Goal: Task Accomplishment & Management: Use online tool/utility

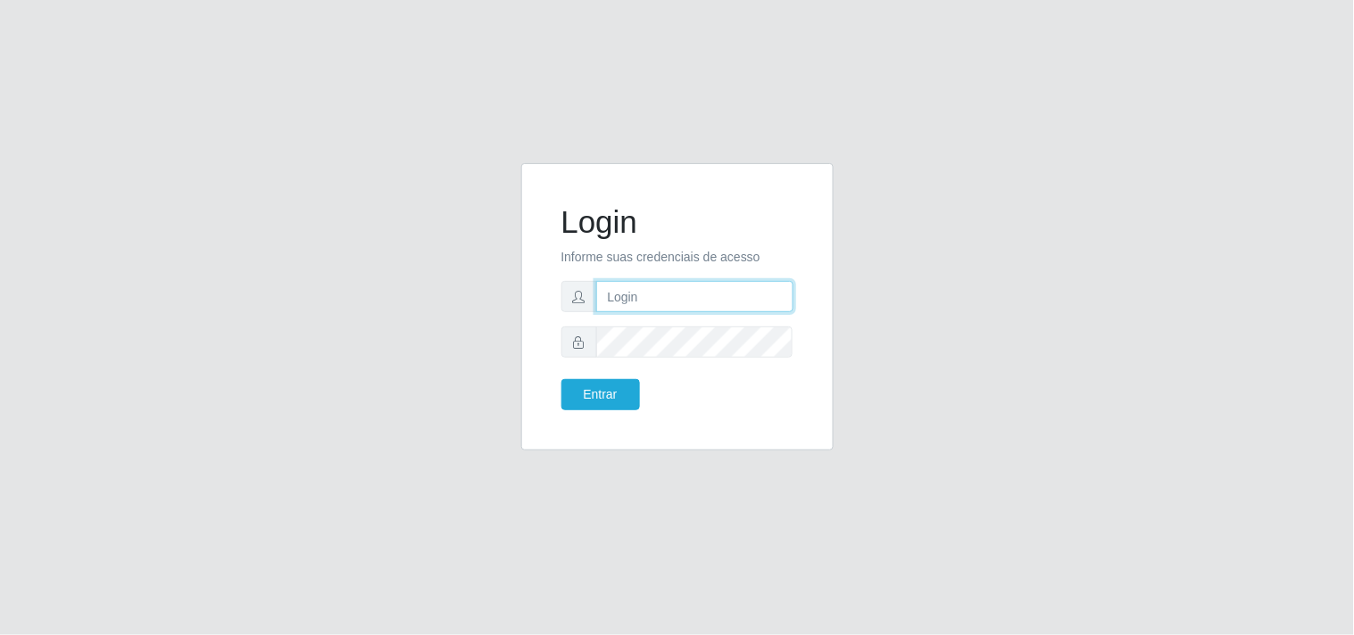
click at [693, 292] on input "text" at bounding box center [694, 296] width 197 height 31
type input "biatriz@comprebem"
click at [561, 379] on button "Entrar" at bounding box center [600, 394] width 79 height 31
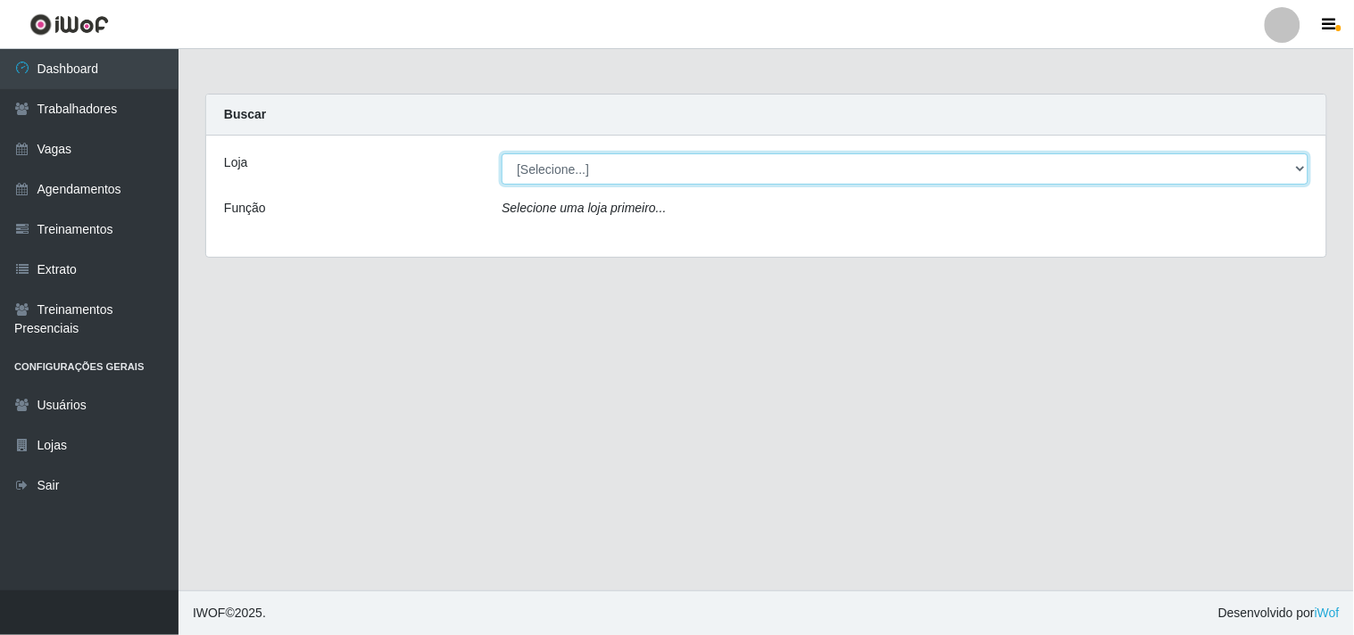
click at [648, 177] on select "[Selecione...] Supermercado Compre Bem - Itabaiana" at bounding box center [905, 168] width 807 height 31
select select "264"
click at [502, 153] on select "[Selecione...] Supermercado Compre Bem - Itabaiana" at bounding box center [905, 168] width 807 height 31
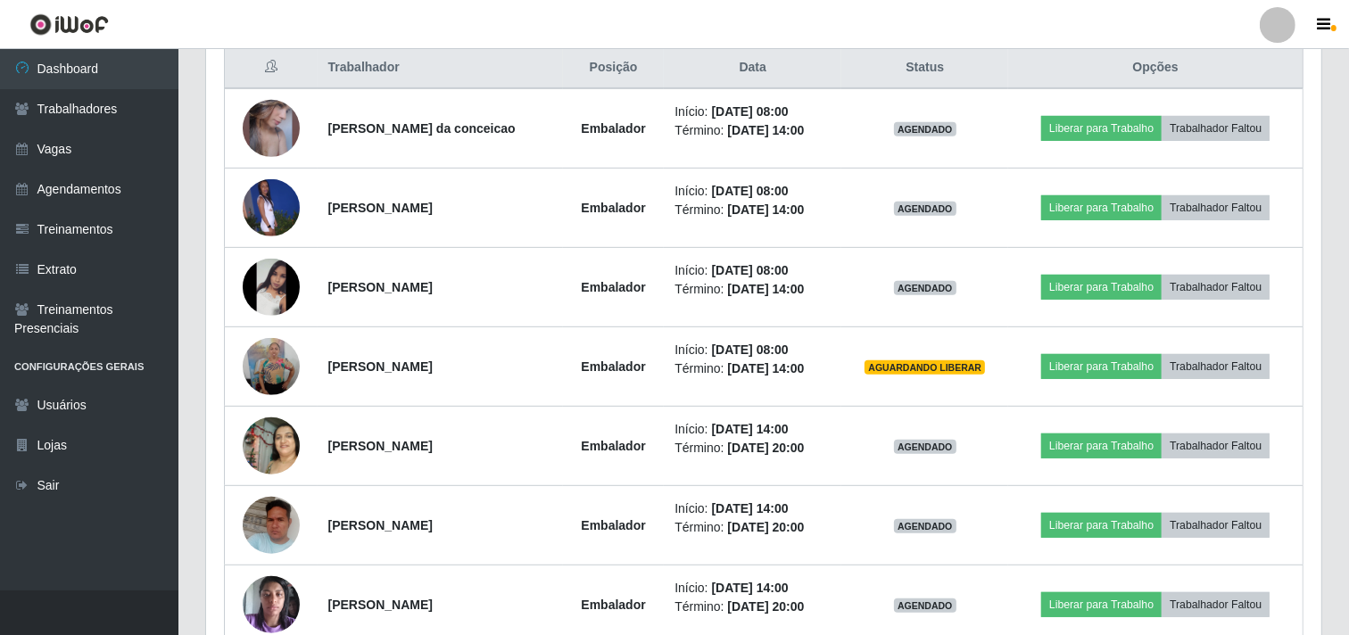
scroll to position [495, 0]
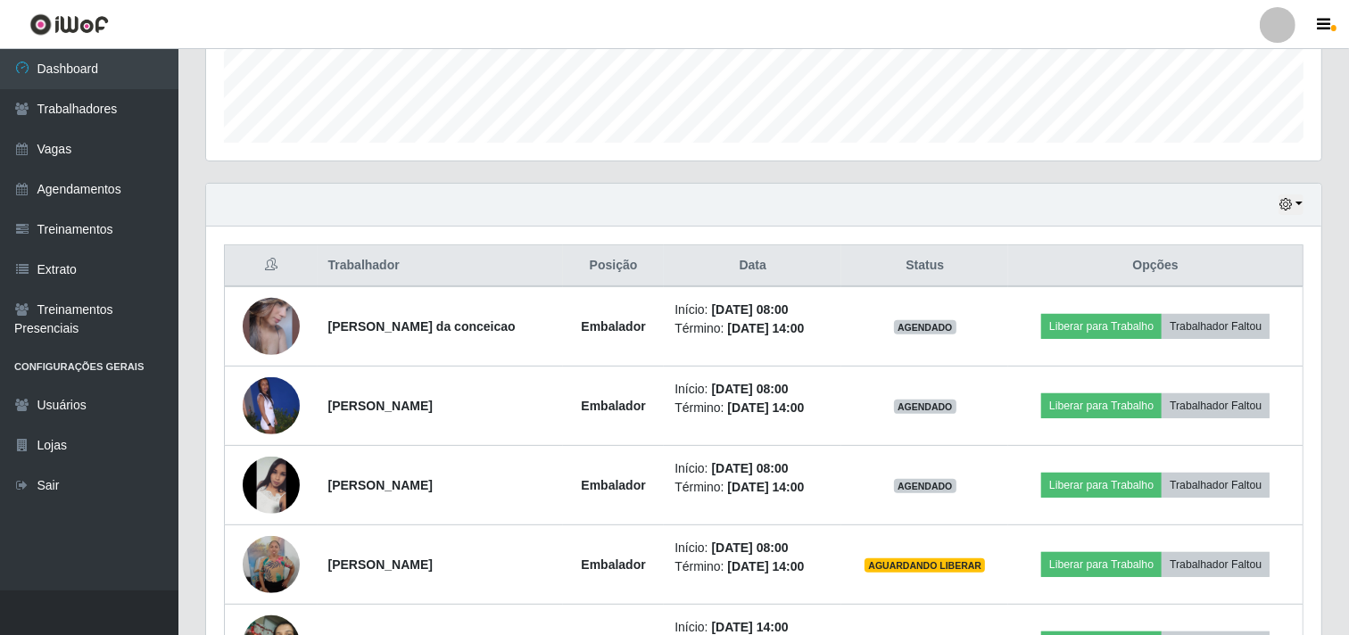
click at [1314, 202] on div "Hoje 1 dia 3 dias 1 Semana Não encerrados" at bounding box center [764, 205] width 1116 height 43
click at [1294, 210] on button "button" at bounding box center [1291, 205] width 25 height 21
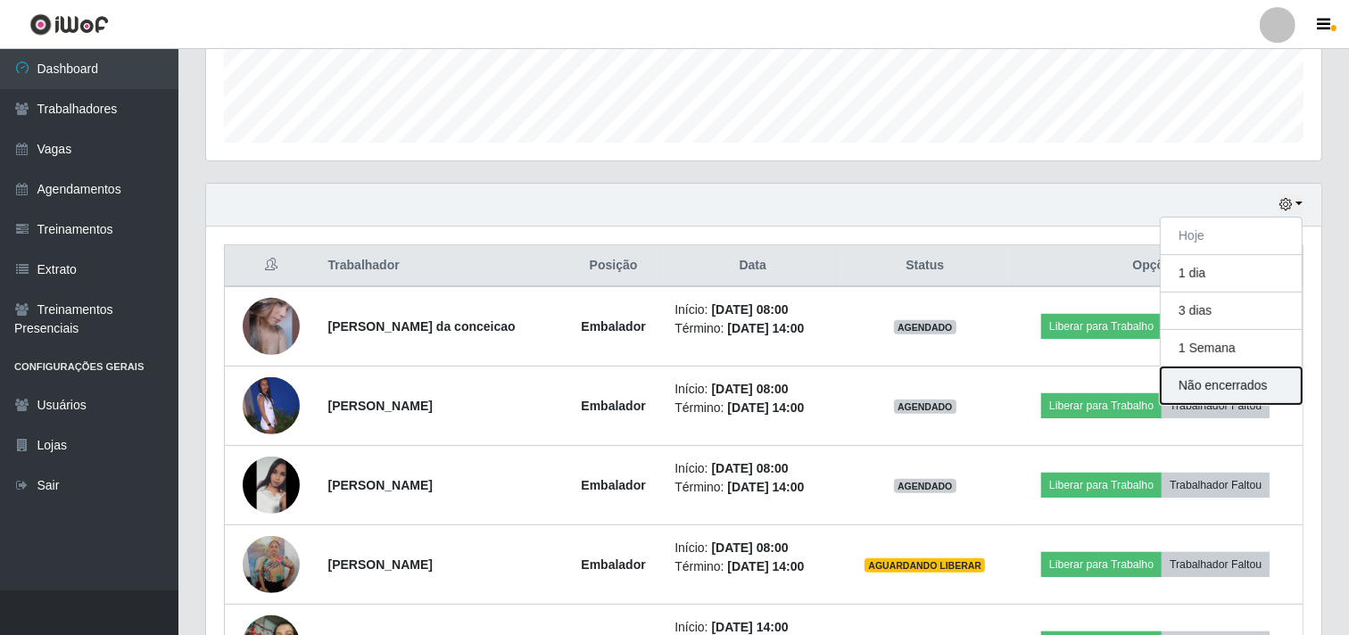
click at [1223, 393] on button "Não encerrados" at bounding box center [1231, 386] width 141 height 37
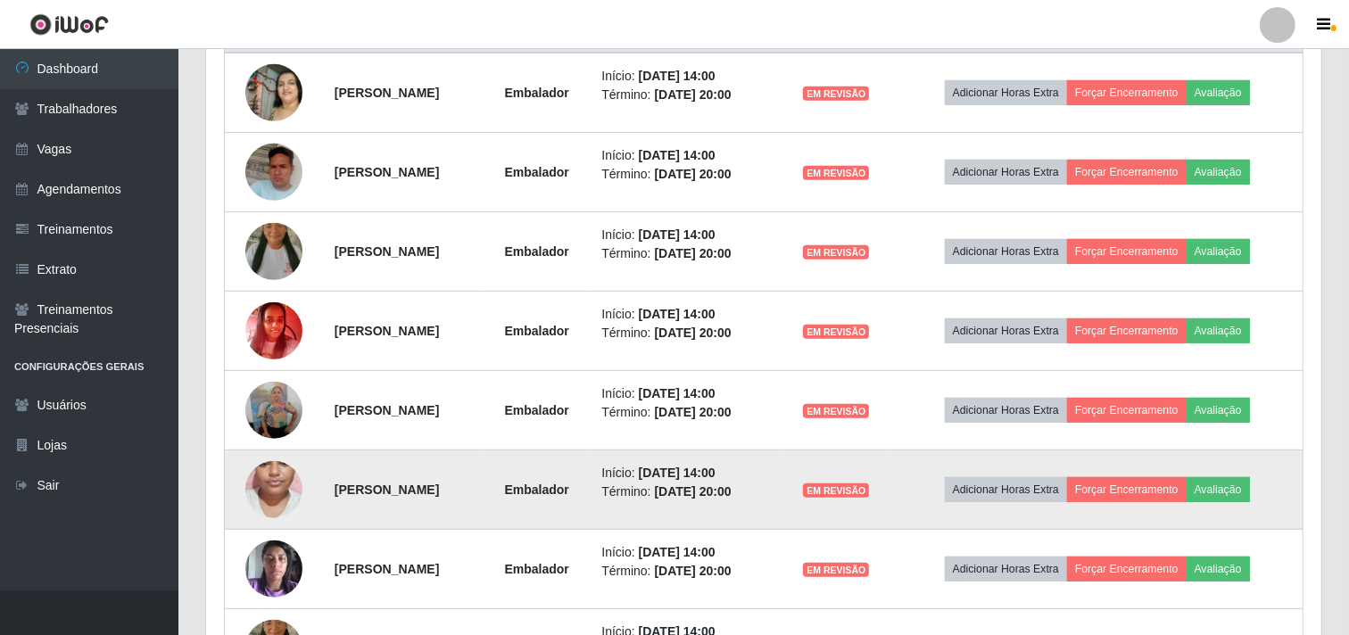
scroll to position [630, 0]
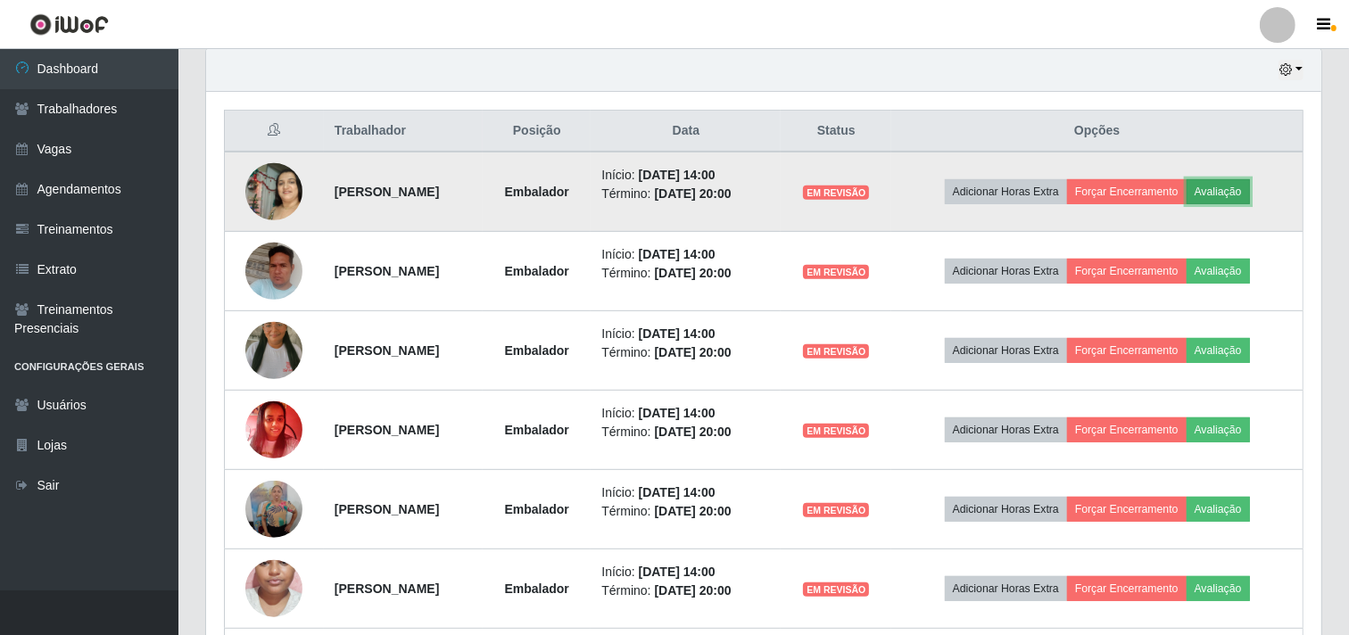
click at [1250, 196] on button "Avaliação" at bounding box center [1218, 191] width 63 height 25
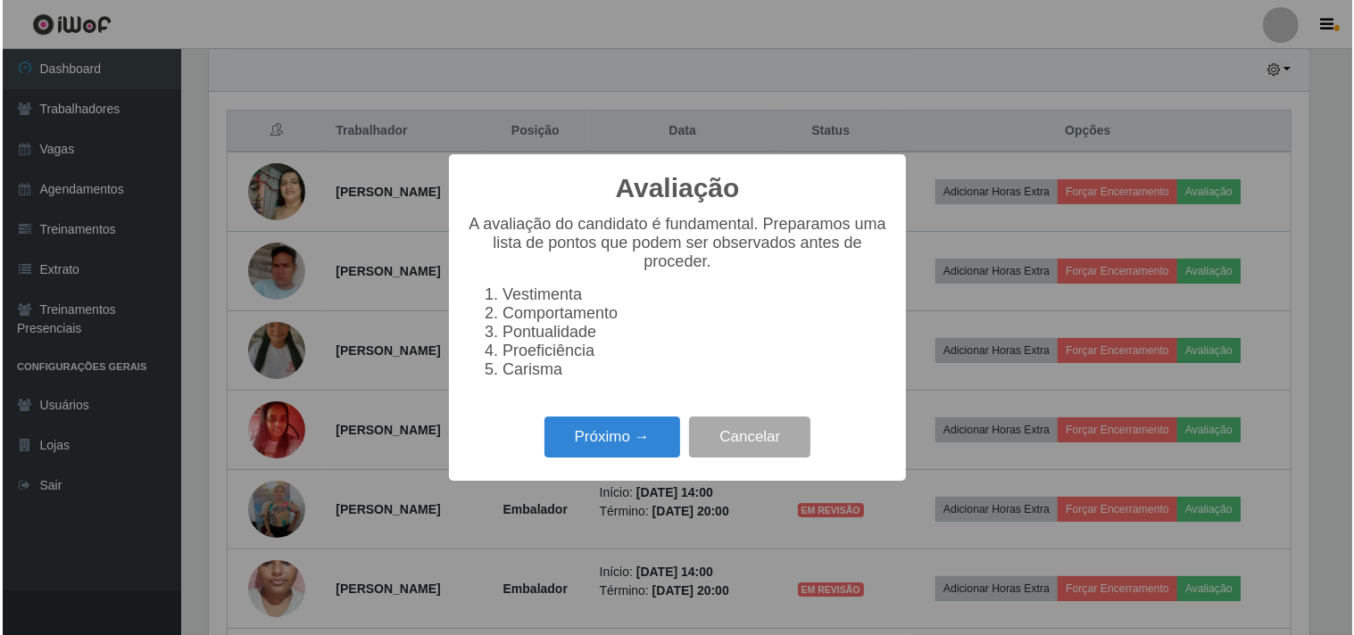
scroll to position [369, 1104]
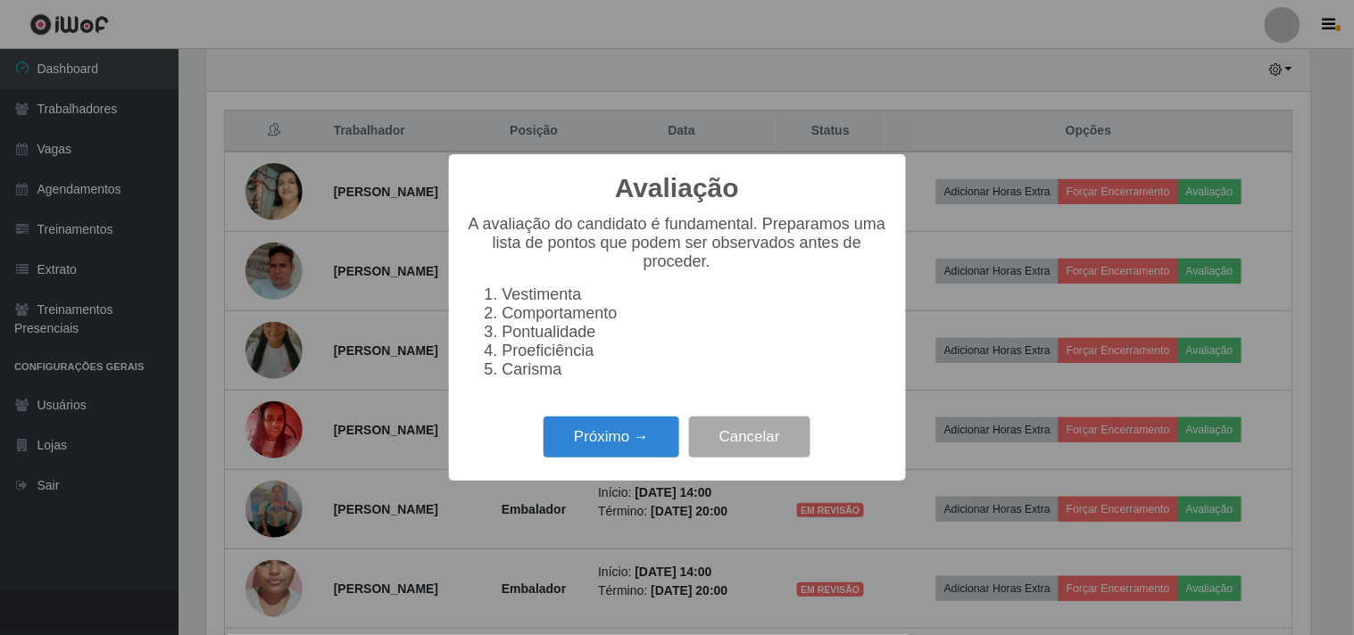
click at [627, 423] on div "Próximo → Cancelar" at bounding box center [677, 436] width 421 height 51
click at [655, 420] on div "Avaliação × A avaliação do candidato é fundamental. Preparamos uma lista de pon…" at bounding box center [677, 317] width 457 height 326
click at [654, 421] on div "Próximo → Cancelar" at bounding box center [677, 436] width 421 height 51
click at [650, 429] on button "Próximo →" at bounding box center [611, 438] width 136 height 42
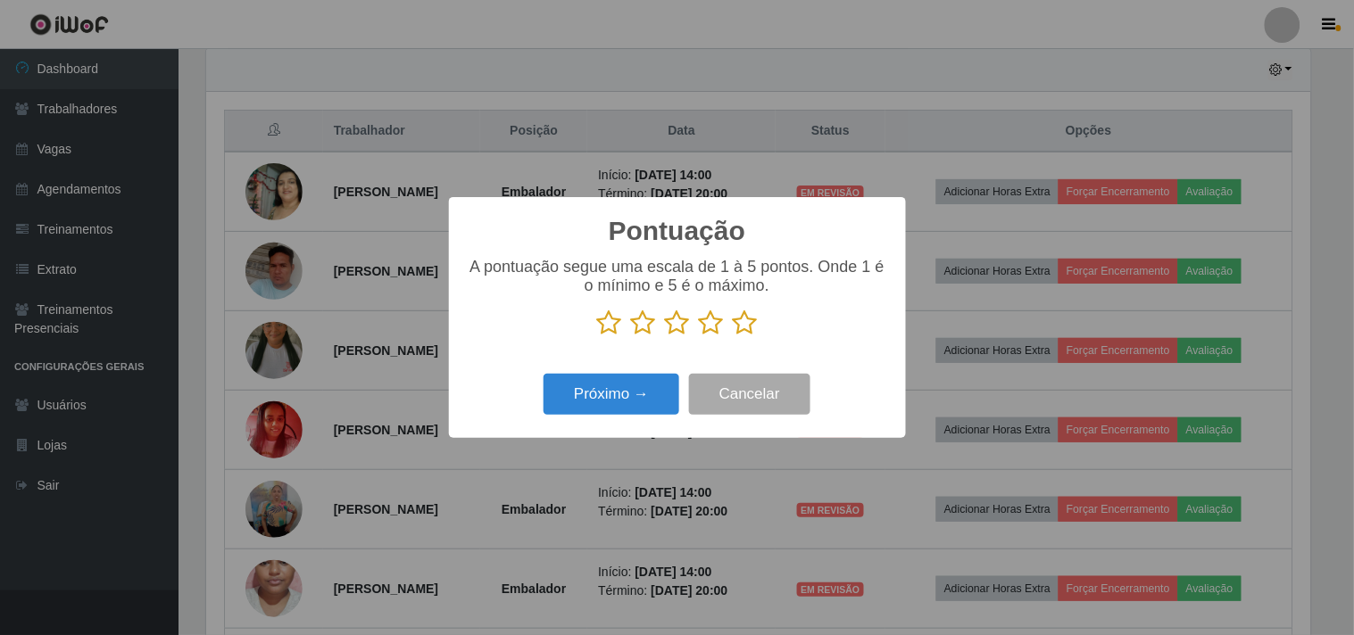
click at [720, 328] on icon at bounding box center [711, 323] width 25 height 27
click at [699, 336] on input "radio" at bounding box center [699, 336] width 0 height 0
click at [647, 394] on button "Próximo →" at bounding box center [611, 395] width 136 height 42
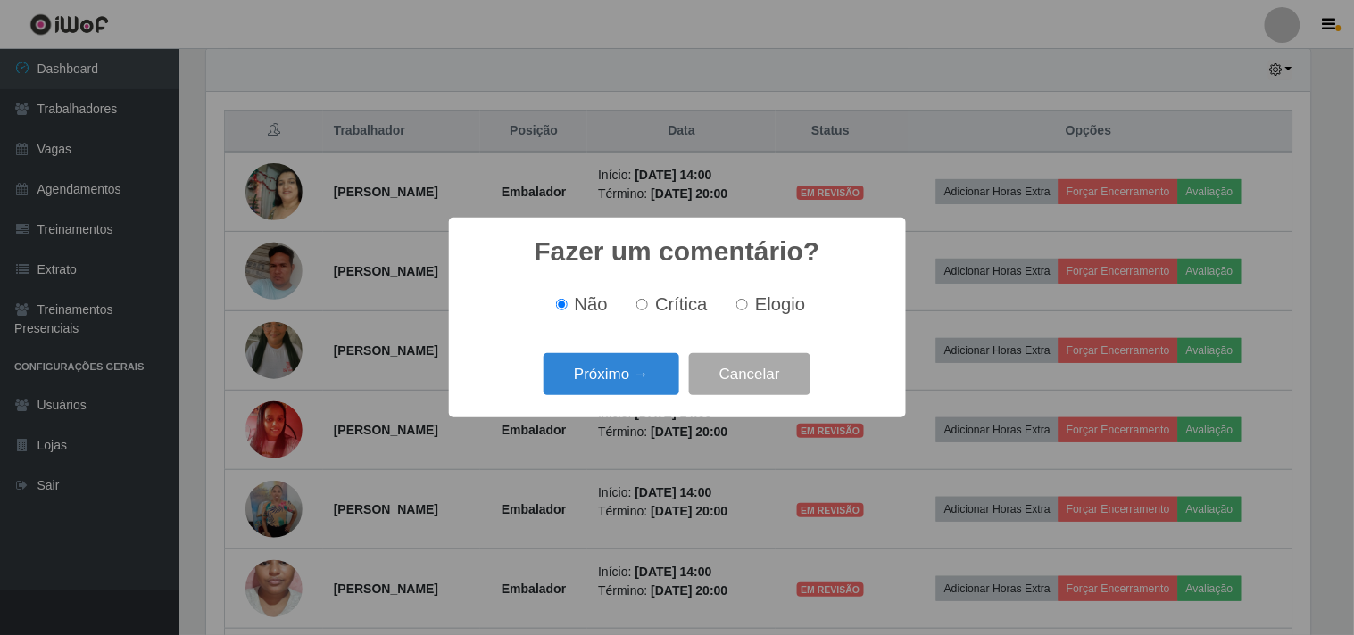
click at [647, 394] on div "Próximo → Cancelar" at bounding box center [677, 374] width 421 height 51
click at [645, 393] on button "Próximo →" at bounding box center [611, 374] width 136 height 42
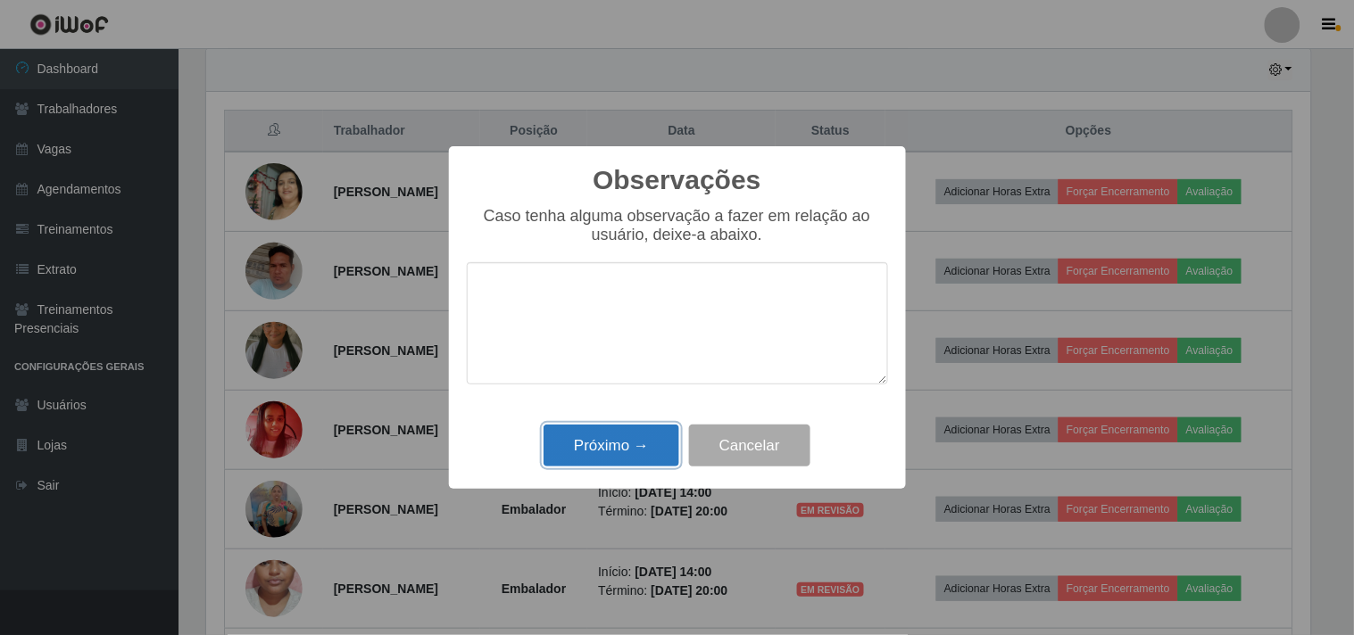
click at [643, 431] on button "Próximo →" at bounding box center [611, 446] width 136 height 42
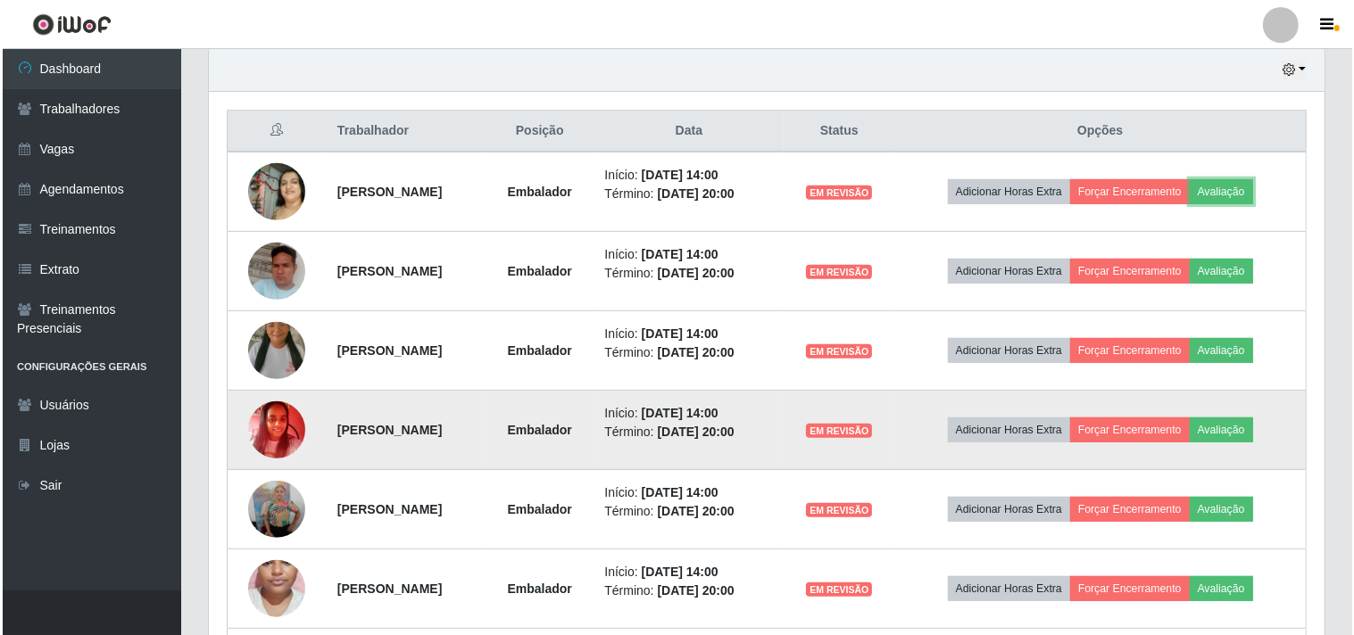
scroll to position [369, 1116]
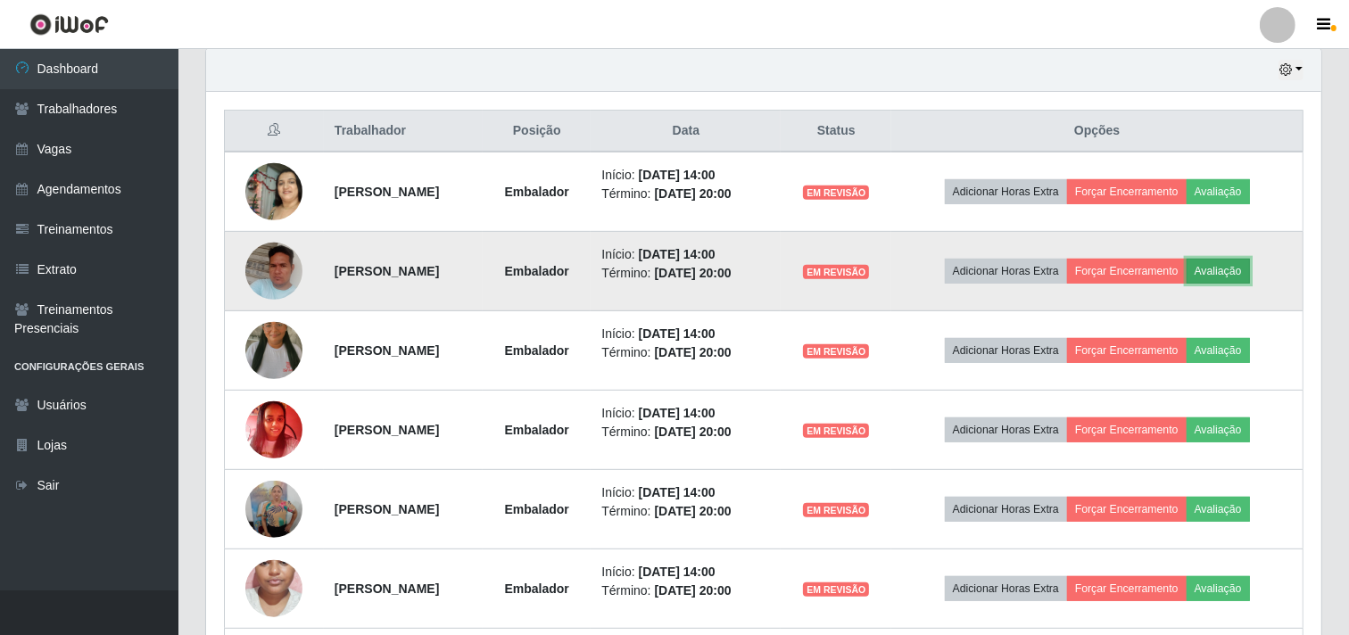
click at [1250, 263] on button "Avaliação" at bounding box center [1218, 271] width 63 height 25
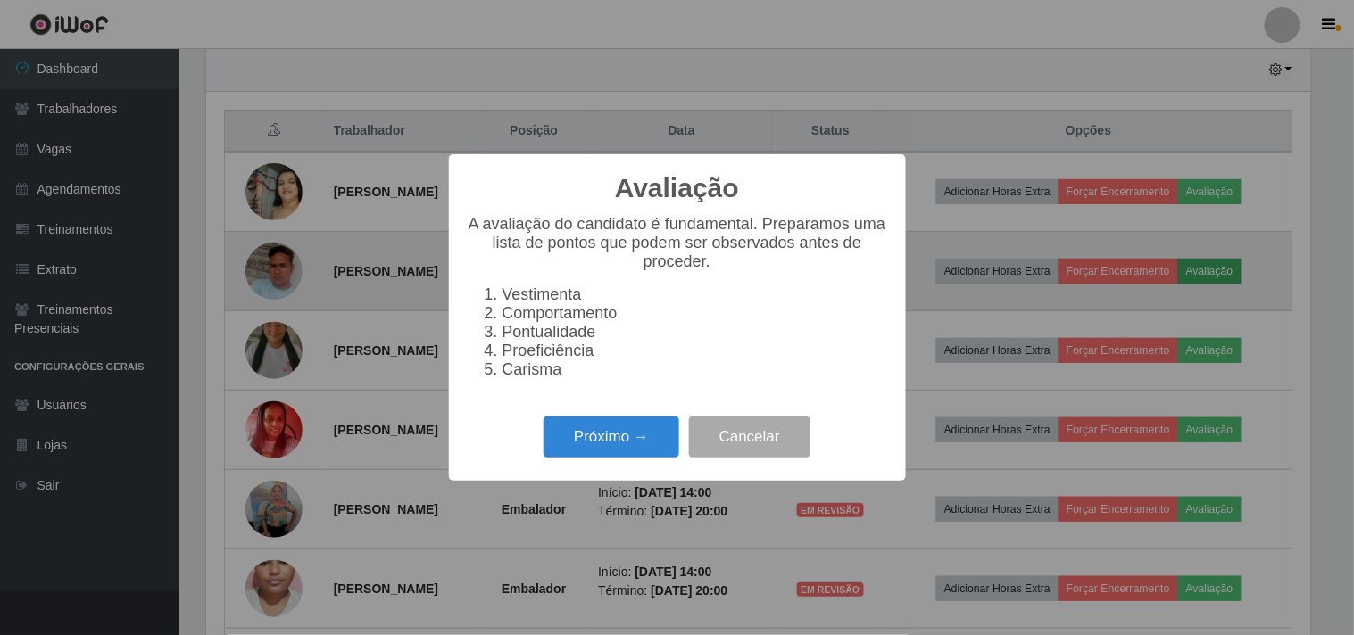
scroll to position [369, 1104]
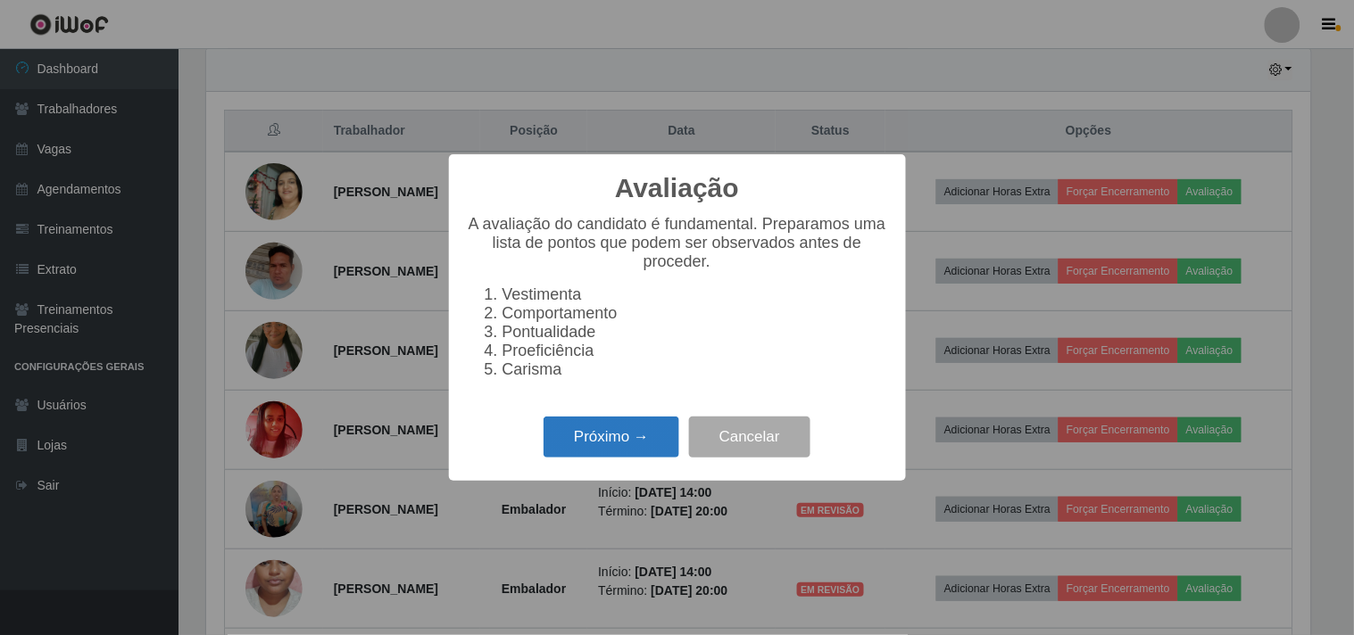
click at [617, 437] on button "Próximo →" at bounding box center [611, 438] width 136 height 42
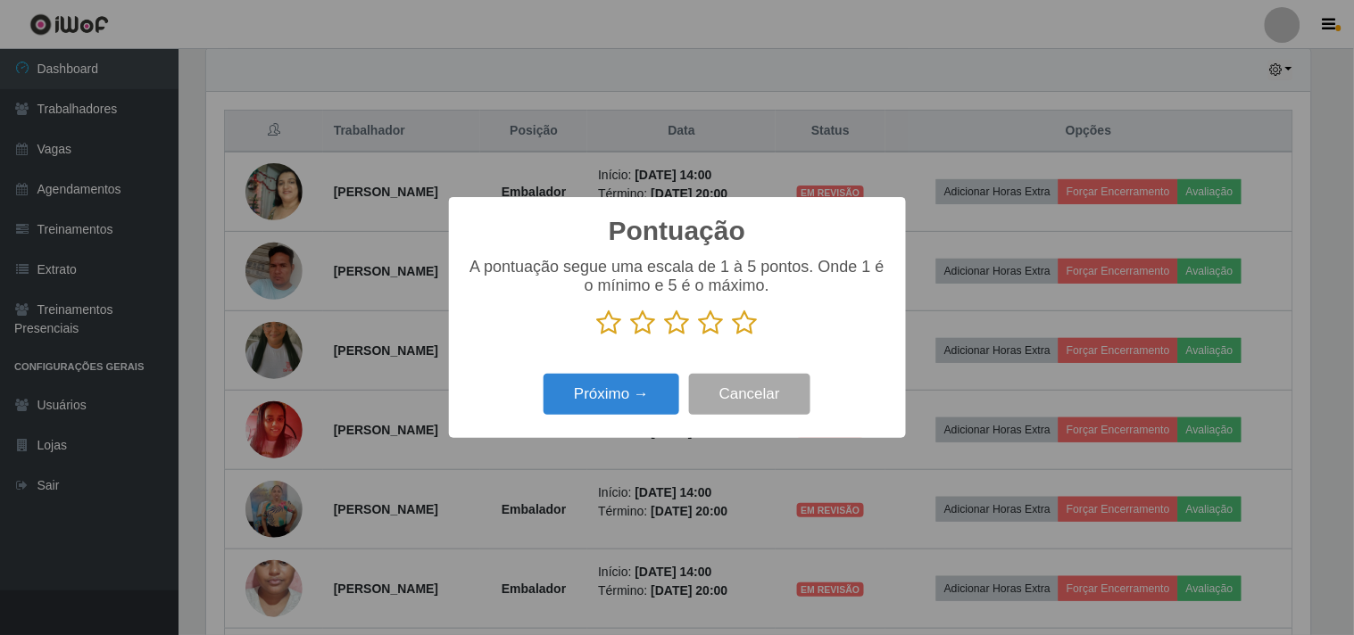
click at [718, 331] on icon at bounding box center [711, 323] width 25 height 27
click at [699, 336] on input "radio" at bounding box center [699, 336] width 0 height 0
click at [651, 397] on button "Próximo →" at bounding box center [611, 395] width 136 height 42
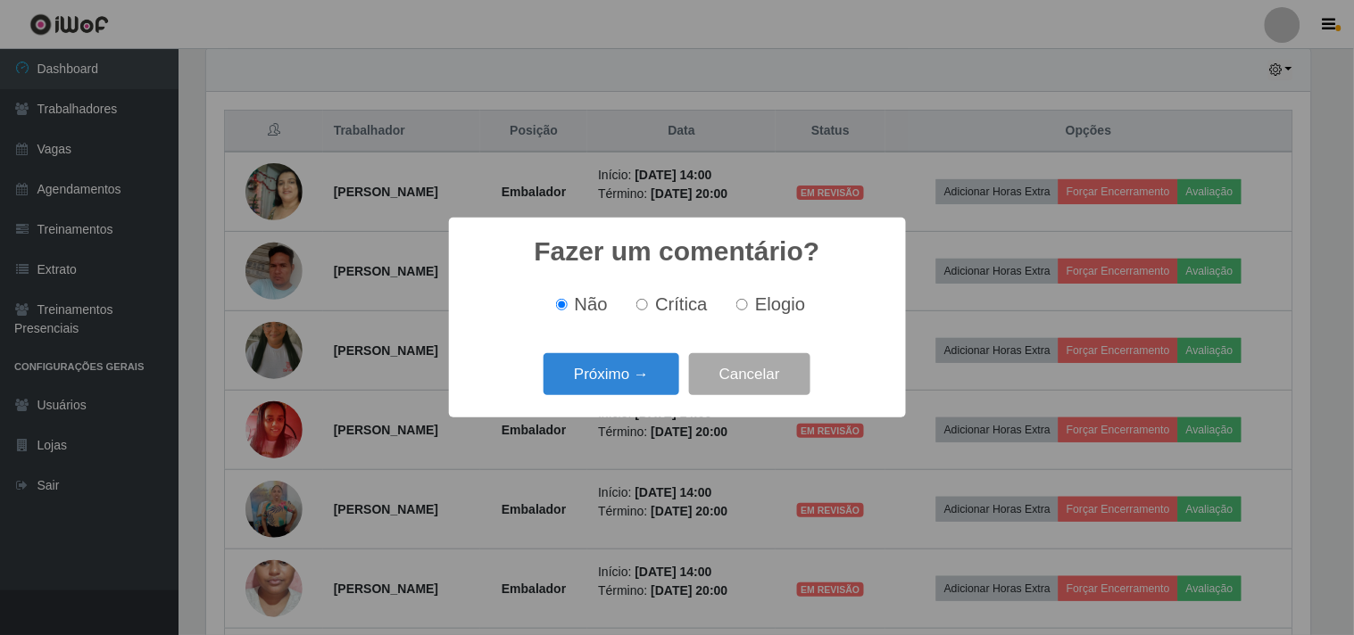
click at [651, 397] on div "Próximo → Cancelar" at bounding box center [677, 374] width 421 height 51
click at [645, 387] on button "Próximo →" at bounding box center [611, 374] width 136 height 42
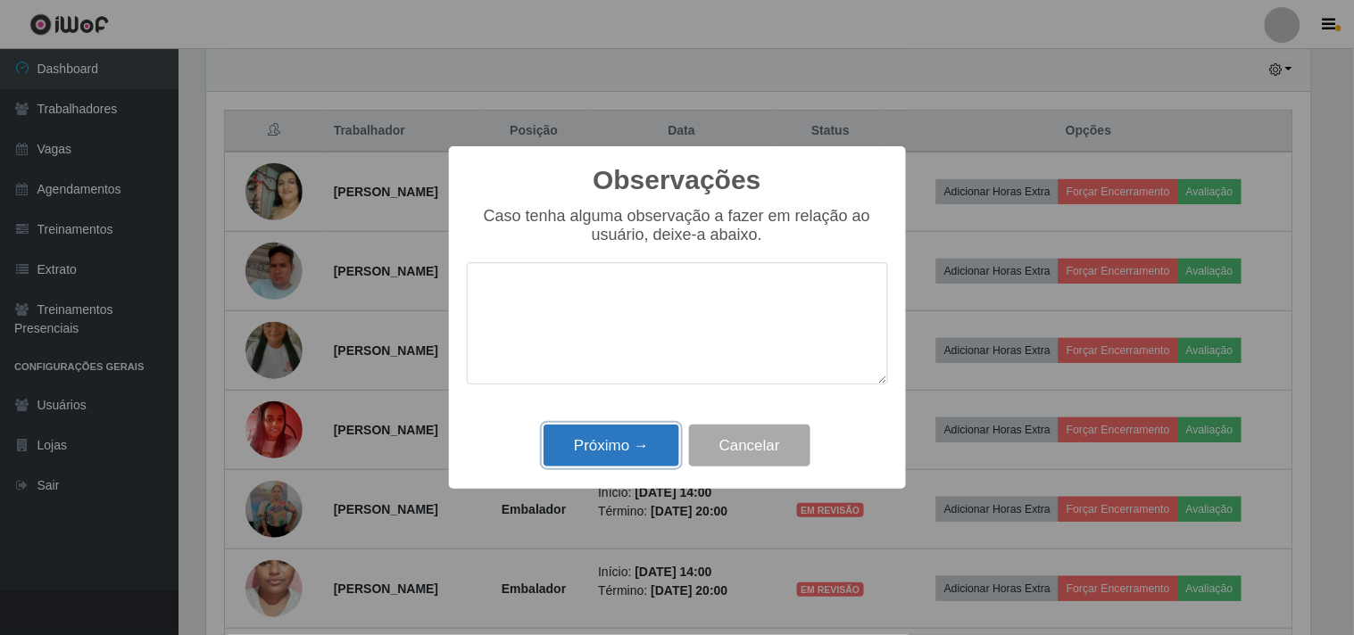
click at [634, 438] on button "Próximo →" at bounding box center [611, 446] width 136 height 42
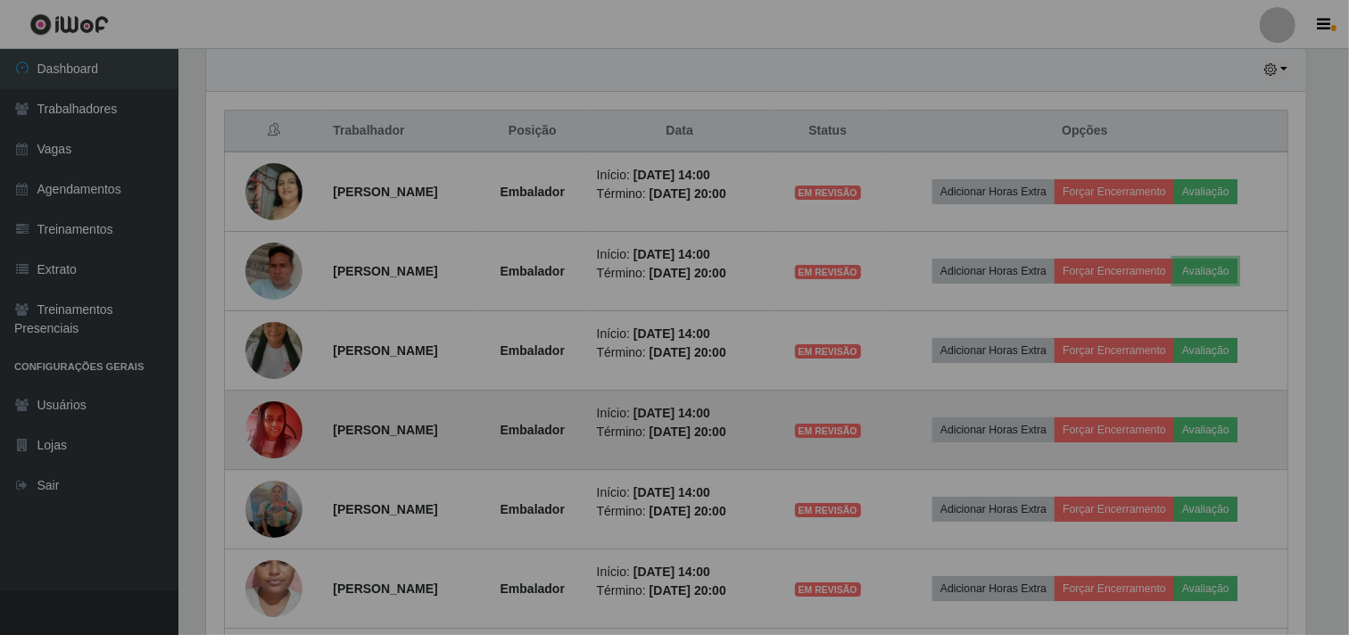
scroll to position [369, 1116]
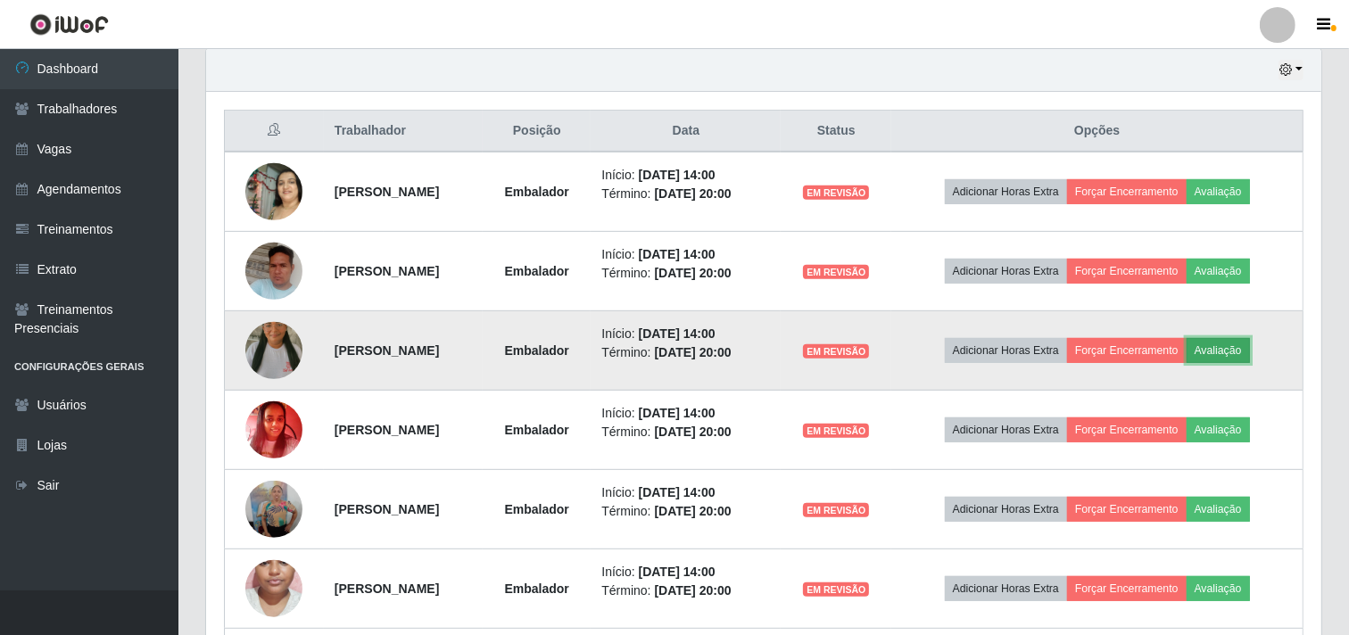
click at [1250, 357] on button "Avaliação" at bounding box center [1218, 350] width 63 height 25
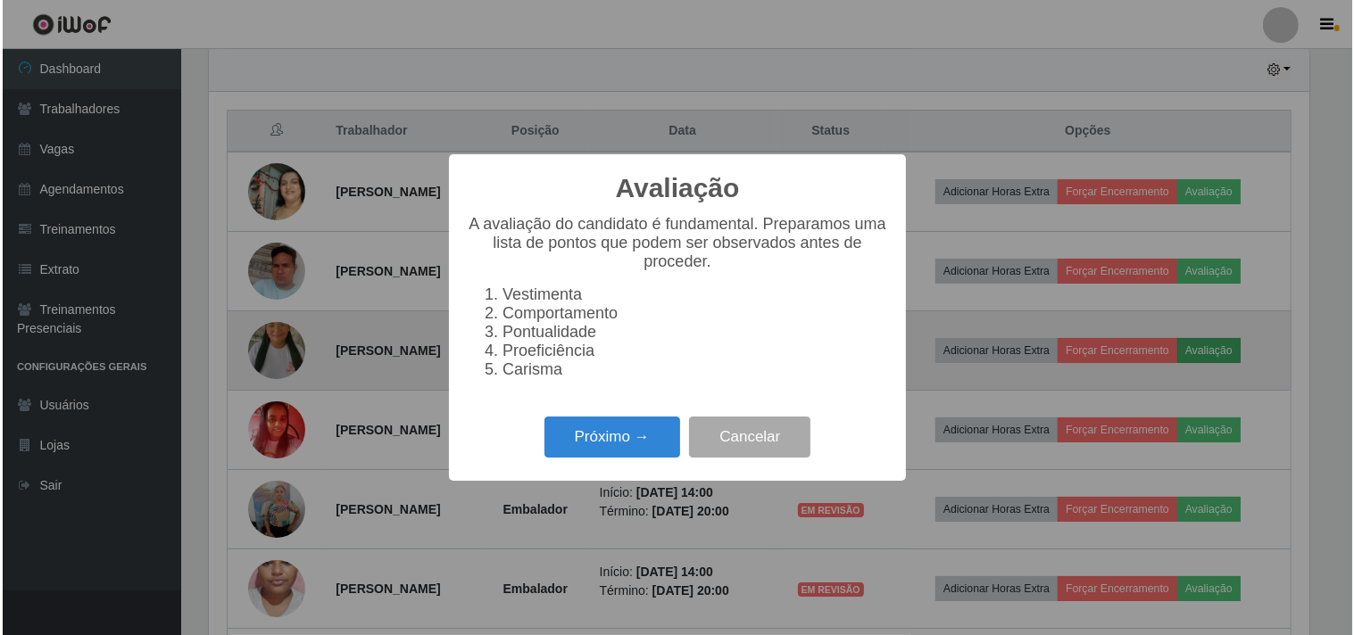
scroll to position [369, 1104]
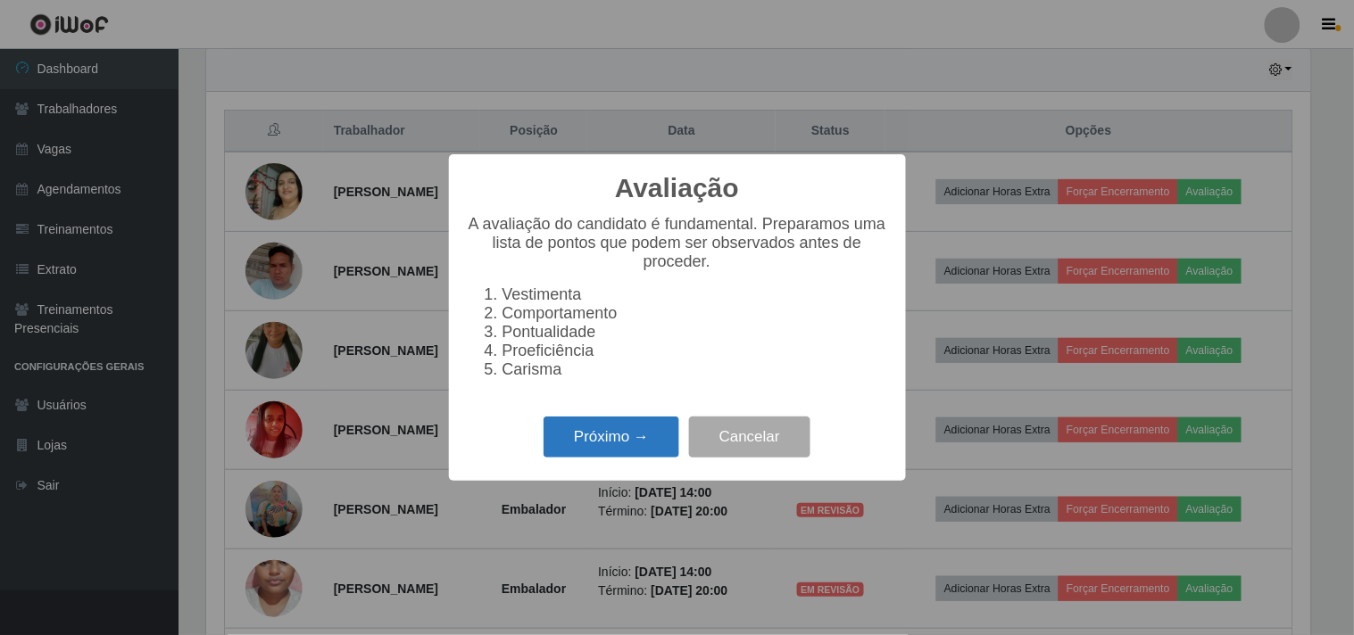
click at [609, 442] on button "Próximo →" at bounding box center [611, 438] width 136 height 42
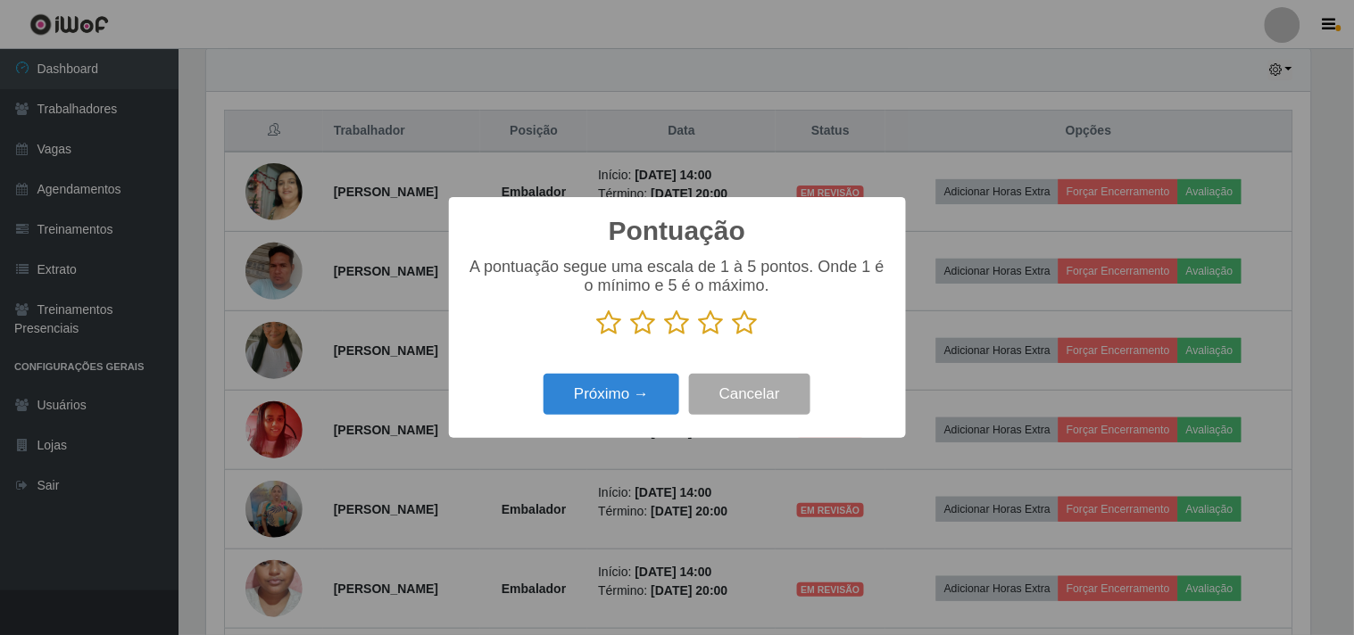
click at [632, 322] on icon at bounding box center [643, 323] width 25 height 27
click at [631, 336] on input "radio" at bounding box center [631, 336] width 0 height 0
click at [640, 406] on button "Próximo →" at bounding box center [611, 395] width 136 height 42
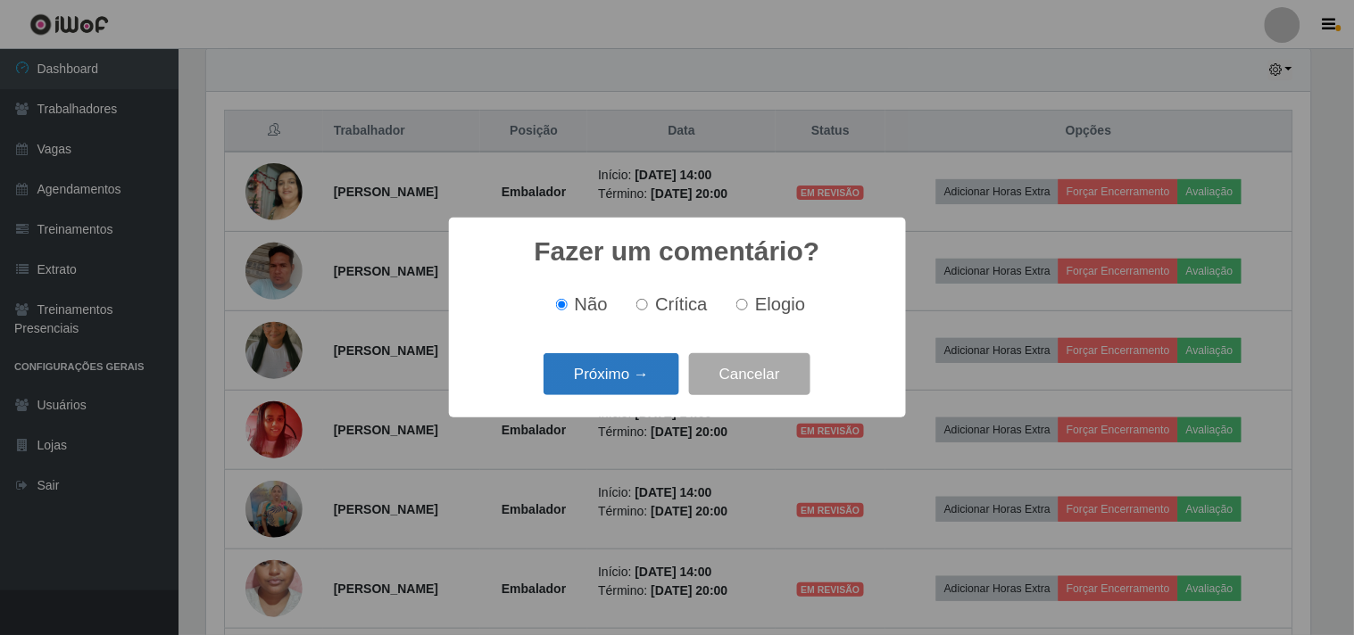
click at [646, 384] on button "Próximo →" at bounding box center [611, 374] width 136 height 42
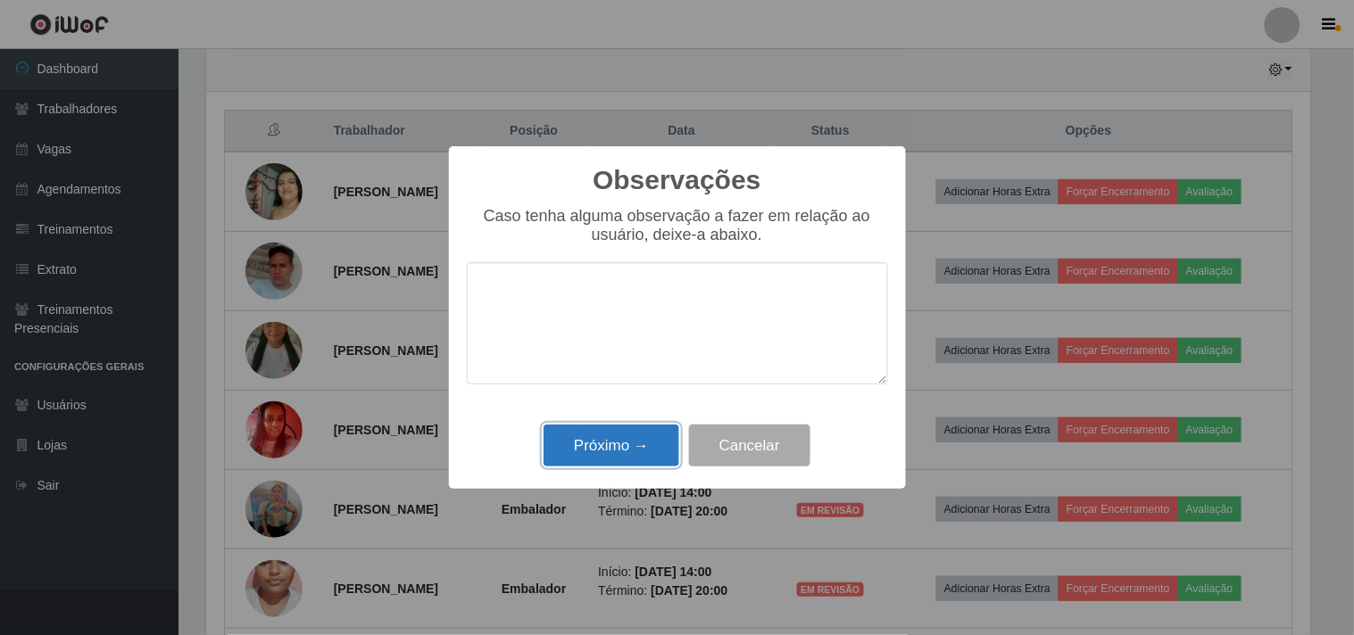
click at [625, 449] on button "Próximo →" at bounding box center [611, 446] width 136 height 42
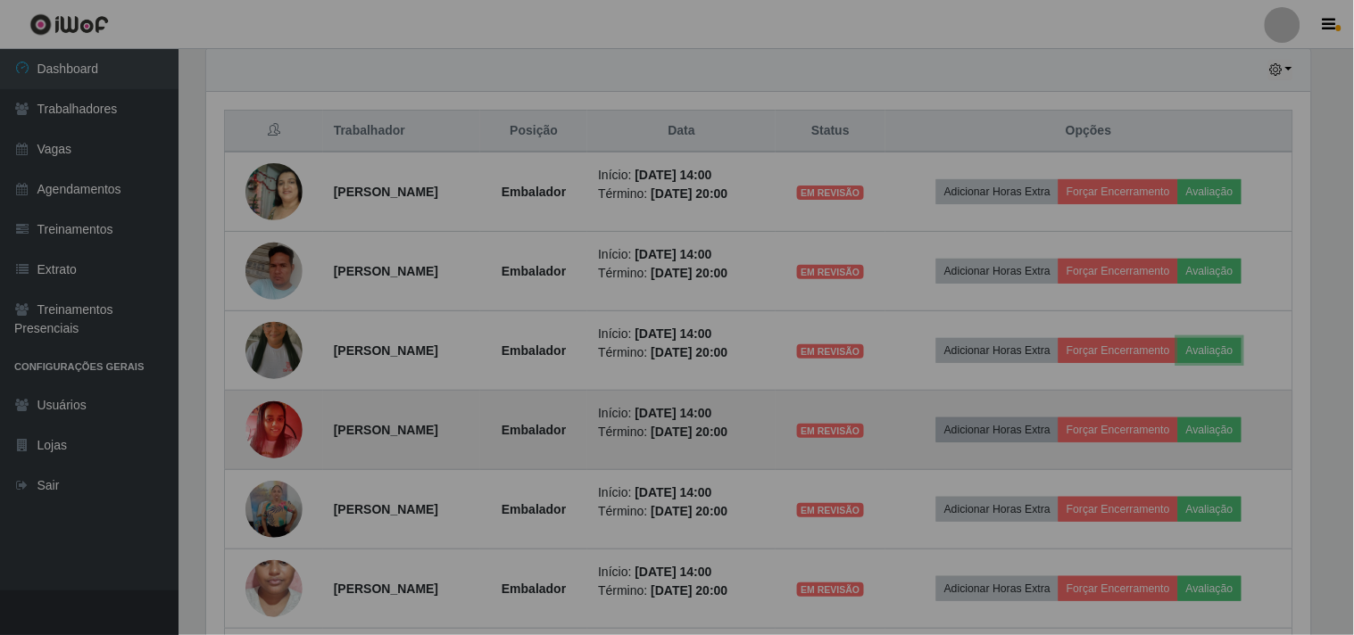
scroll to position [369, 1116]
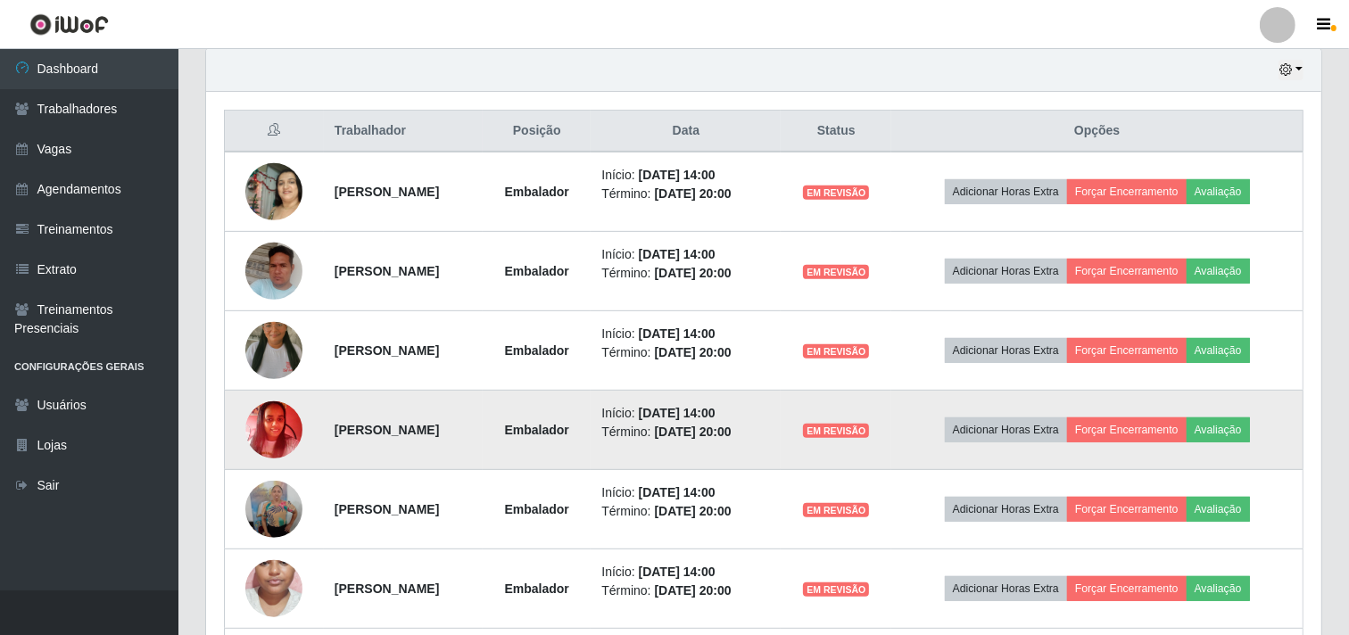
click at [1282, 412] on td "Adicionar Horas Extra Forçar Encerramento Avaliação" at bounding box center [1097, 430] width 411 height 79
click at [1250, 446] on td "Adicionar Horas Extra Forçar Encerramento Avaliação" at bounding box center [1097, 430] width 411 height 79
click at [1250, 427] on button "Avaliação" at bounding box center [1218, 430] width 63 height 25
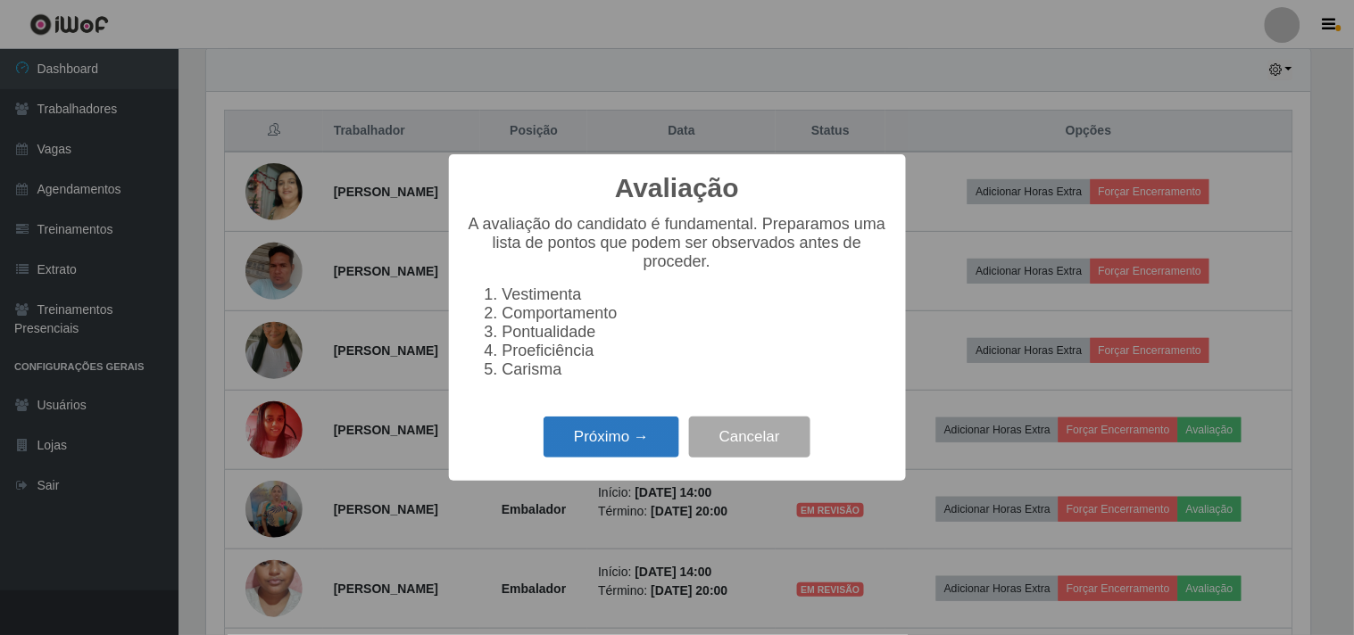
click at [653, 441] on button "Próximo →" at bounding box center [611, 438] width 136 height 42
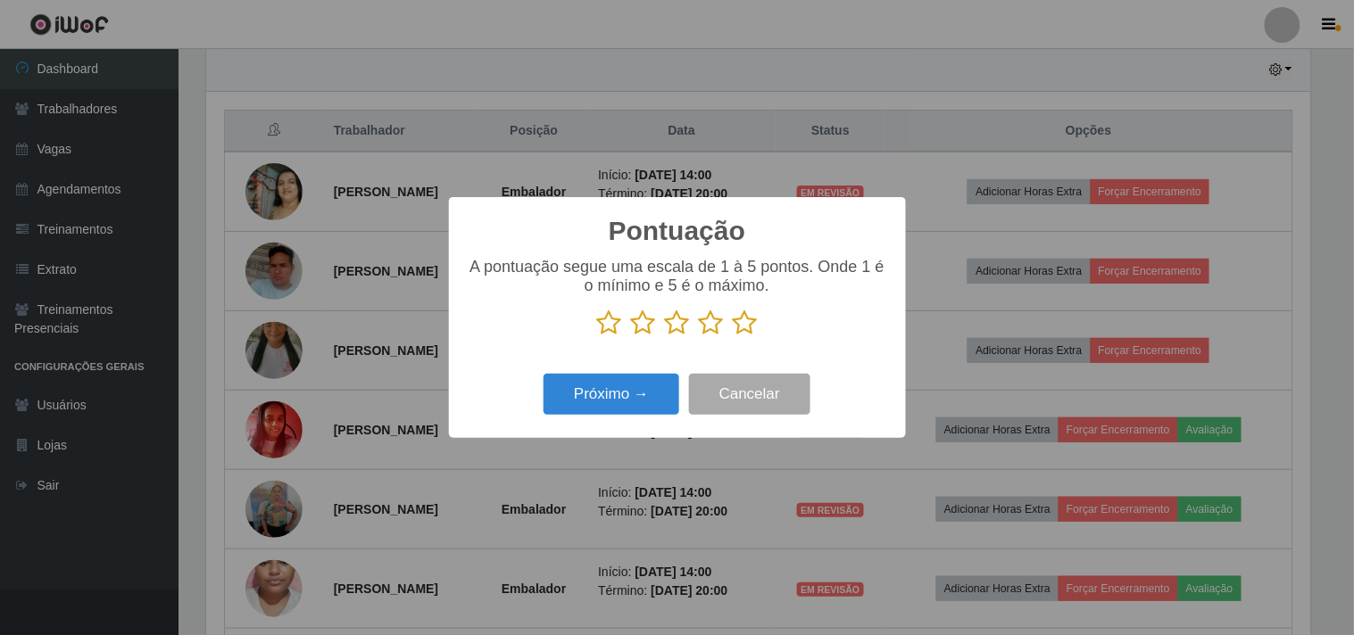
click at [692, 326] on p at bounding box center [677, 323] width 421 height 27
click at [699, 327] on icon at bounding box center [711, 323] width 25 height 27
click at [699, 336] on input "radio" at bounding box center [699, 336] width 0 height 0
click at [634, 386] on button "Próximo →" at bounding box center [611, 395] width 136 height 42
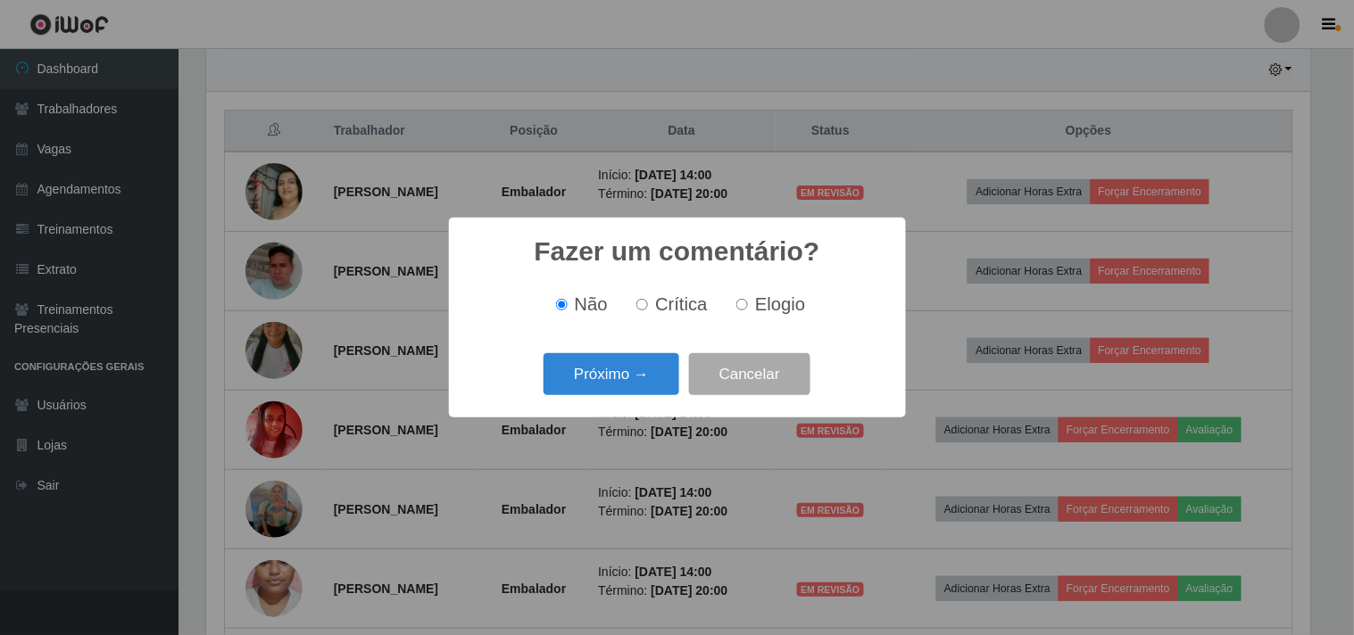
click at [634, 386] on button "Próximo →" at bounding box center [611, 374] width 136 height 42
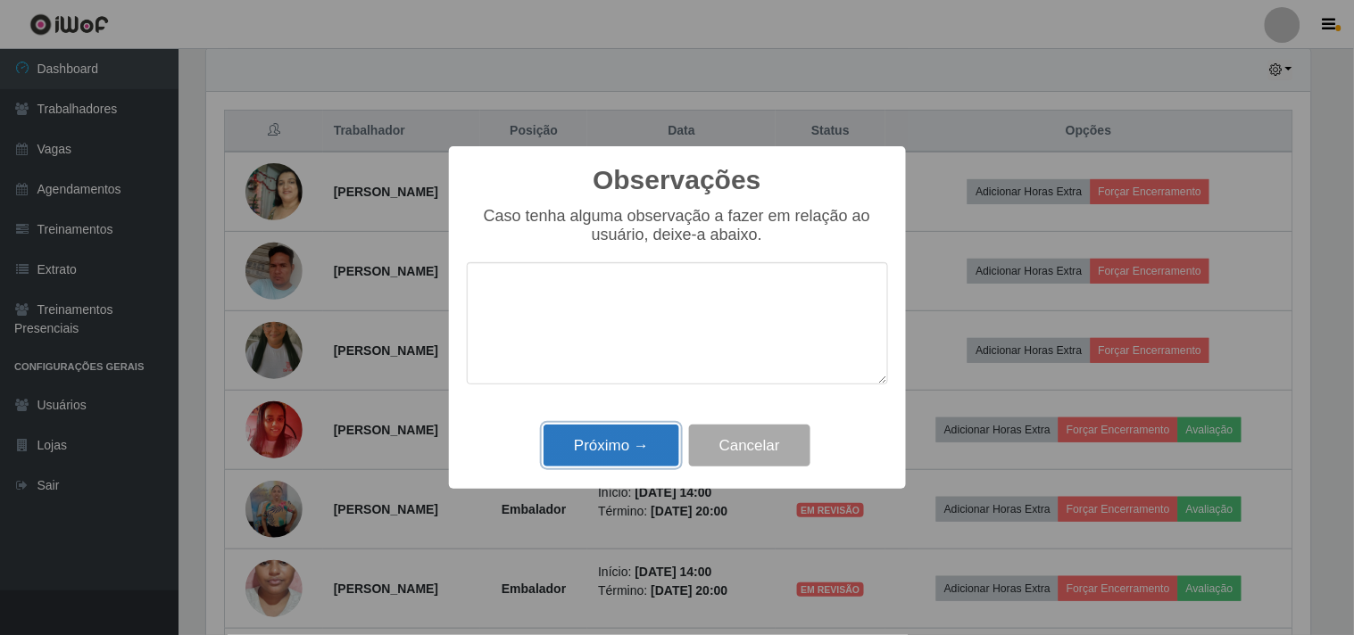
click at [631, 448] on button "Próximo →" at bounding box center [611, 446] width 136 height 42
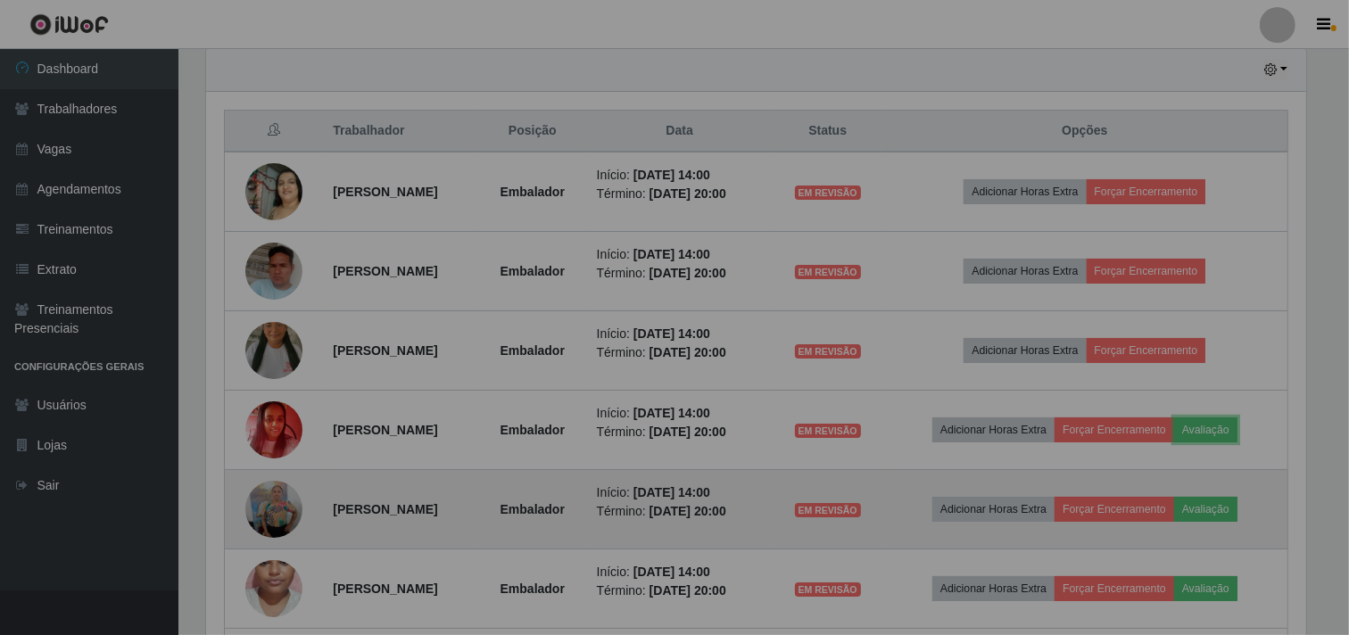
scroll to position [369, 1116]
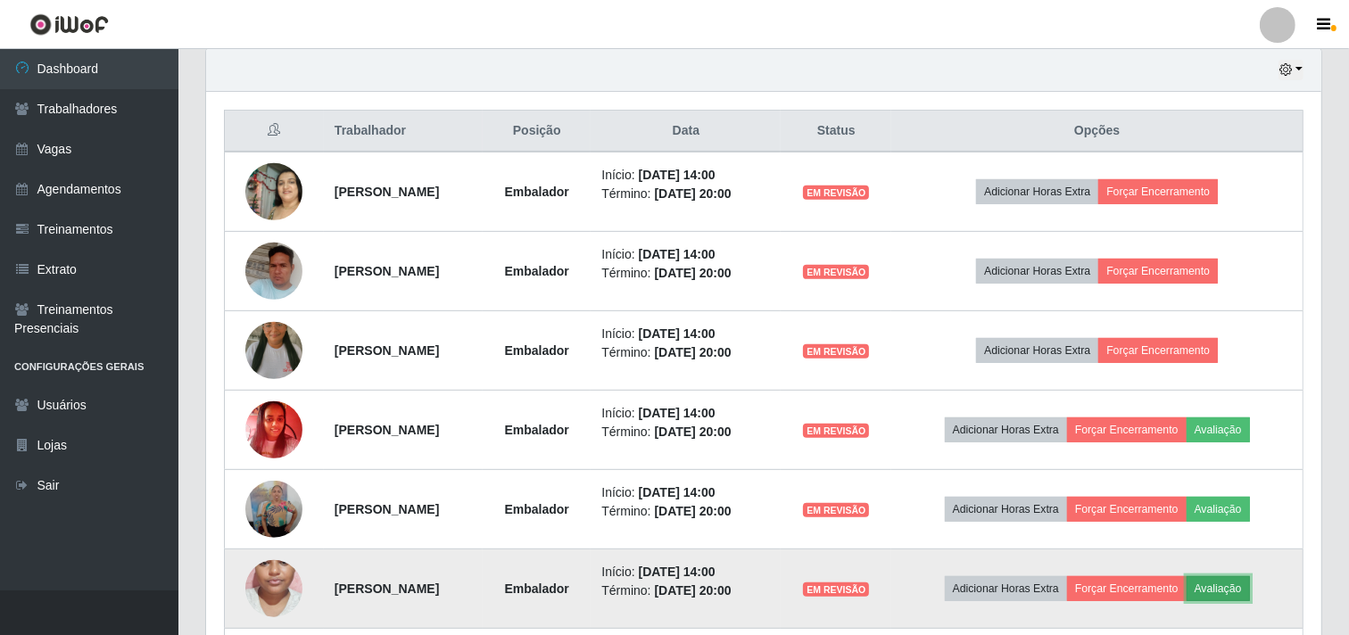
click at [1250, 578] on button "Avaliação" at bounding box center [1218, 589] width 63 height 25
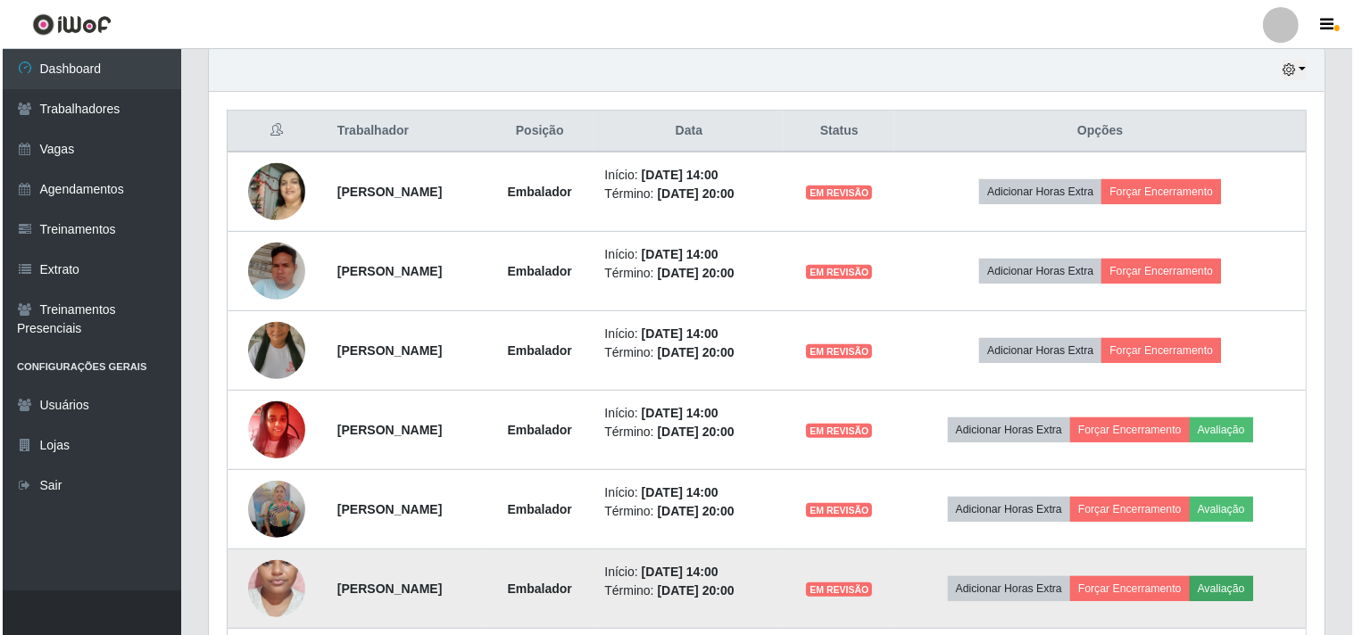
scroll to position [369, 1104]
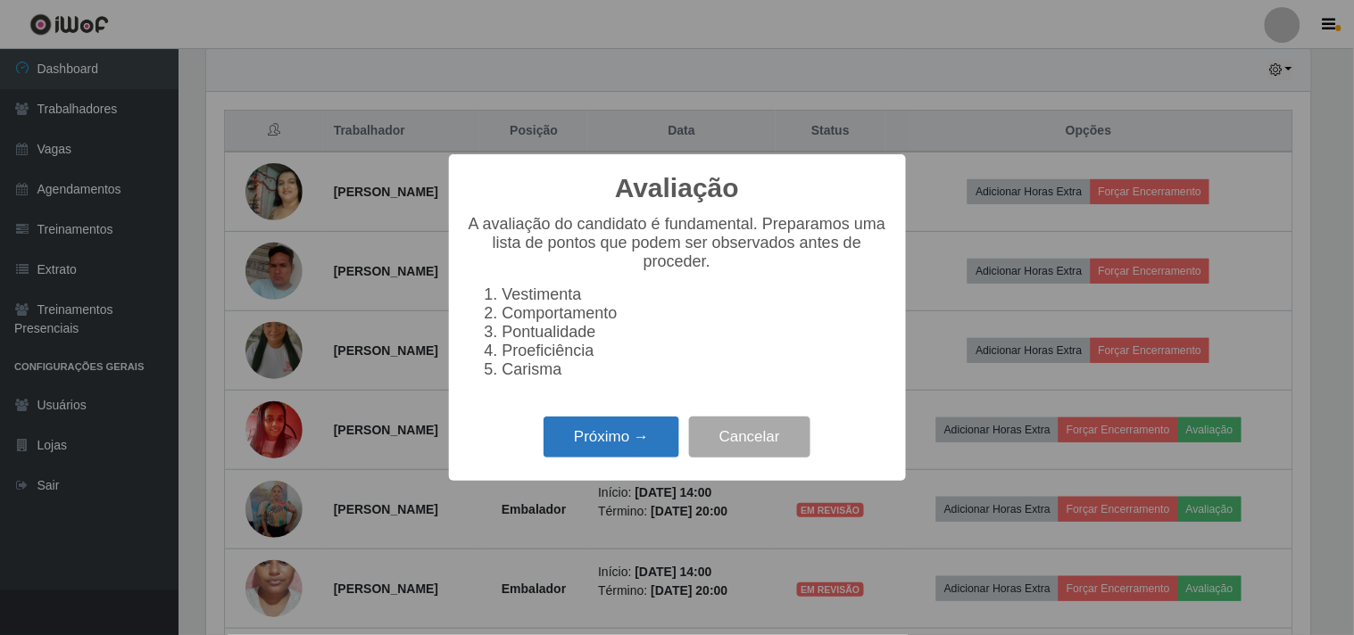
click at [627, 441] on button "Próximo →" at bounding box center [611, 438] width 136 height 42
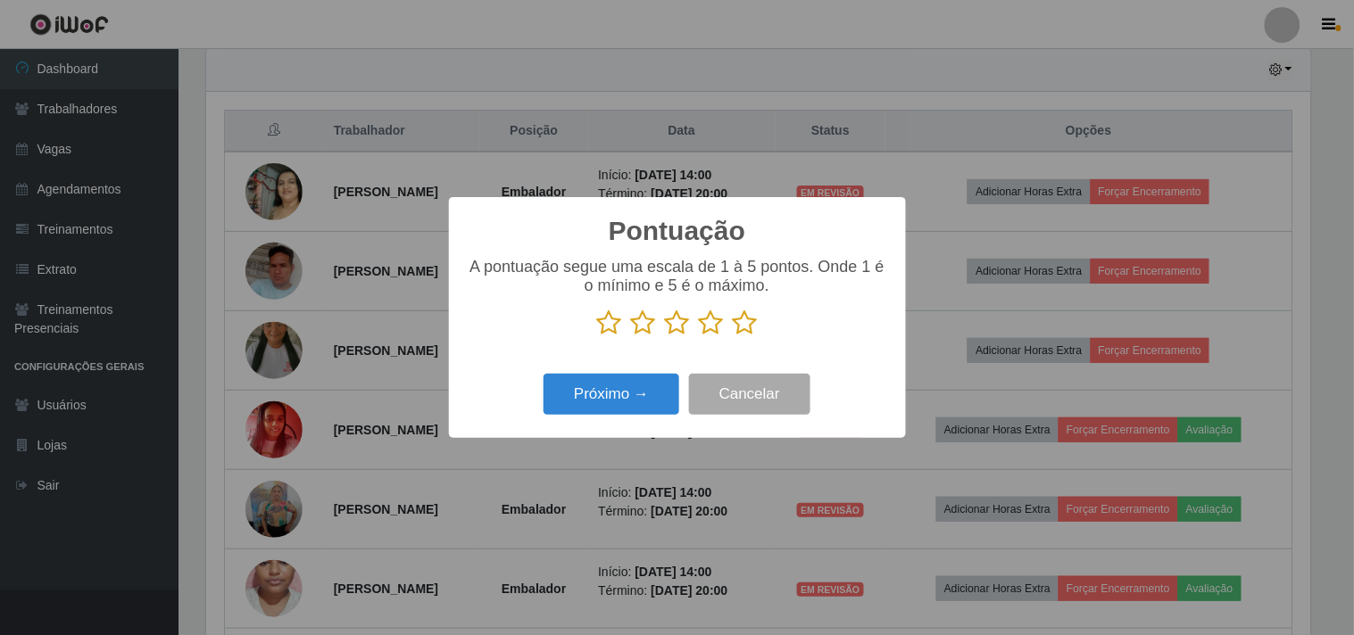
click at [716, 327] on icon at bounding box center [711, 323] width 25 height 27
click at [699, 336] on input "radio" at bounding box center [699, 336] width 0 height 0
click at [654, 379] on button "Próximo →" at bounding box center [611, 395] width 136 height 42
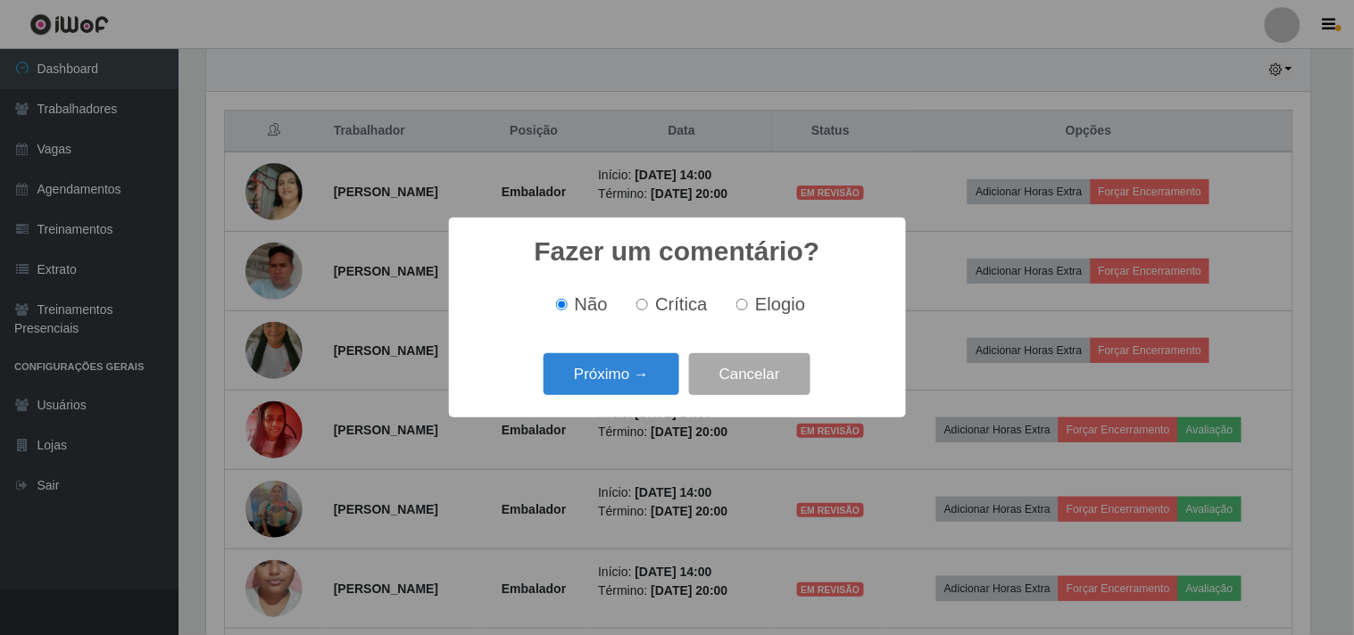
click at [654, 379] on button "Próximo →" at bounding box center [611, 374] width 136 height 42
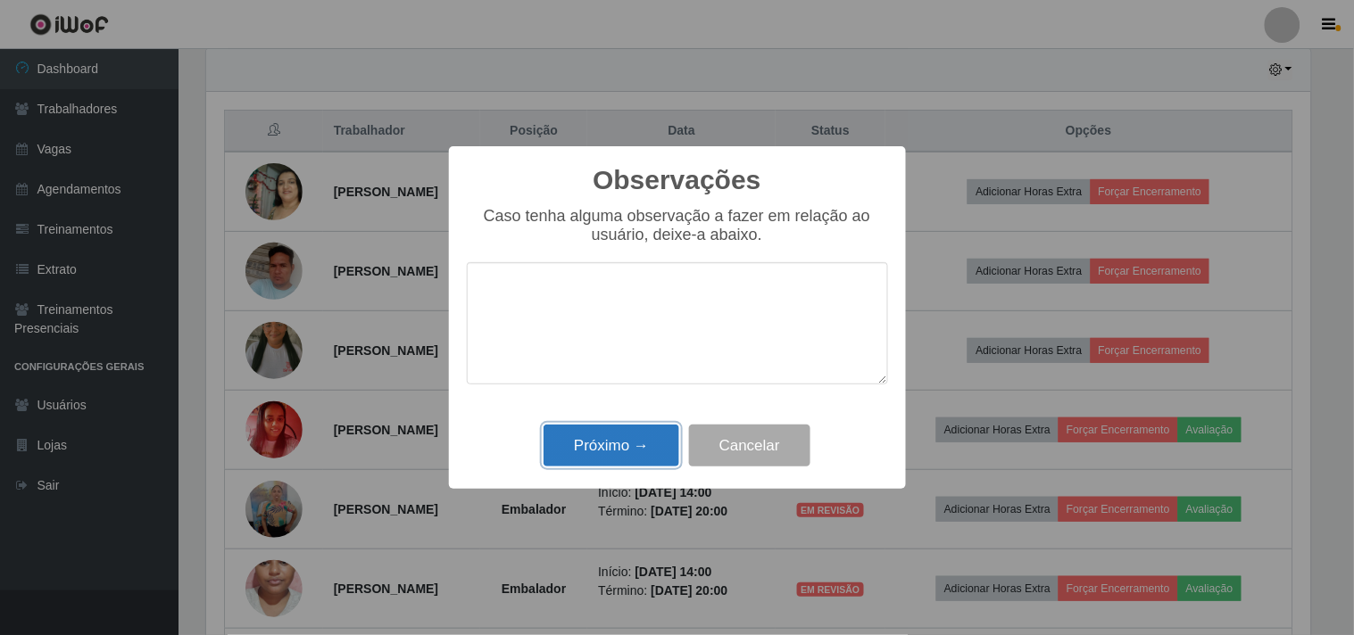
click at [669, 426] on button "Próximo →" at bounding box center [611, 446] width 136 height 42
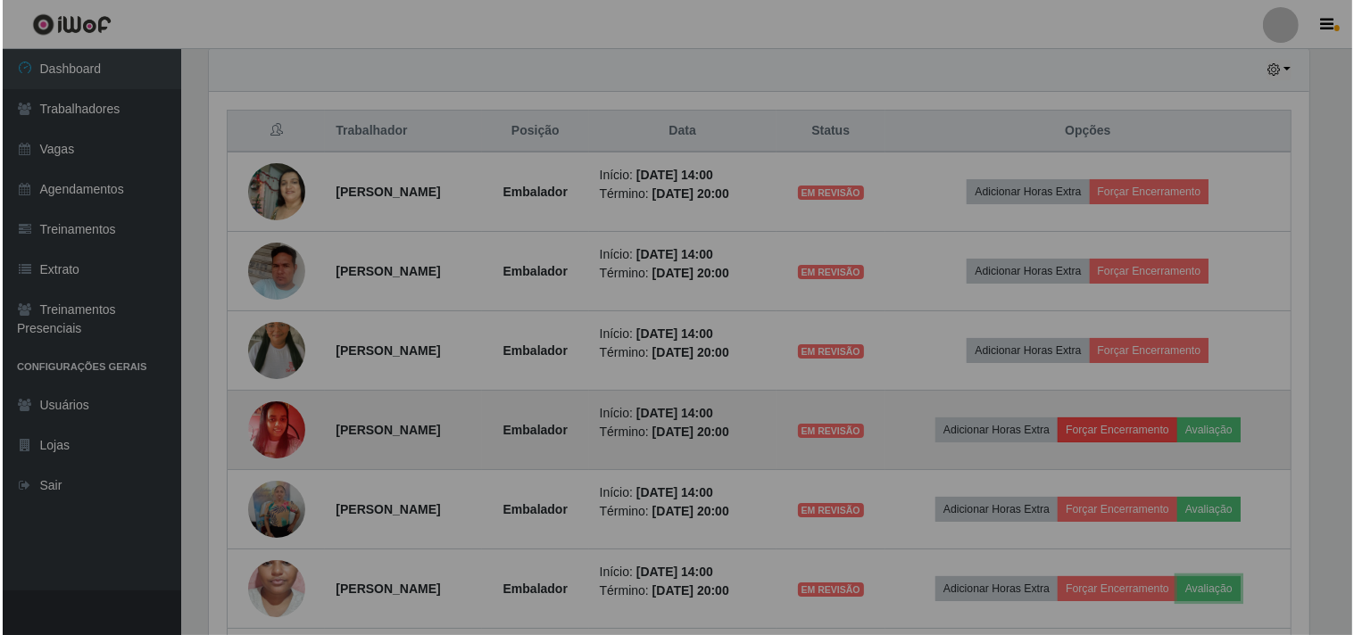
scroll to position [0, 0]
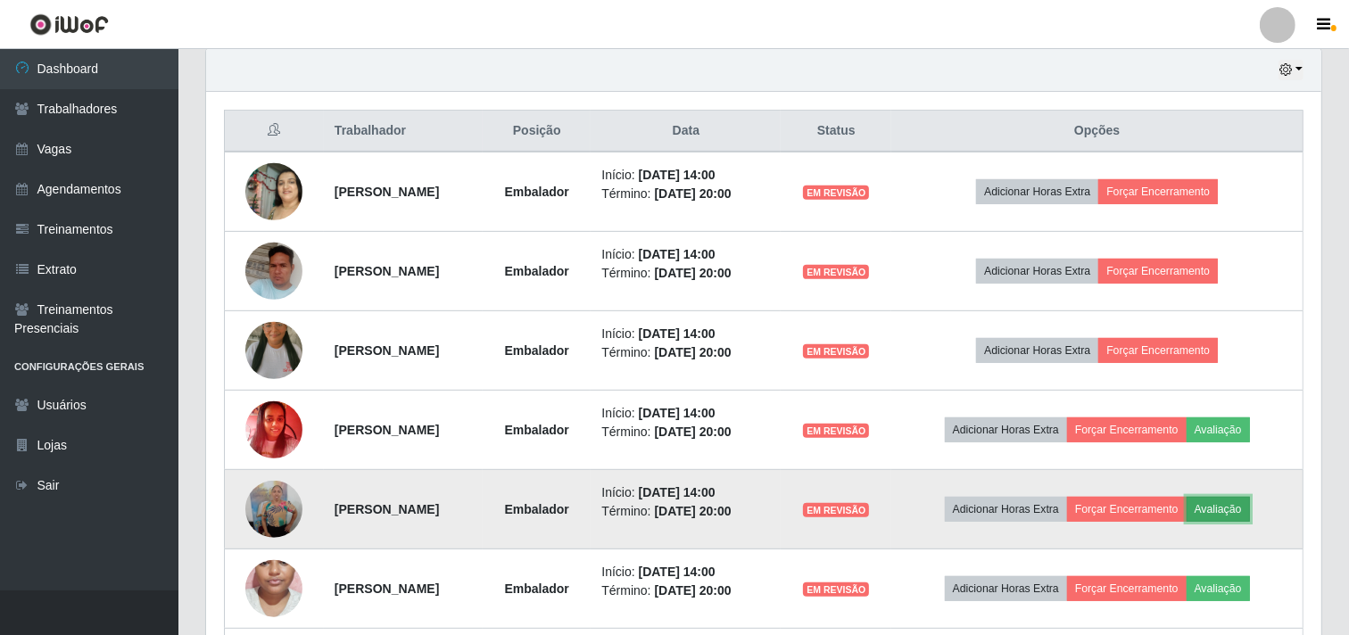
click at [1250, 510] on button "Avaliação" at bounding box center [1218, 509] width 63 height 25
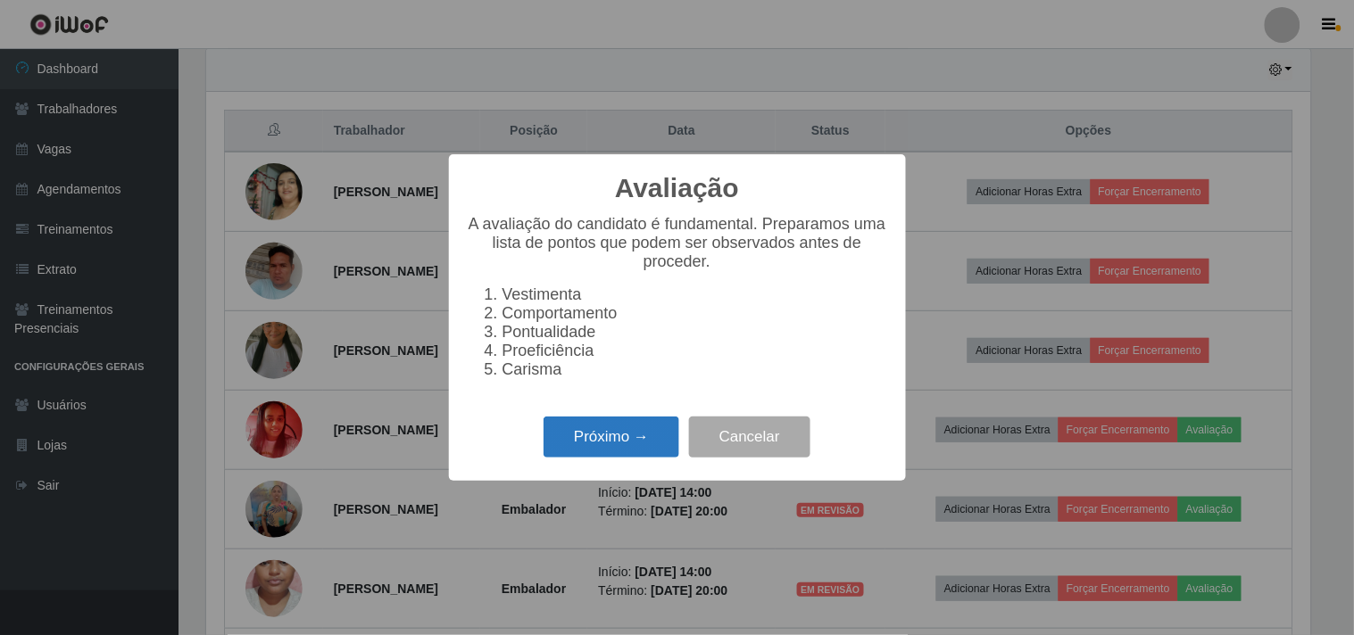
click at [616, 448] on button "Próximo →" at bounding box center [611, 438] width 136 height 42
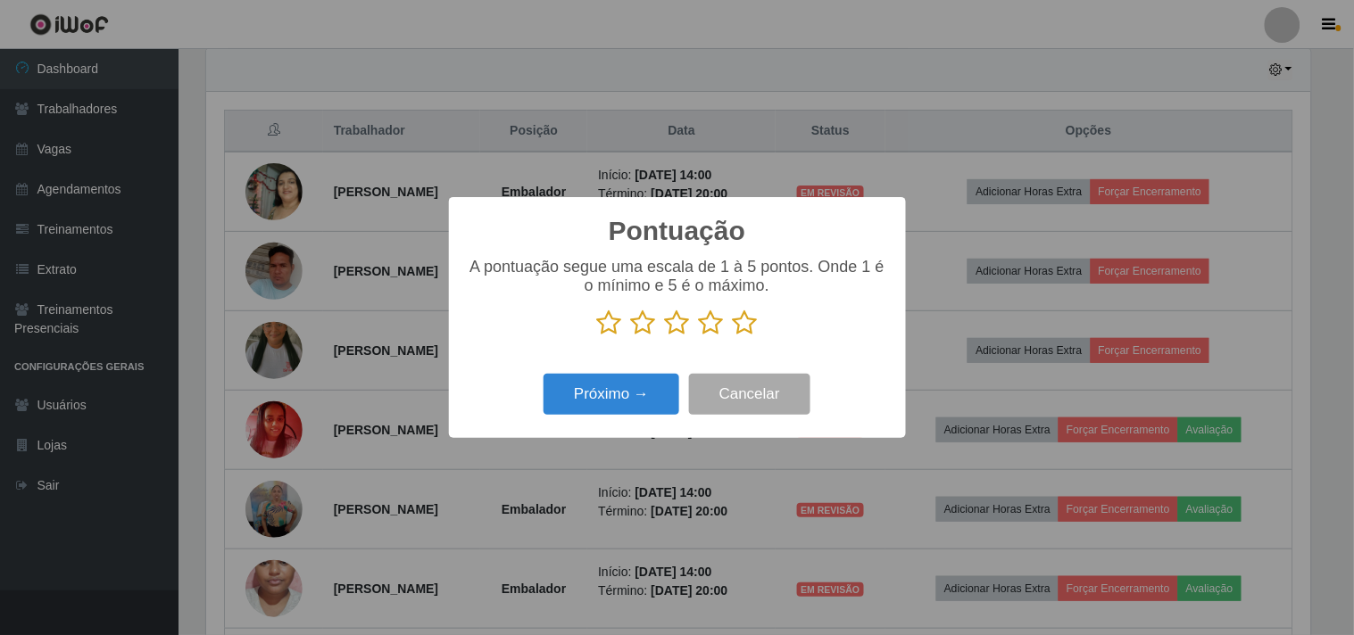
drag, startPoint x: 712, startPoint y: 326, endPoint x: 591, endPoint y: 421, distance: 154.4
click at [699, 341] on div "A pontuação segue uma escala de 1 à 5 pontos. Onde 1 é o mínimo e 5 é o máximo." at bounding box center [677, 304] width 421 height 93
click at [712, 318] on icon at bounding box center [711, 323] width 25 height 27
click at [699, 336] on input "radio" at bounding box center [699, 336] width 0 height 0
click at [710, 323] on icon at bounding box center [711, 323] width 25 height 27
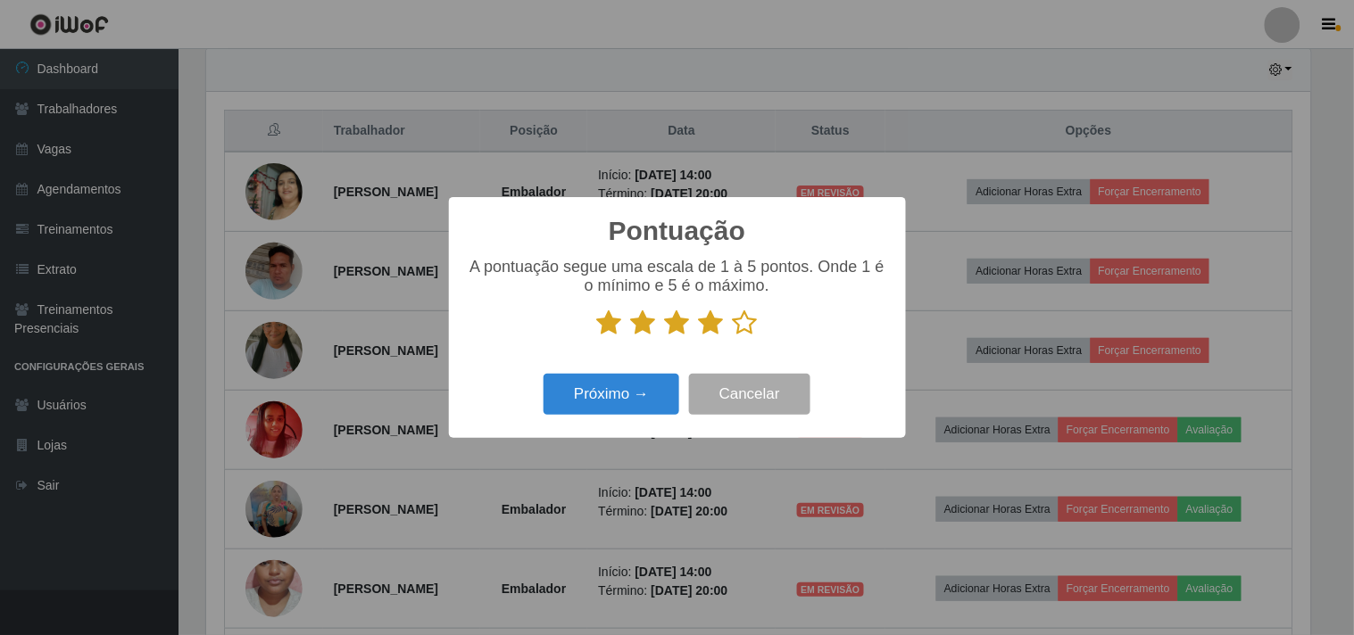
click at [699, 336] on input "radio" at bounding box center [699, 336] width 0 height 0
click at [649, 385] on button "Próximo →" at bounding box center [611, 395] width 136 height 42
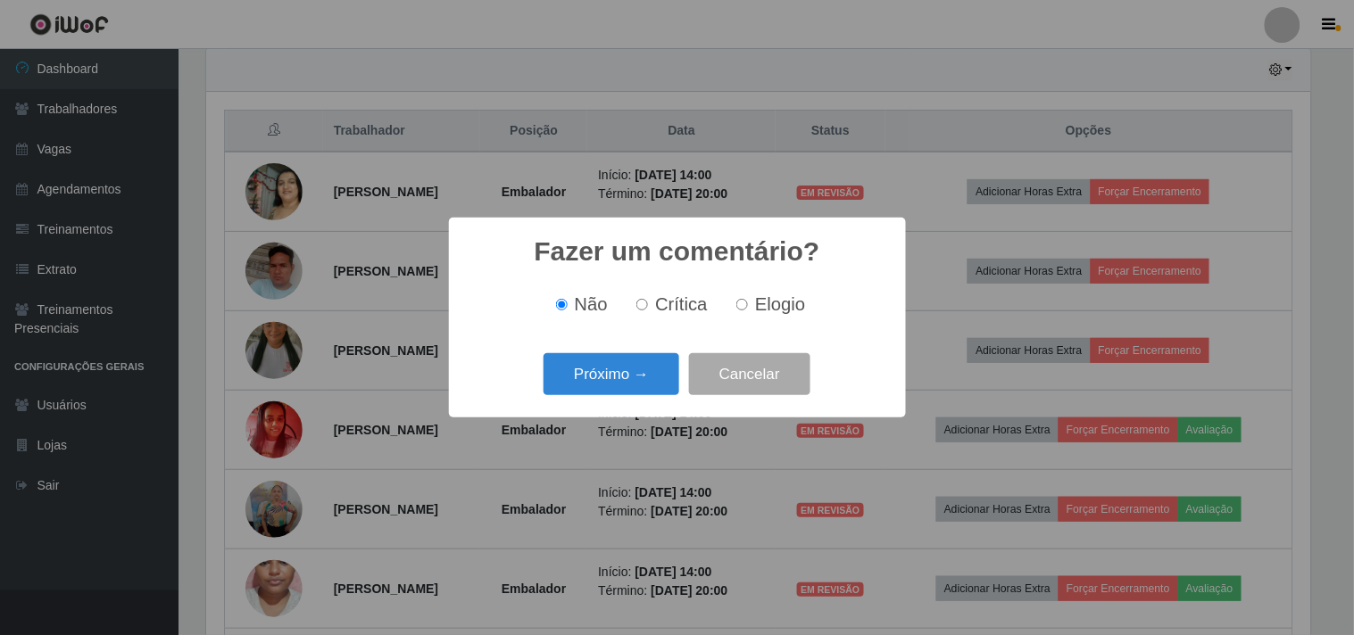
click at [649, 385] on button "Próximo →" at bounding box center [611, 374] width 136 height 42
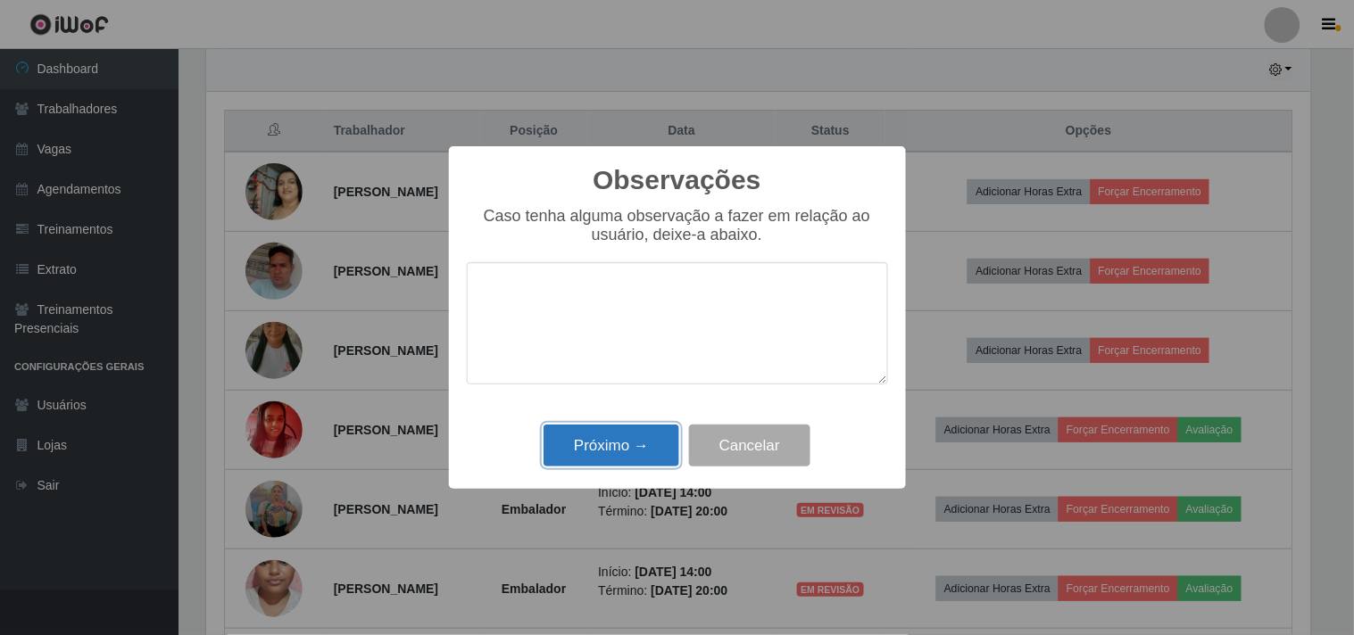
click at [637, 449] on button "Próximo →" at bounding box center [611, 446] width 136 height 42
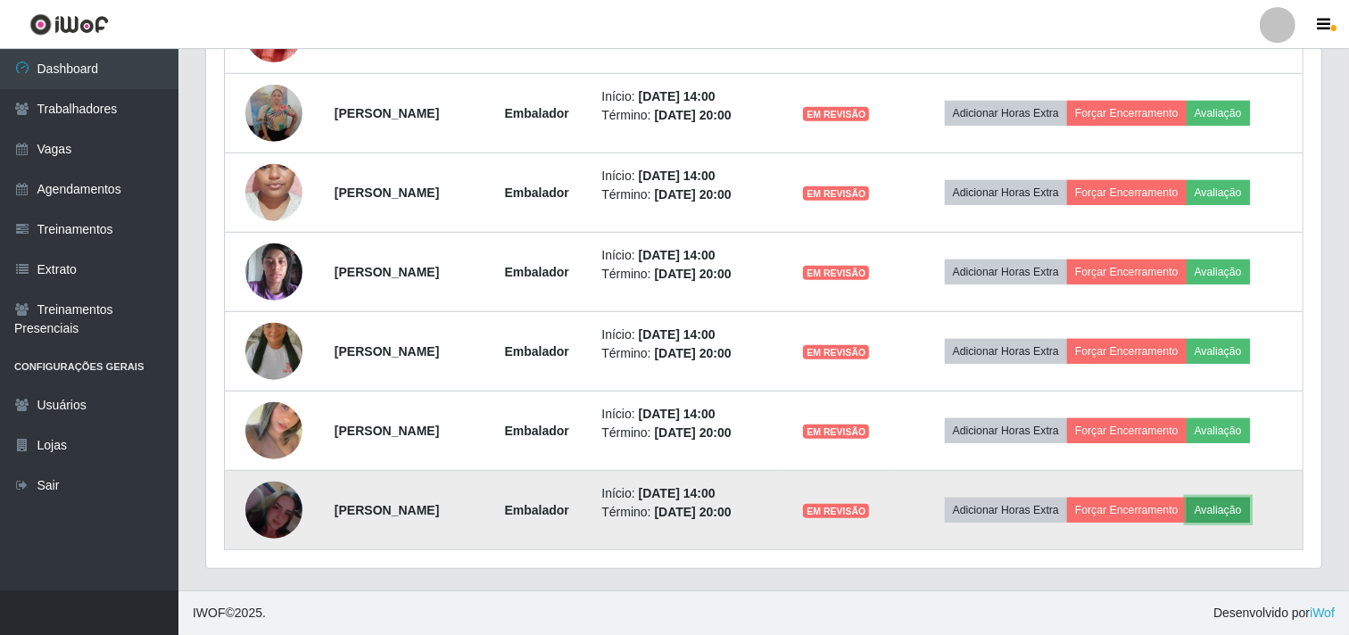
click at [1250, 501] on button "Avaliação" at bounding box center [1218, 510] width 63 height 25
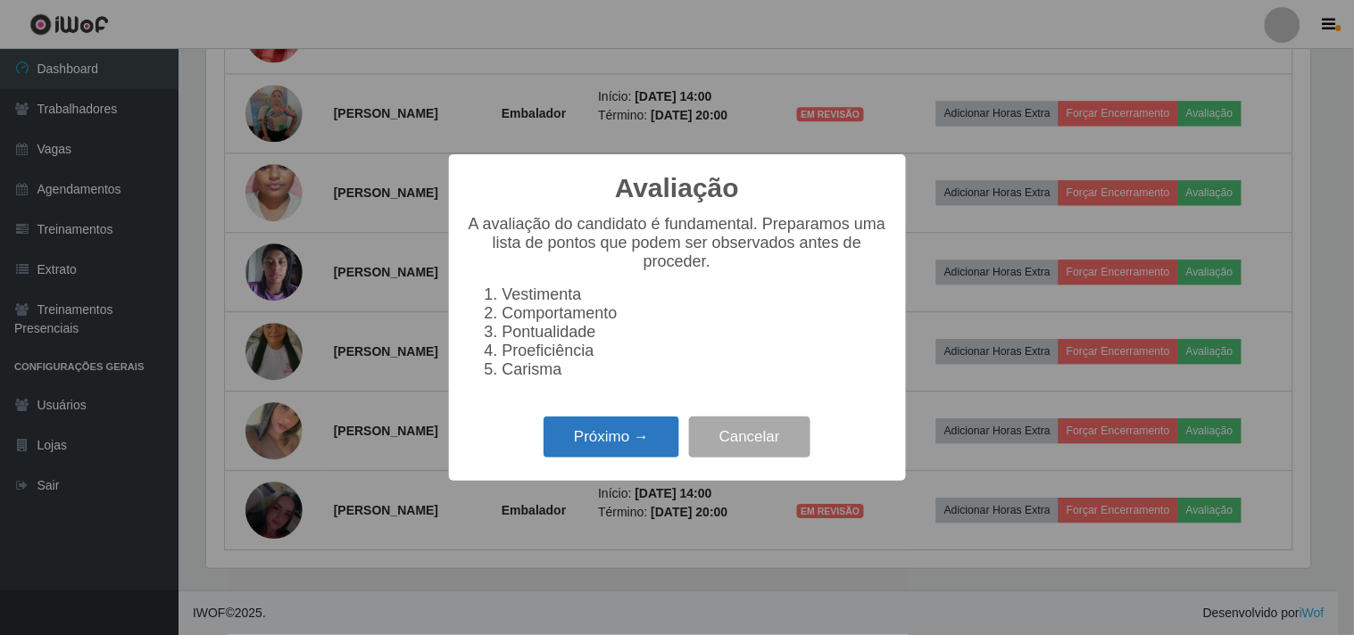
click at [660, 444] on button "Próximo →" at bounding box center [611, 438] width 136 height 42
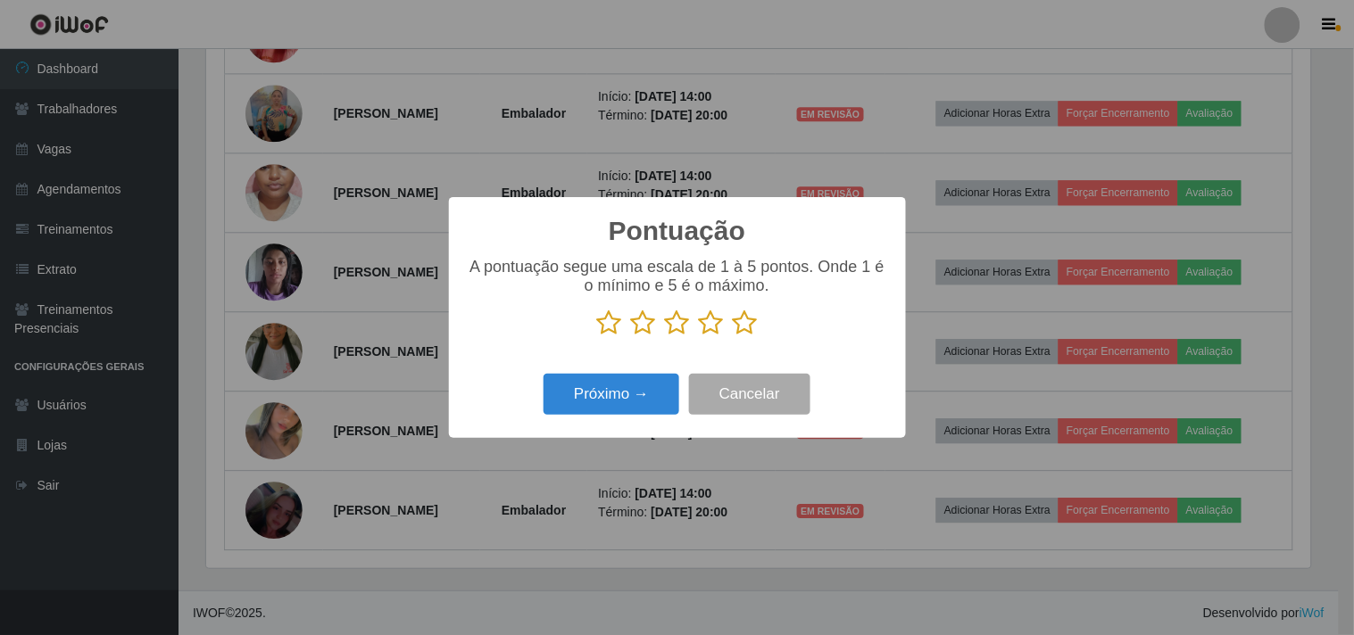
drag, startPoint x: 754, startPoint y: 333, endPoint x: 720, endPoint y: 344, distance: 35.8
click at [753, 333] on icon at bounding box center [745, 323] width 25 height 27
click at [733, 336] on input "radio" at bounding box center [733, 336] width 0 height 0
click at [651, 387] on button "Próximo →" at bounding box center [611, 395] width 136 height 42
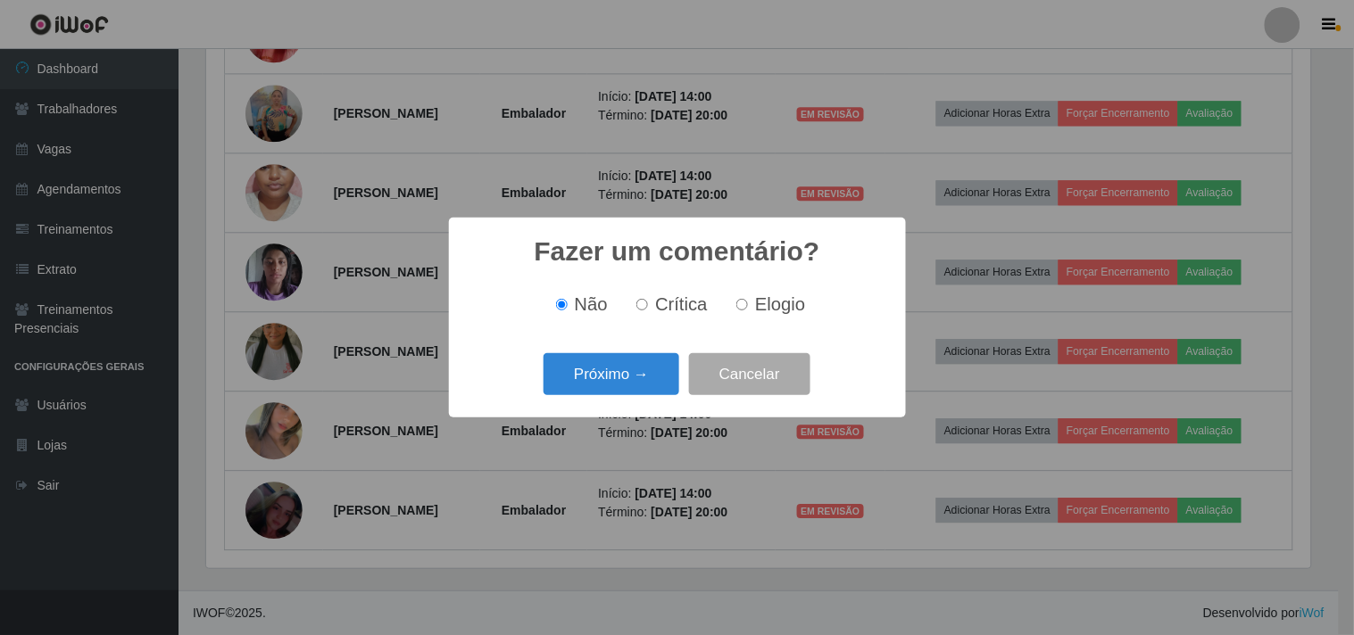
click at [651, 387] on button "Próximo →" at bounding box center [611, 374] width 136 height 42
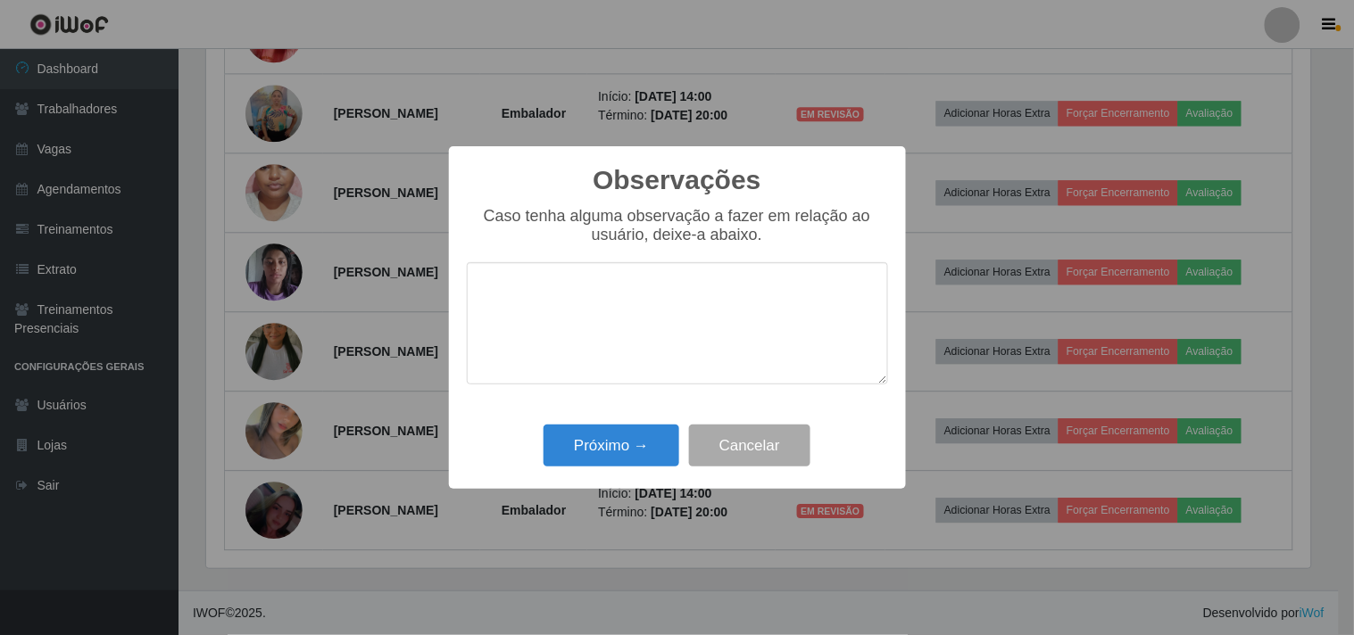
click at [628, 425] on div "Próximo → Cancelar" at bounding box center [677, 445] width 421 height 51
click at [635, 436] on button "Próximo →" at bounding box center [611, 446] width 136 height 42
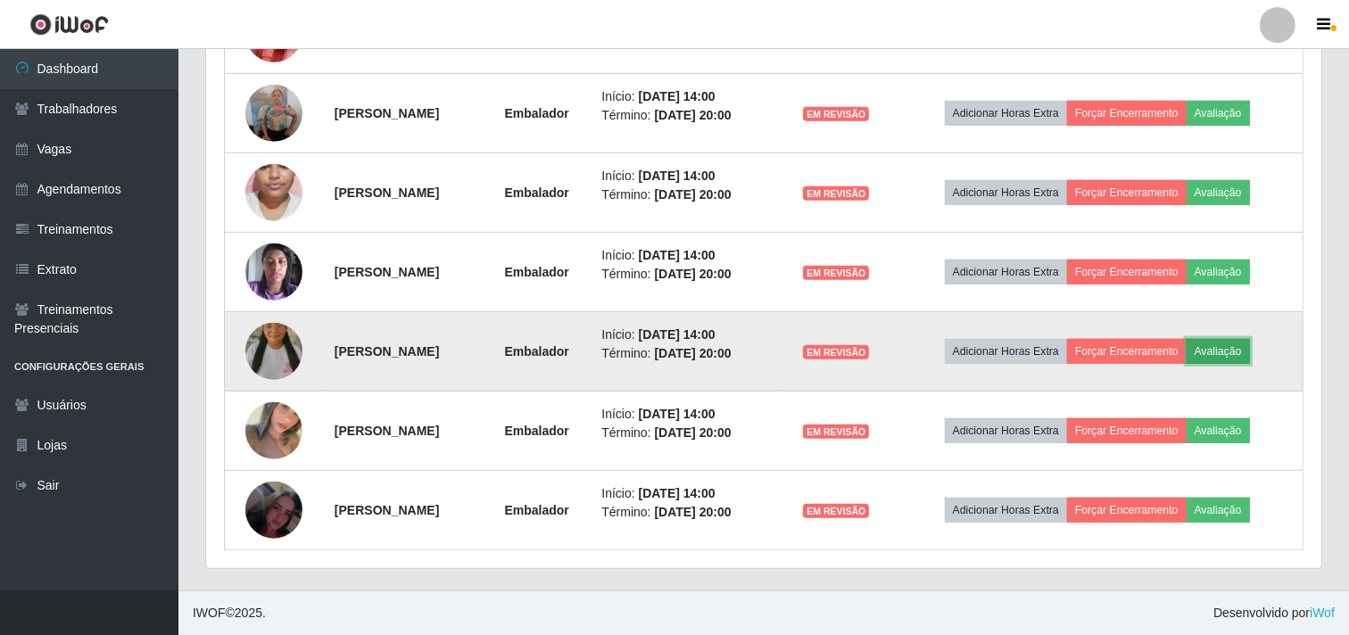
click at [1250, 357] on button "Avaliação" at bounding box center [1218, 351] width 63 height 25
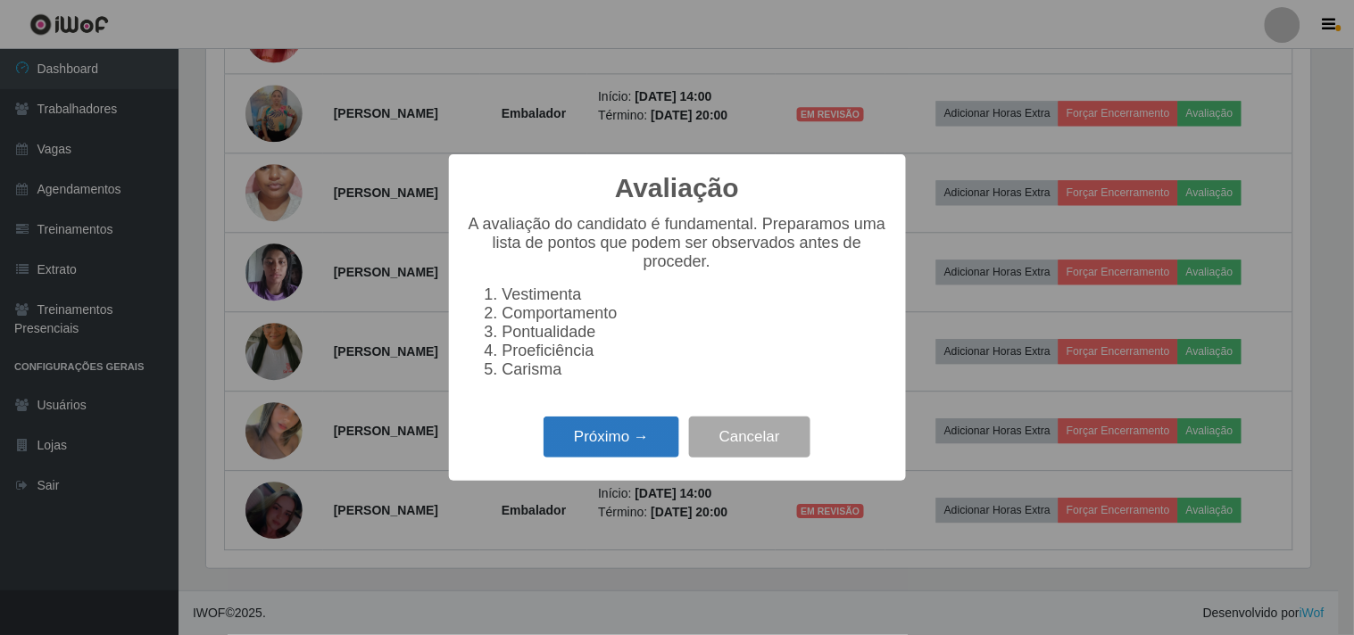
click at [584, 449] on button "Próximo →" at bounding box center [611, 438] width 136 height 42
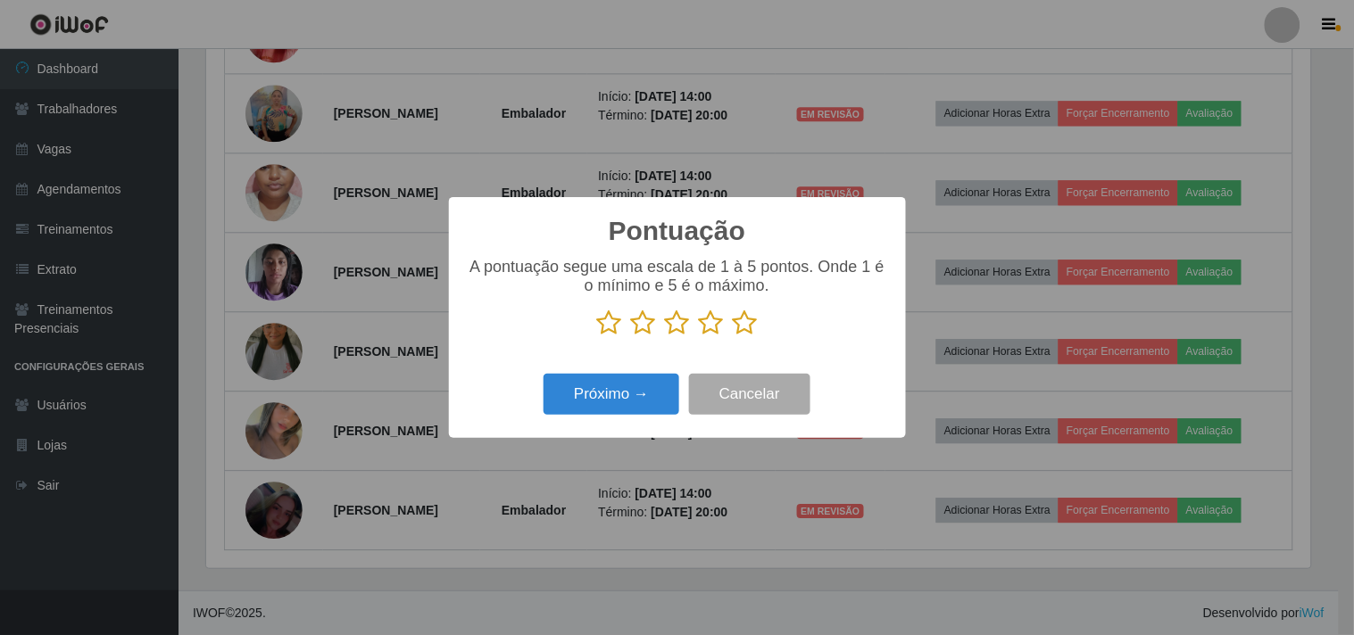
click at [603, 336] on icon at bounding box center [609, 323] width 25 height 27
click at [597, 336] on input "radio" at bounding box center [597, 336] width 0 height 0
click at [621, 380] on button "Próximo →" at bounding box center [611, 395] width 136 height 42
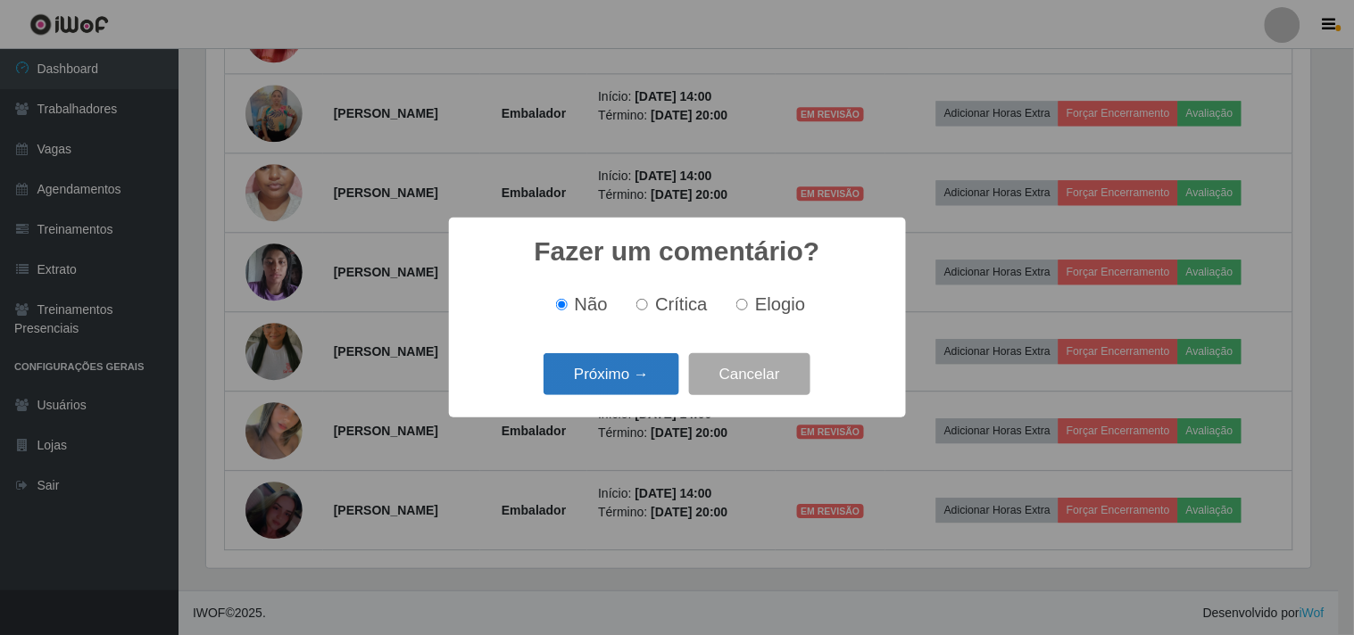
click at [621, 382] on button "Próximo →" at bounding box center [611, 374] width 136 height 42
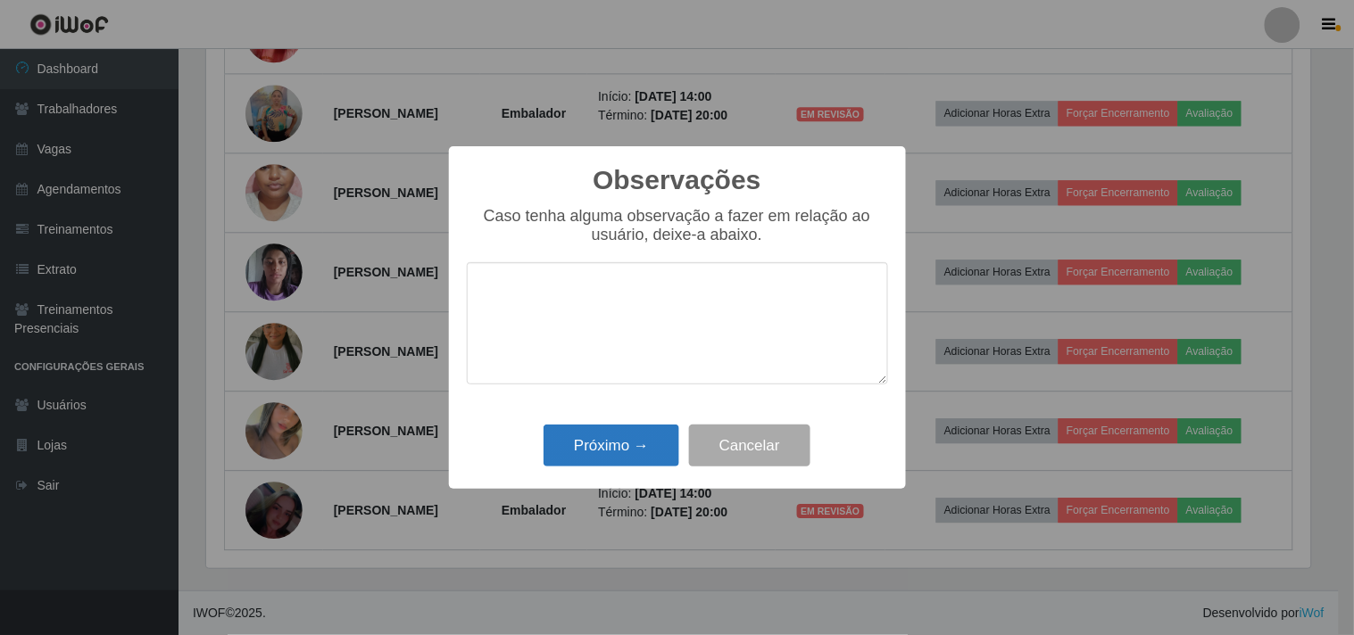
drag, startPoint x: 640, startPoint y: 425, endPoint x: 647, endPoint y: 441, distance: 17.6
click at [640, 426] on div "Próximo → Cancelar" at bounding box center [677, 445] width 421 height 51
click at [665, 459] on button "Próximo →" at bounding box center [611, 446] width 136 height 42
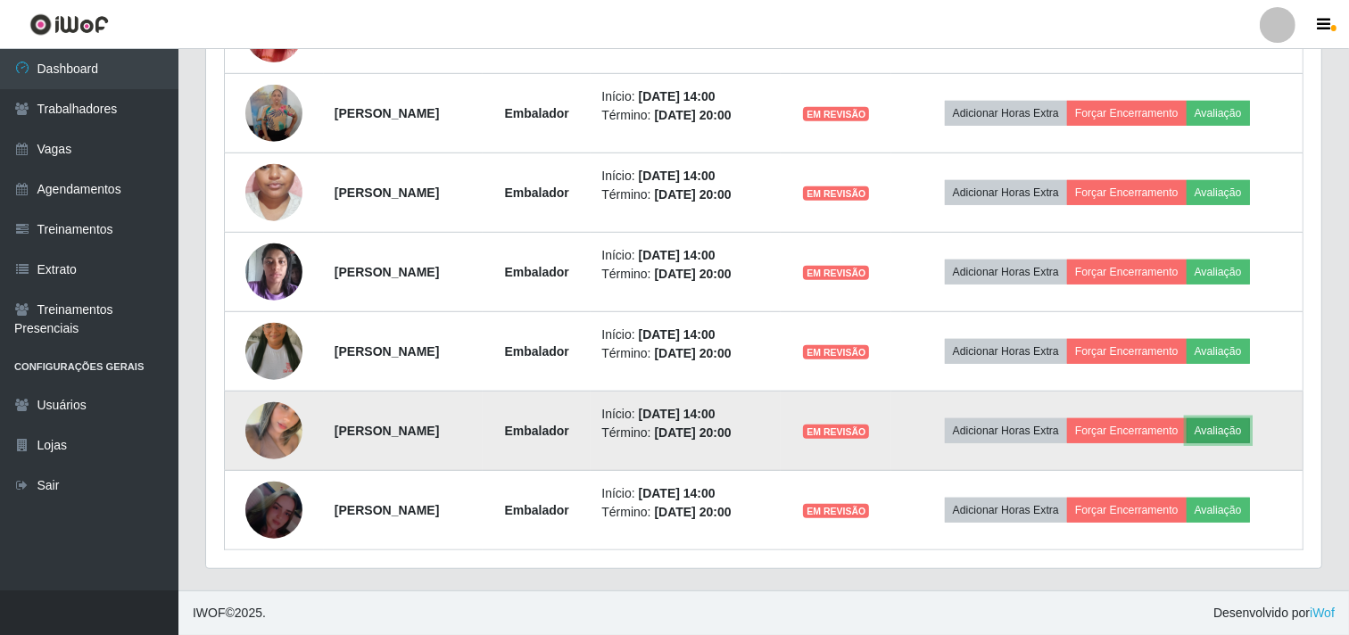
click at [1250, 429] on button "Avaliação" at bounding box center [1218, 431] width 63 height 25
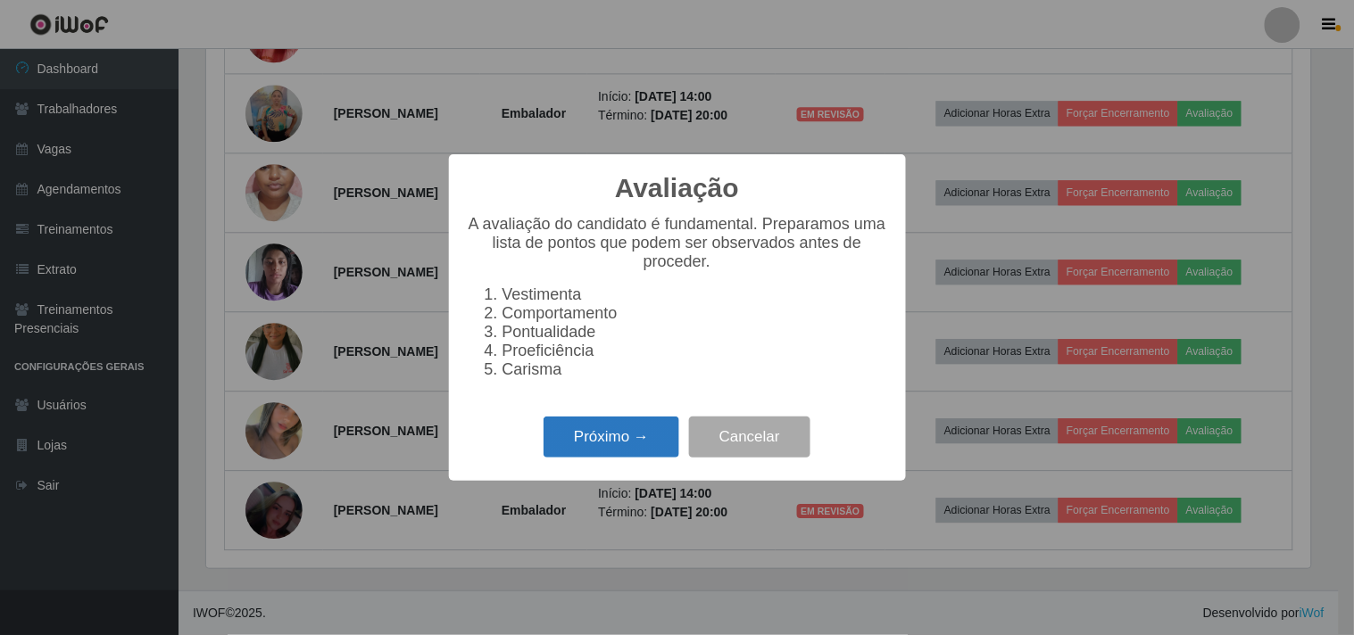
click at [658, 435] on button "Próximo →" at bounding box center [611, 438] width 136 height 42
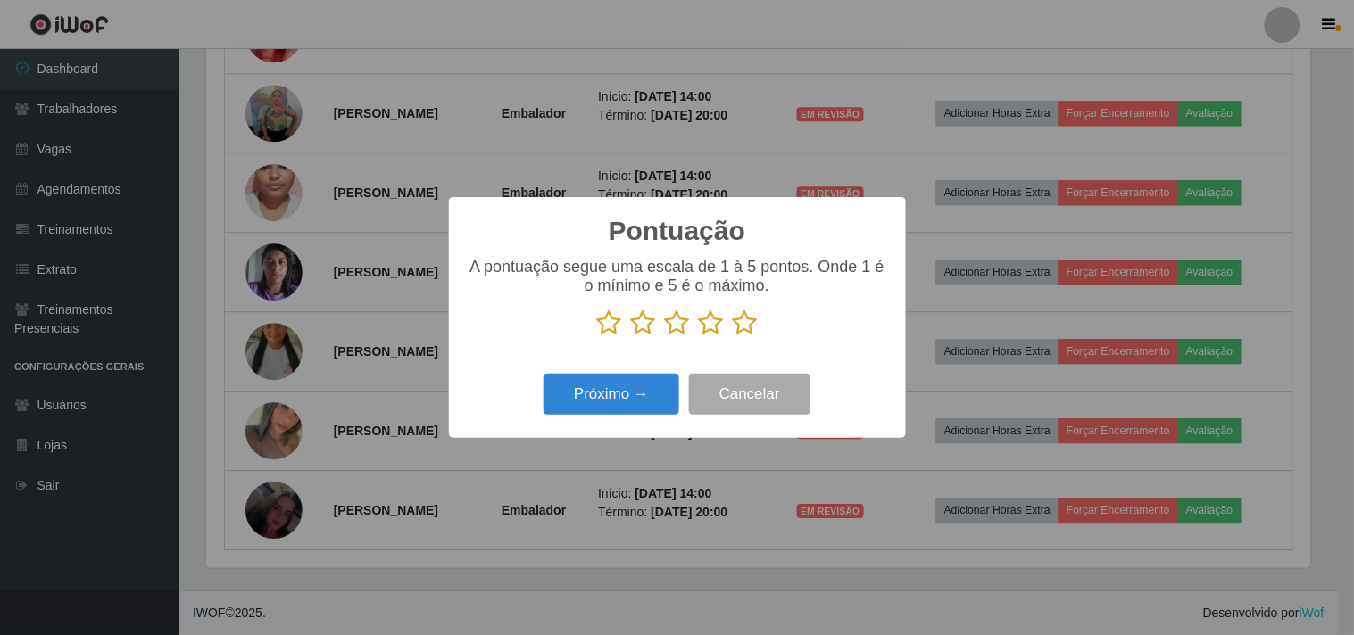
click at [718, 336] on icon at bounding box center [711, 323] width 25 height 27
click at [699, 336] on input "radio" at bounding box center [699, 336] width 0 height 0
click at [609, 397] on button "Próximo →" at bounding box center [611, 395] width 136 height 42
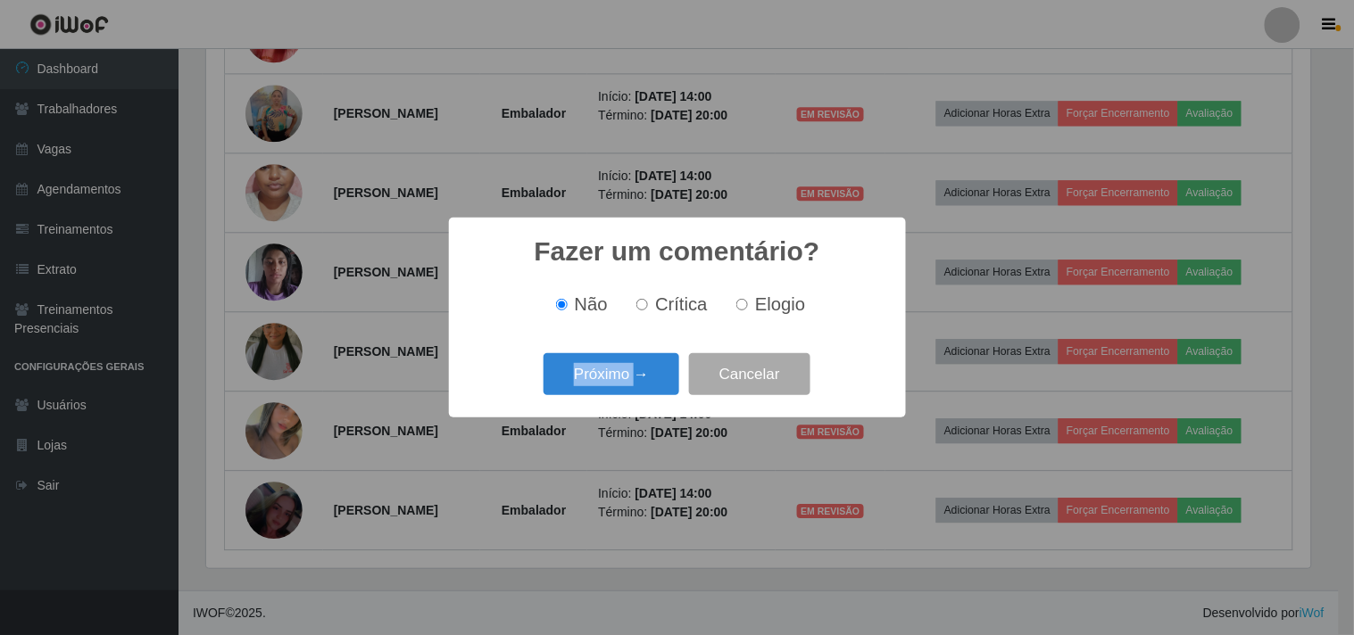
click at [609, 397] on div "Próximo → Cancelar" at bounding box center [677, 374] width 421 height 51
click at [608, 391] on button "Próximo →" at bounding box center [611, 374] width 136 height 42
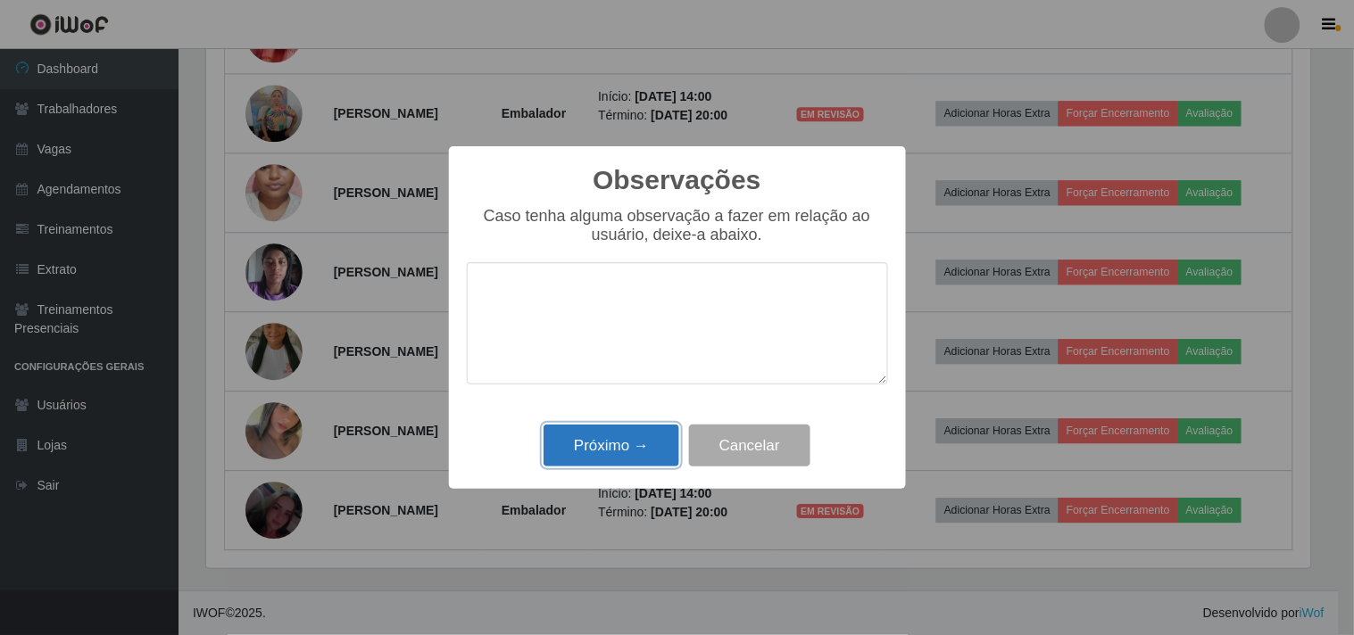
click at [627, 455] on button "Próximo →" at bounding box center [611, 446] width 136 height 42
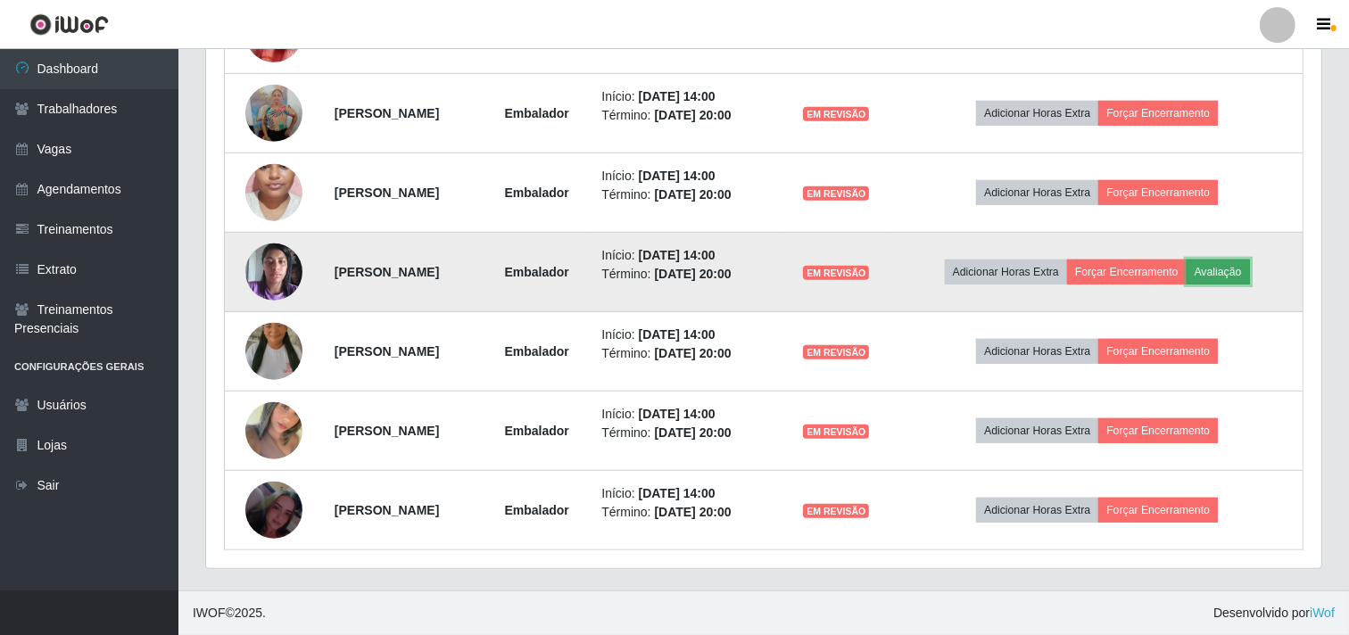
click at [1250, 273] on button "Avaliação" at bounding box center [1218, 272] width 63 height 25
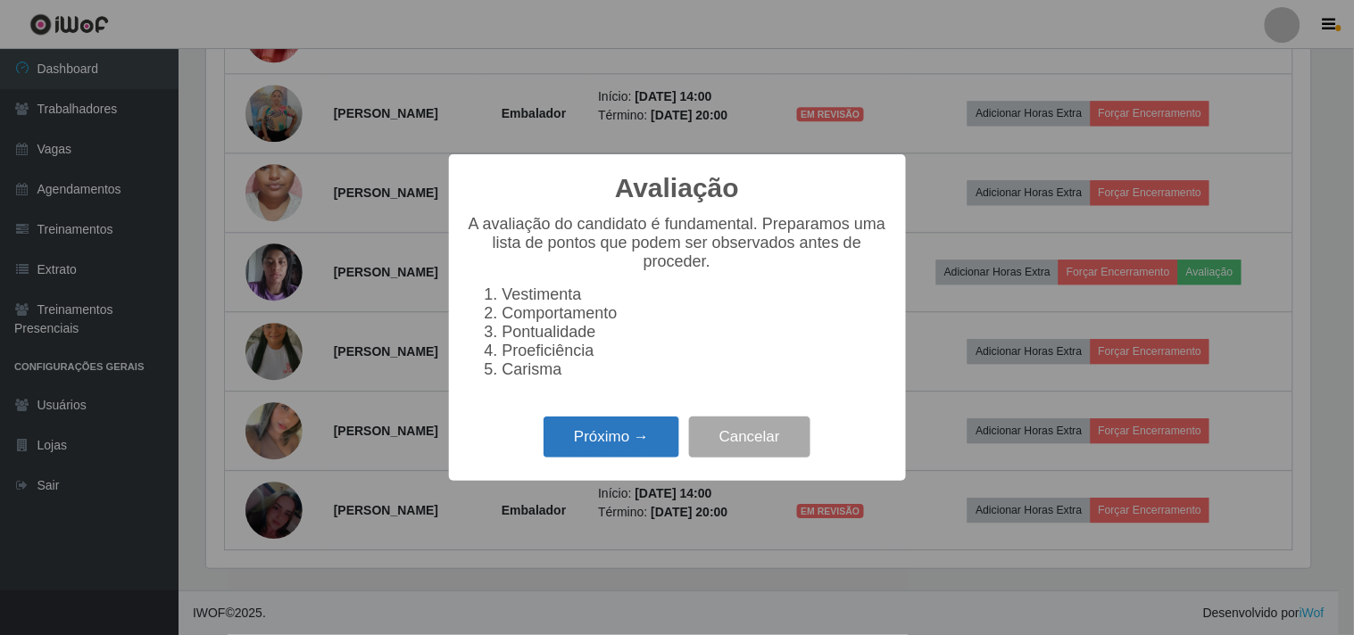
click at [635, 426] on button "Próximo →" at bounding box center [611, 438] width 136 height 42
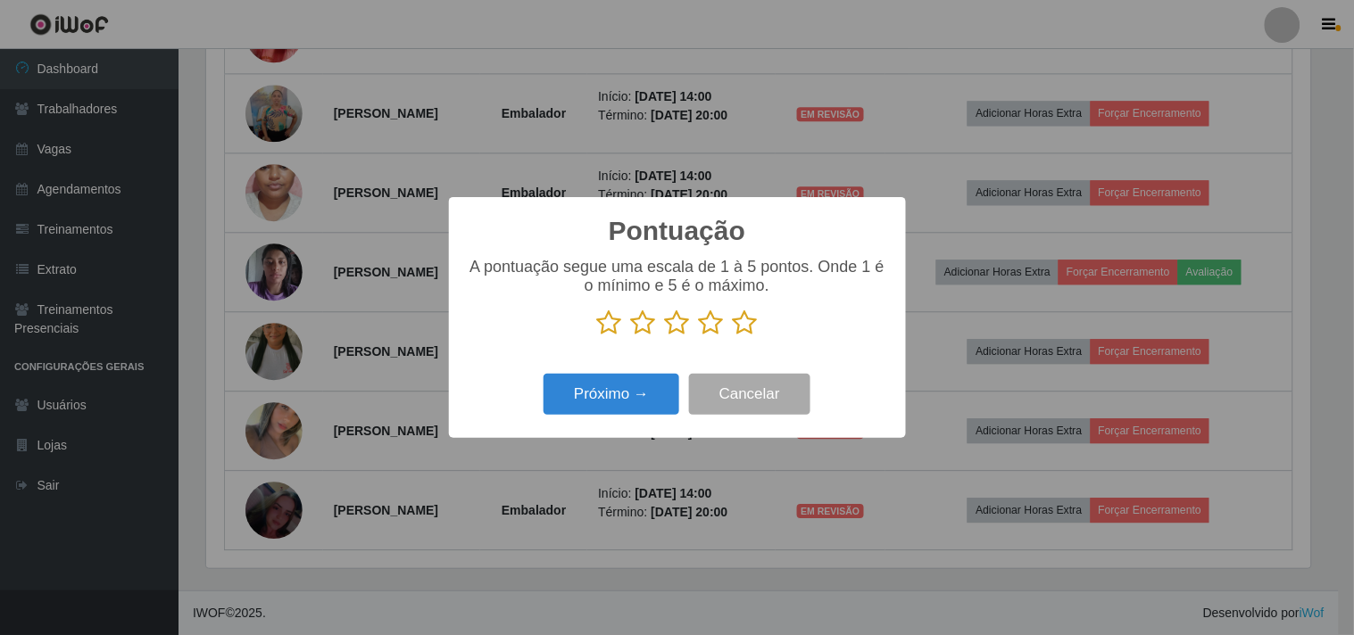
click at [716, 328] on icon at bounding box center [711, 323] width 25 height 27
click at [699, 336] on input "radio" at bounding box center [699, 336] width 0 height 0
click at [661, 397] on button "Próximo →" at bounding box center [611, 395] width 136 height 42
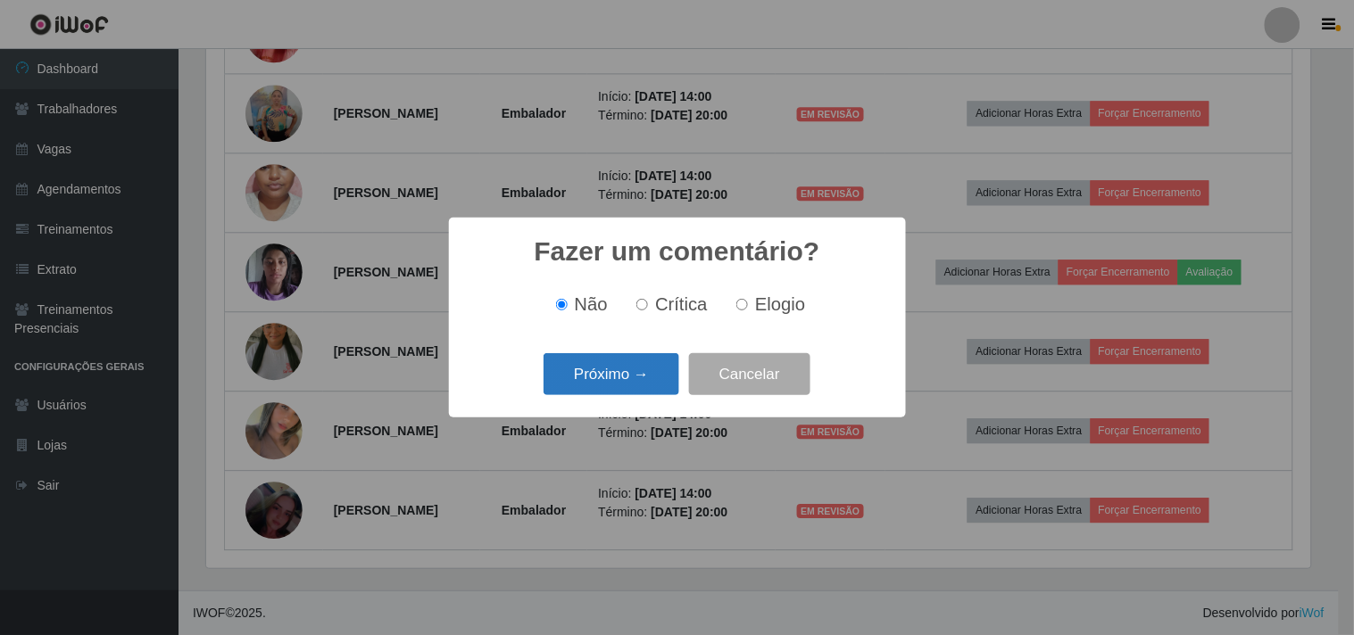
click at [650, 385] on button "Próximo →" at bounding box center [611, 374] width 136 height 42
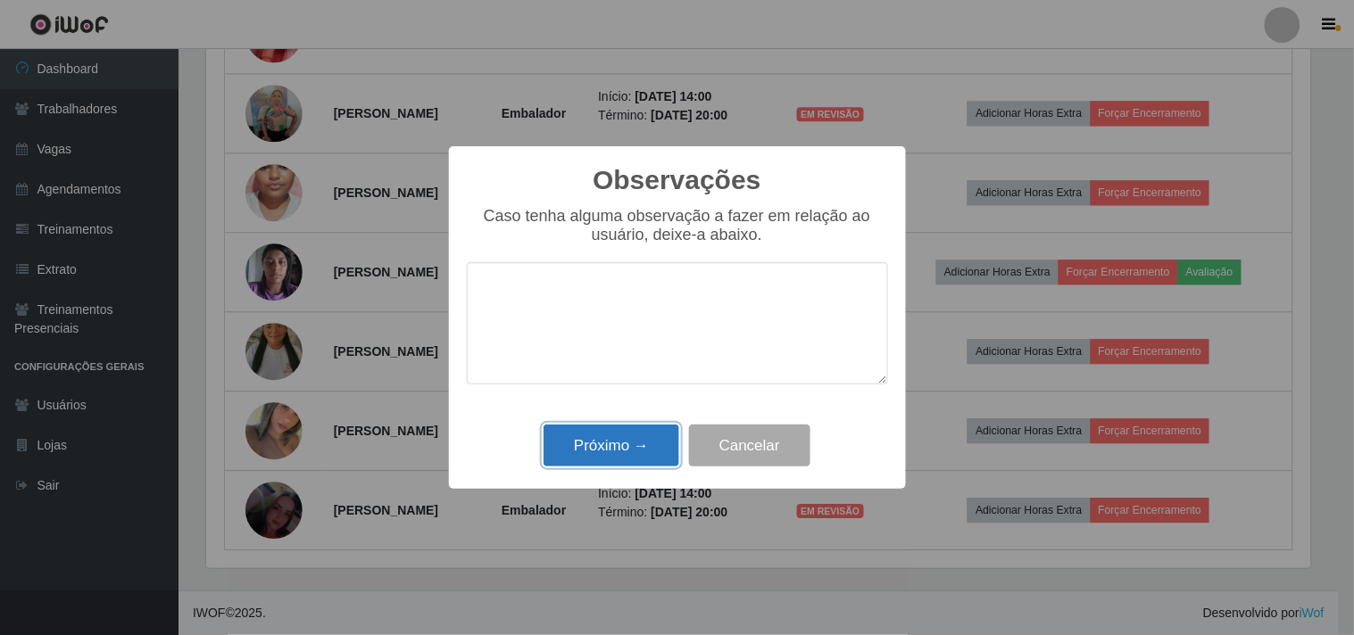
click at [636, 449] on button "Próximo →" at bounding box center [611, 446] width 136 height 42
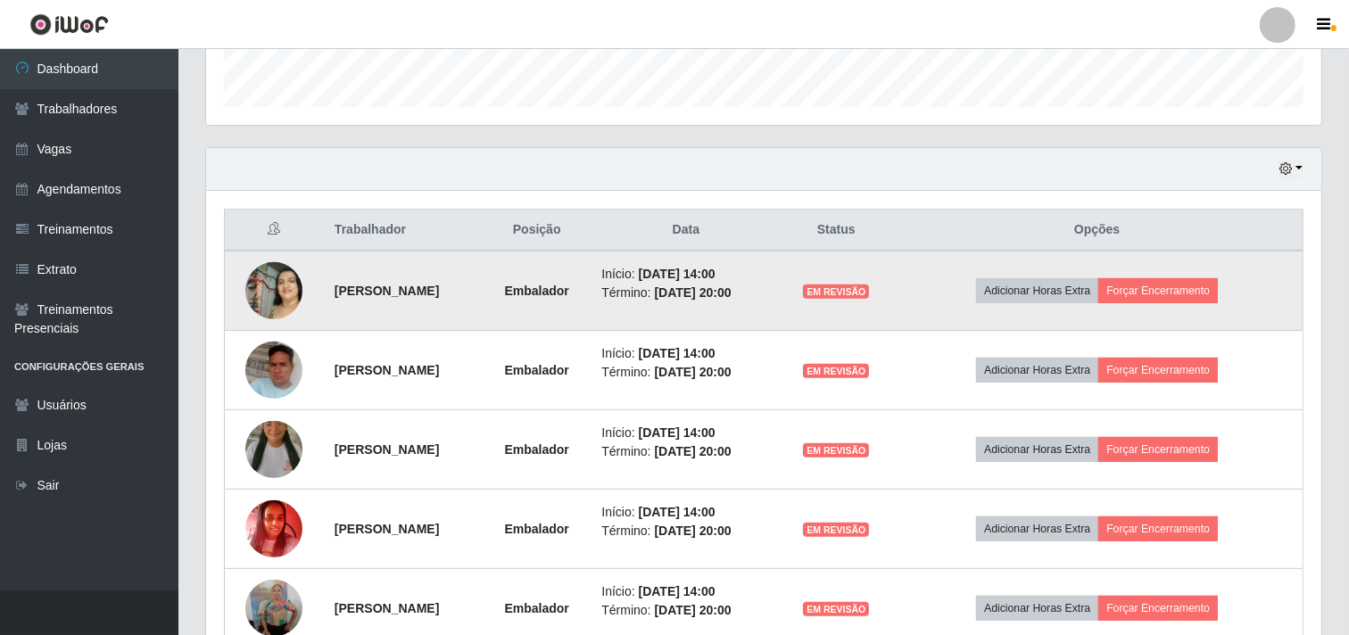
click at [1170, 311] on td "Adicionar Horas Extra Forçar Encerramento" at bounding box center [1097, 291] width 411 height 80
click at [1175, 284] on button "Forçar Encerramento" at bounding box center [1159, 290] width 120 height 25
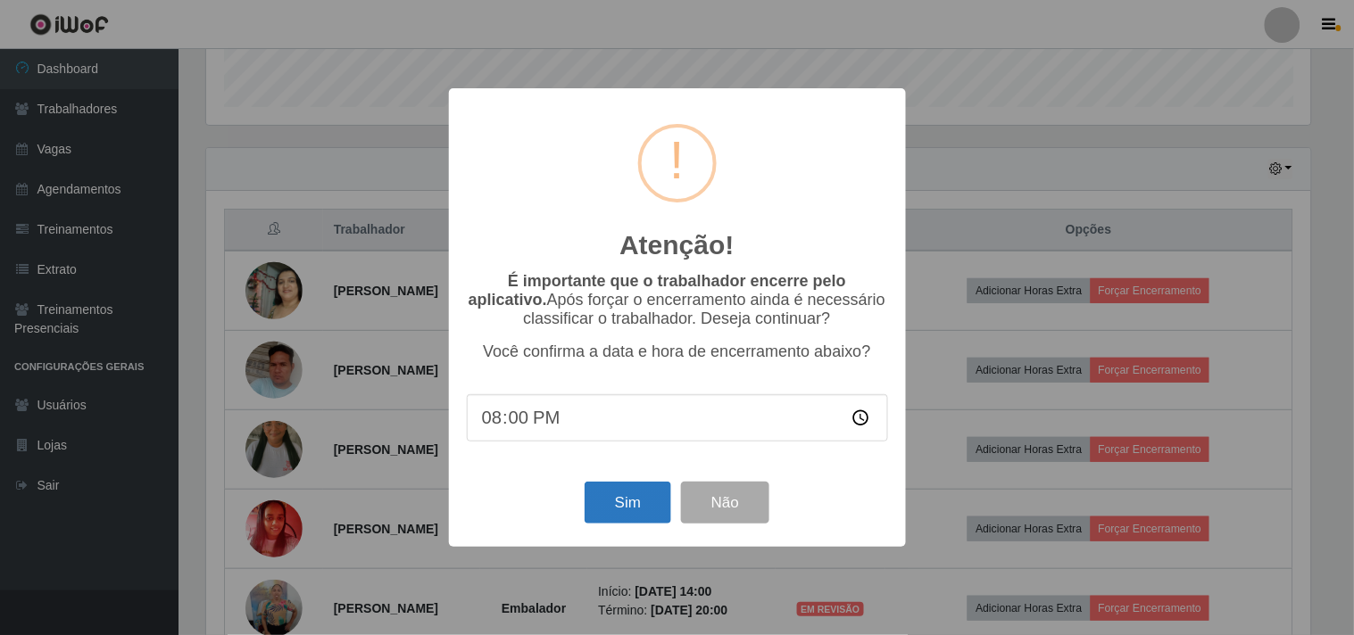
drag, startPoint x: 563, startPoint y: 518, endPoint x: 593, endPoint y: 507, distance: 31.3
click at [569, 514] on div "Sim Não" at bounding box center [677, 502] width 421 height 51
click at [608, 502] on button "Sim" at bounding box center [628, 503] width 87 height 42
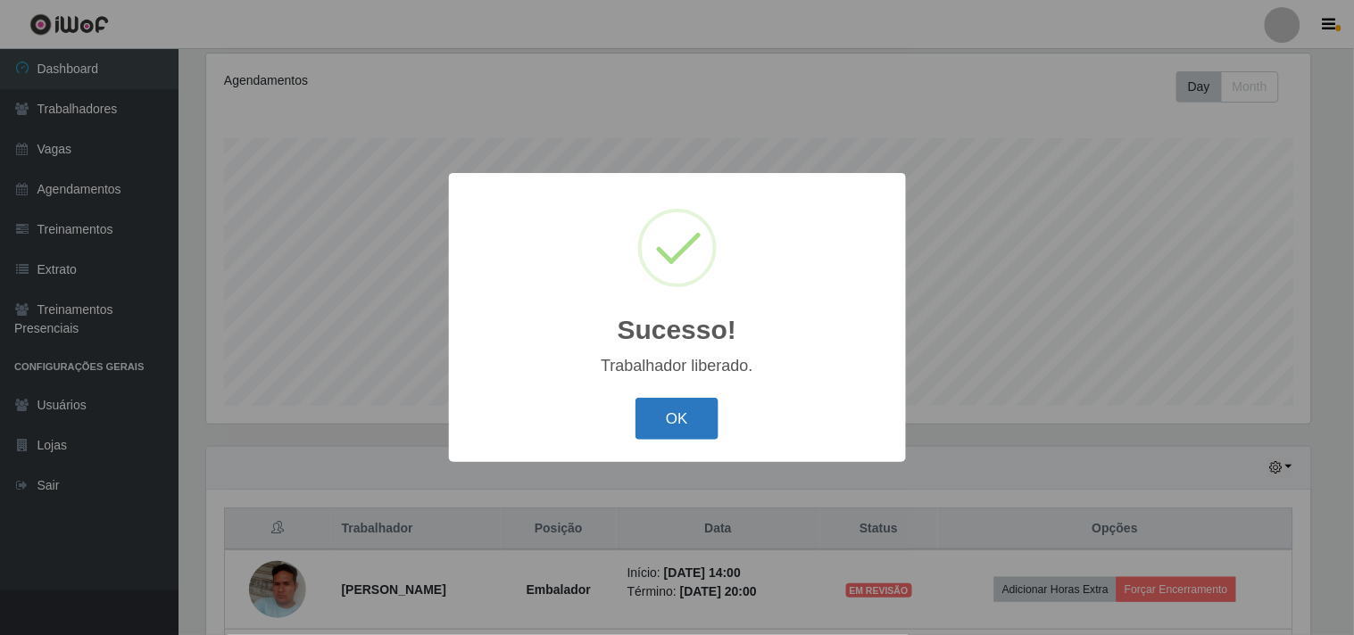
click at [681, 406] on button "OK" at bounding box center [676, 419] width 83 height 42
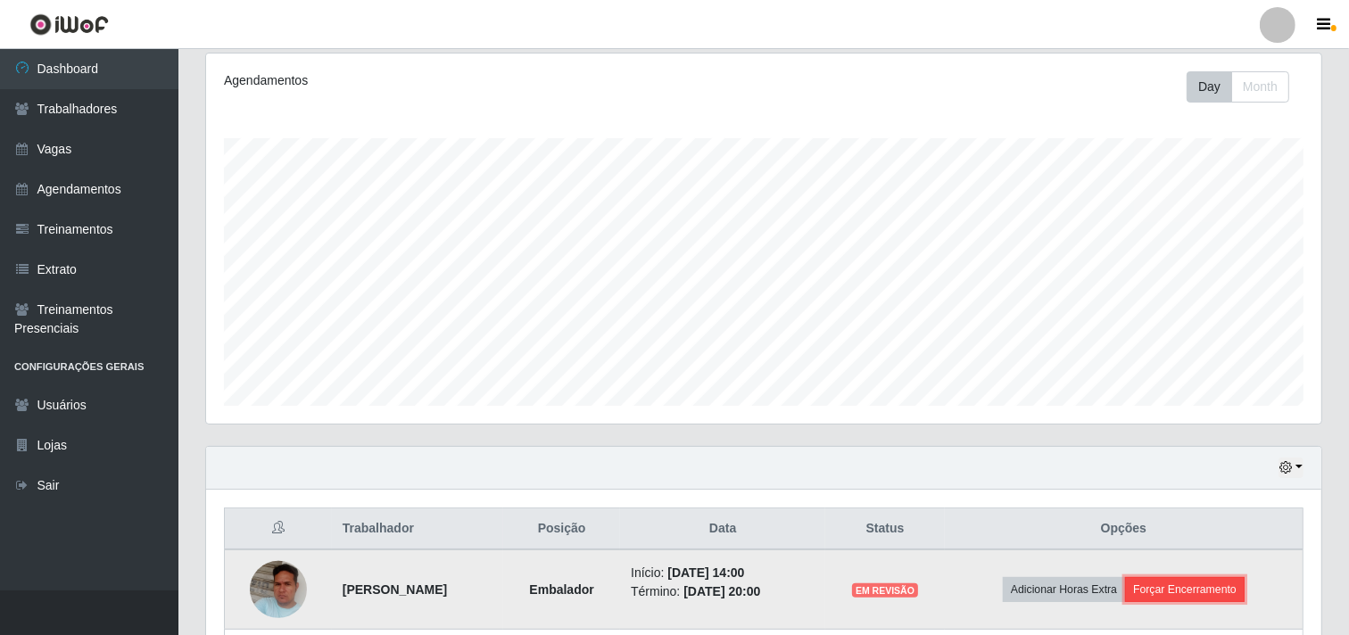
click at [1239, 589] on button "Forçar Encerramento" at bounding box center [1185, 589] width 120 height 25
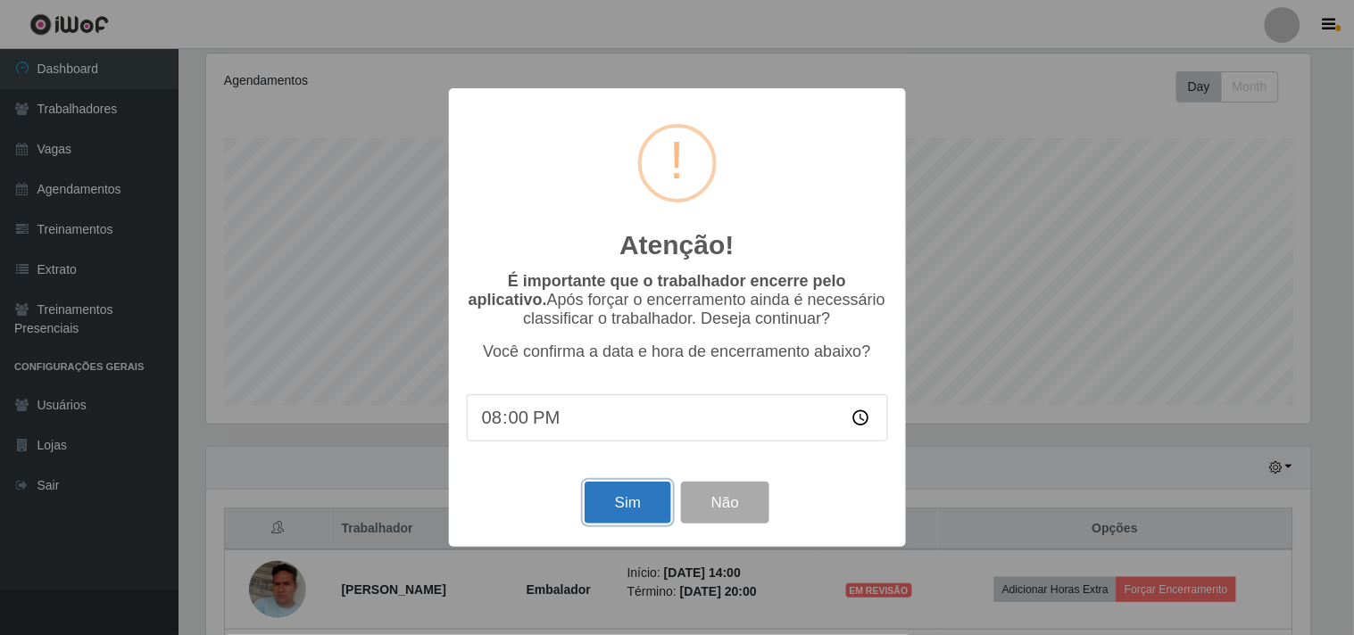
click at [629, 514] on button "Sim" at bounding box center [628, 503] width 87 height 42
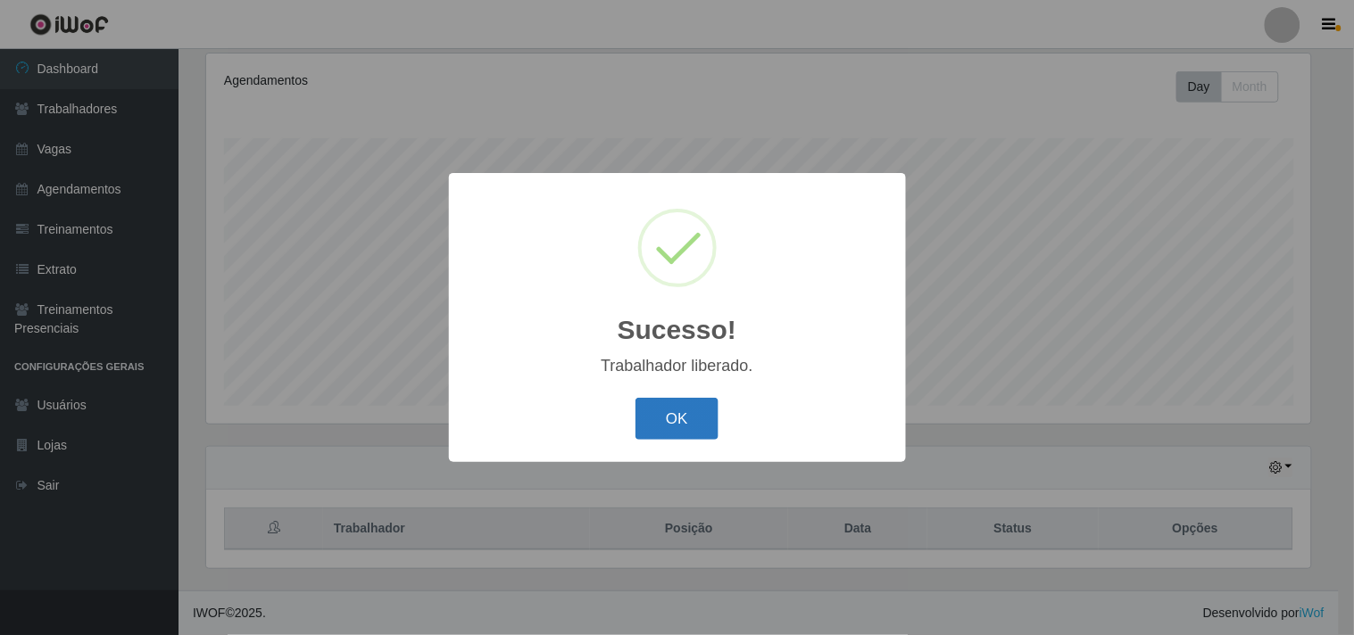
click at [653, 415] on button "OK" at bounding box center [676, 419] width 83 height 42
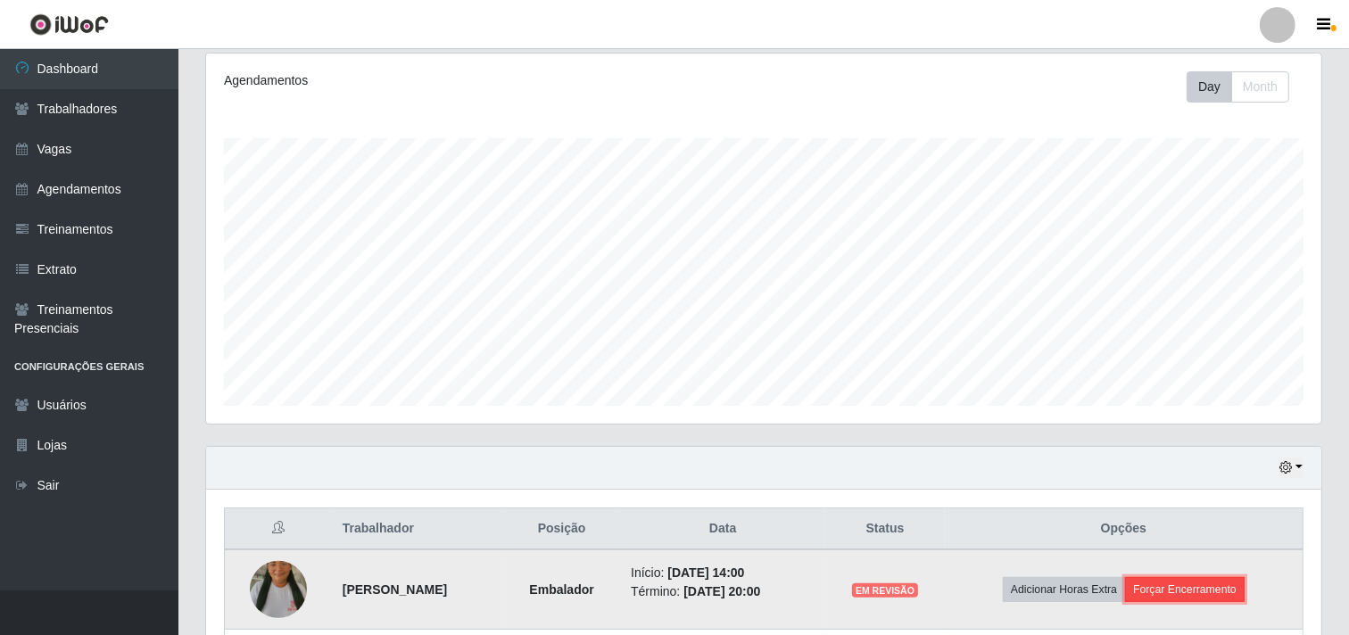
click at [1221, 593] on button "Forçar Encerramento" at bounding box center [1185, 589] width 120 height 25
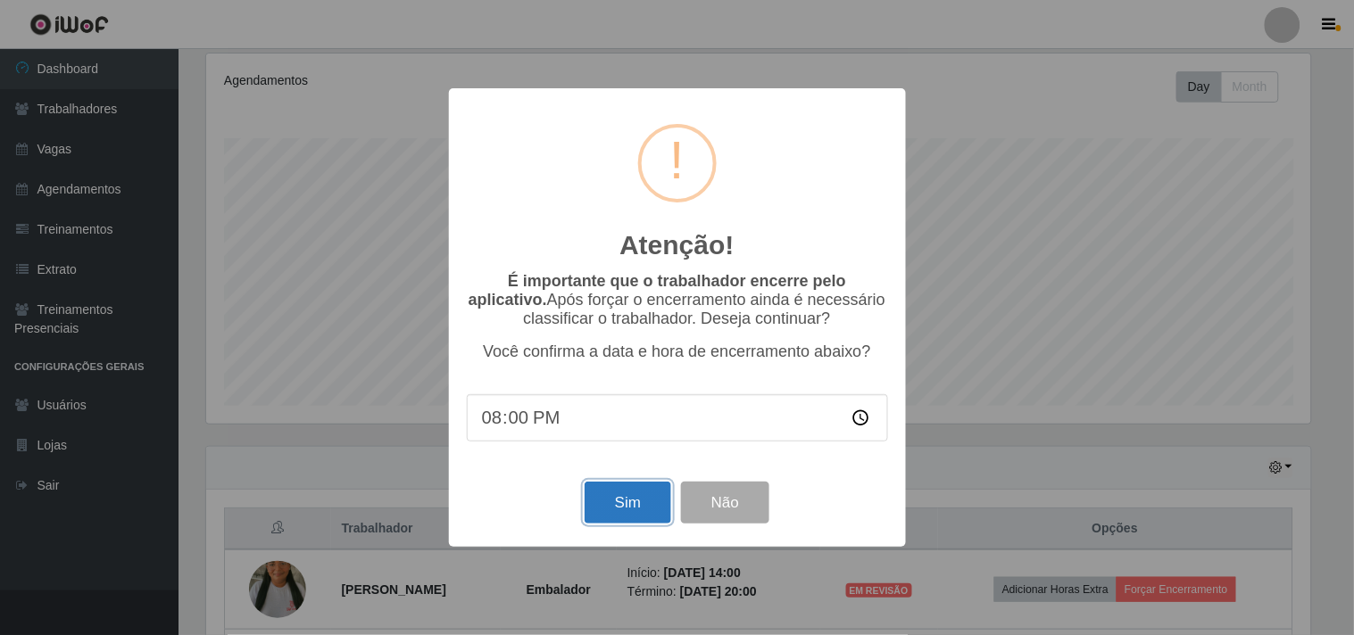
click at [617, 510] on button "Sim" at bounding box center [628, 503] width 87 height 42
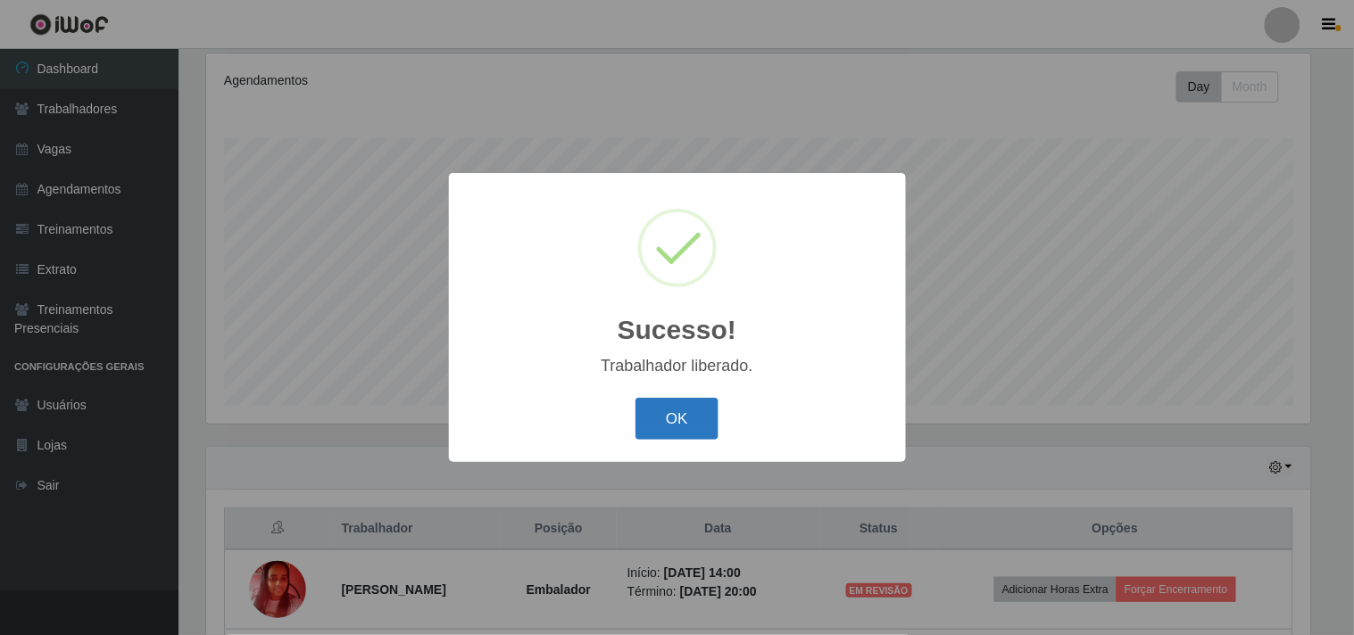
click at [653, 429] on button "OK" at bounding box center [676, 419] width 83 height 42
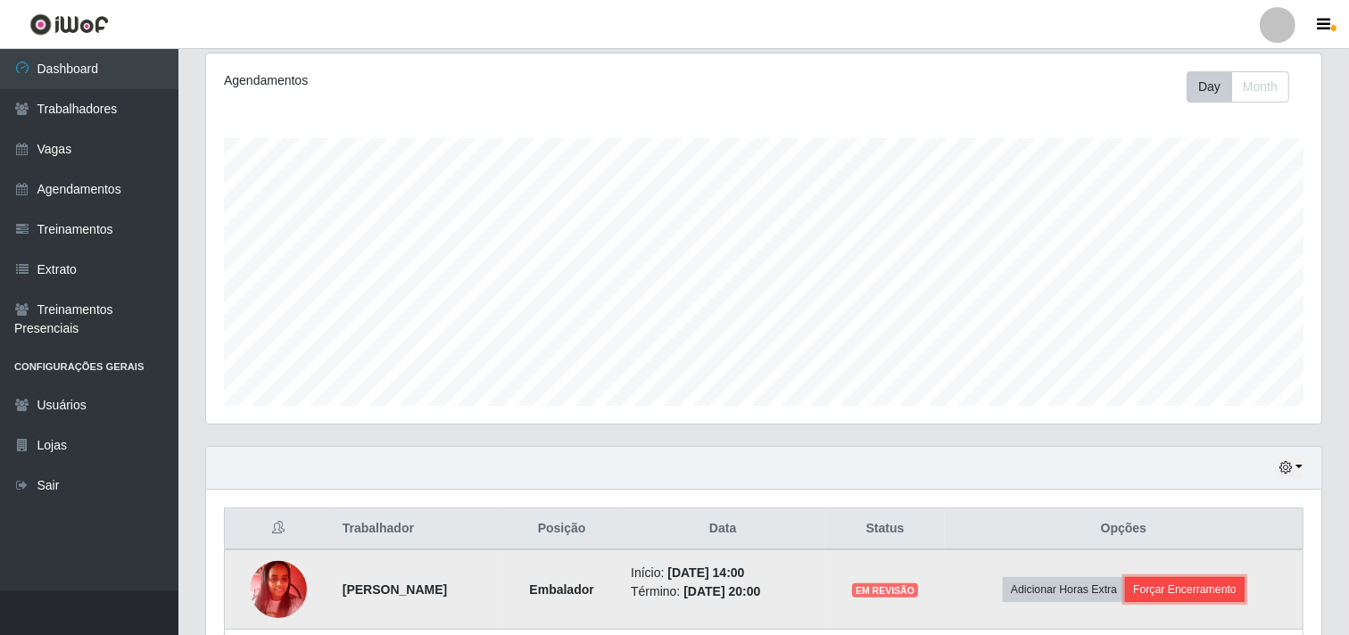
click at [1191, 585] on button "Forçar Encerramento" at bounding box center [1185, 589] width 120 height 25
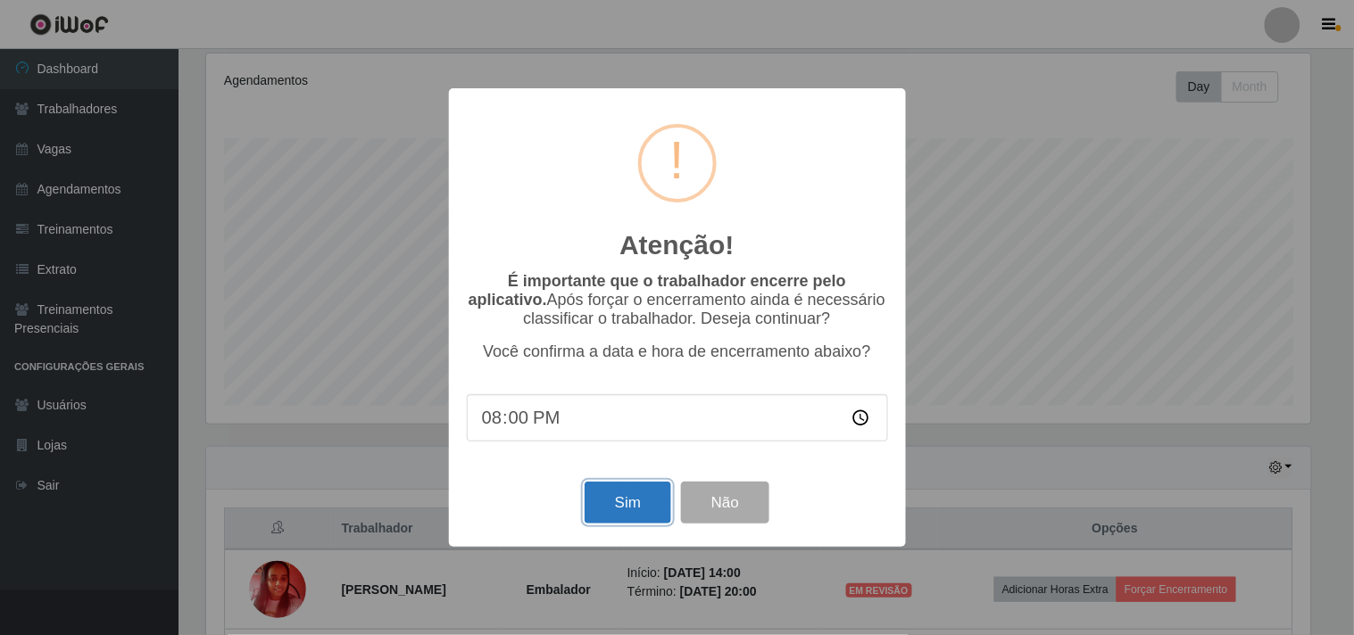
click at [629, 495] on button "Sim" at bounding box center [628, 503] width 87 height 42
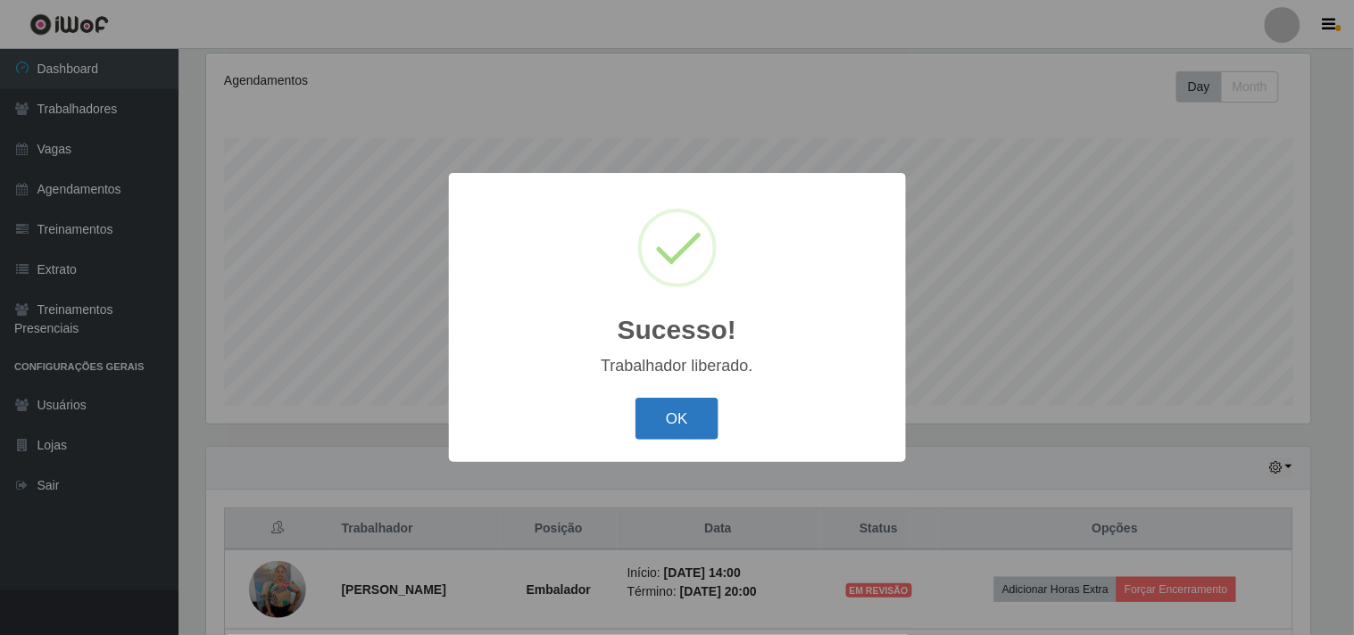
click at [692, 411] on button "OK" at bounding box center [676, 419] width 83 height 42
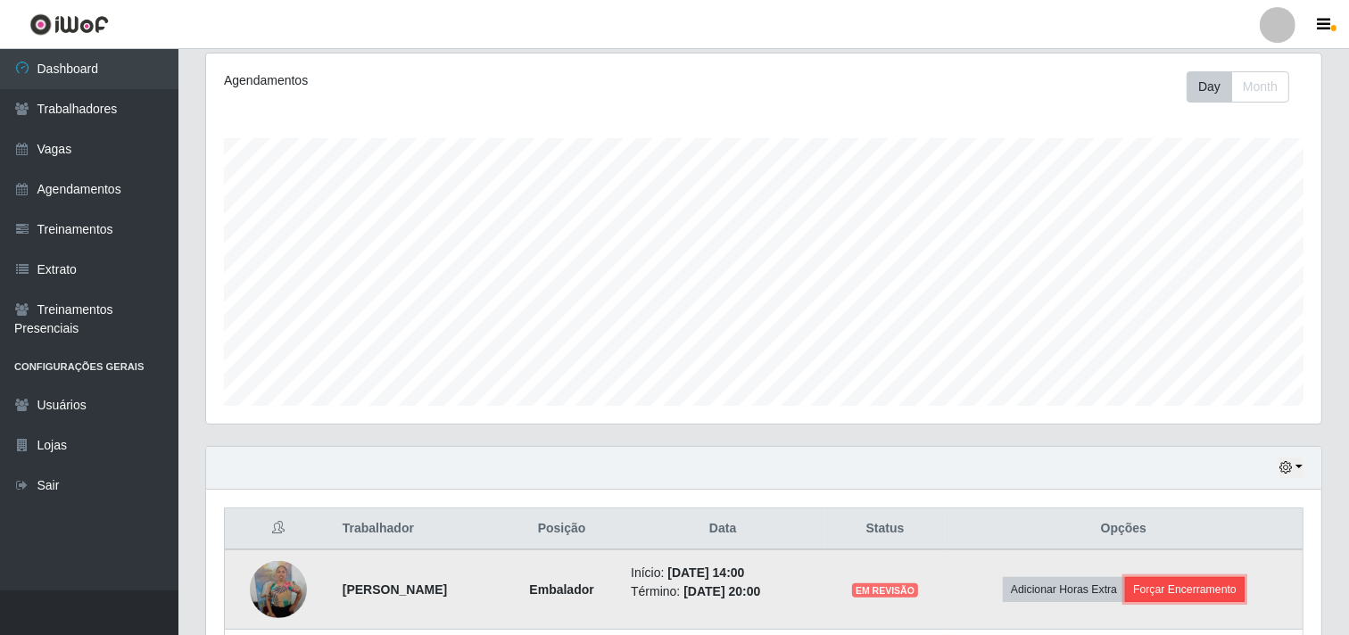
click at [1223, 587] on button "Forçar Encerramento" at bounding box center [1185, 589] width 120 height 25
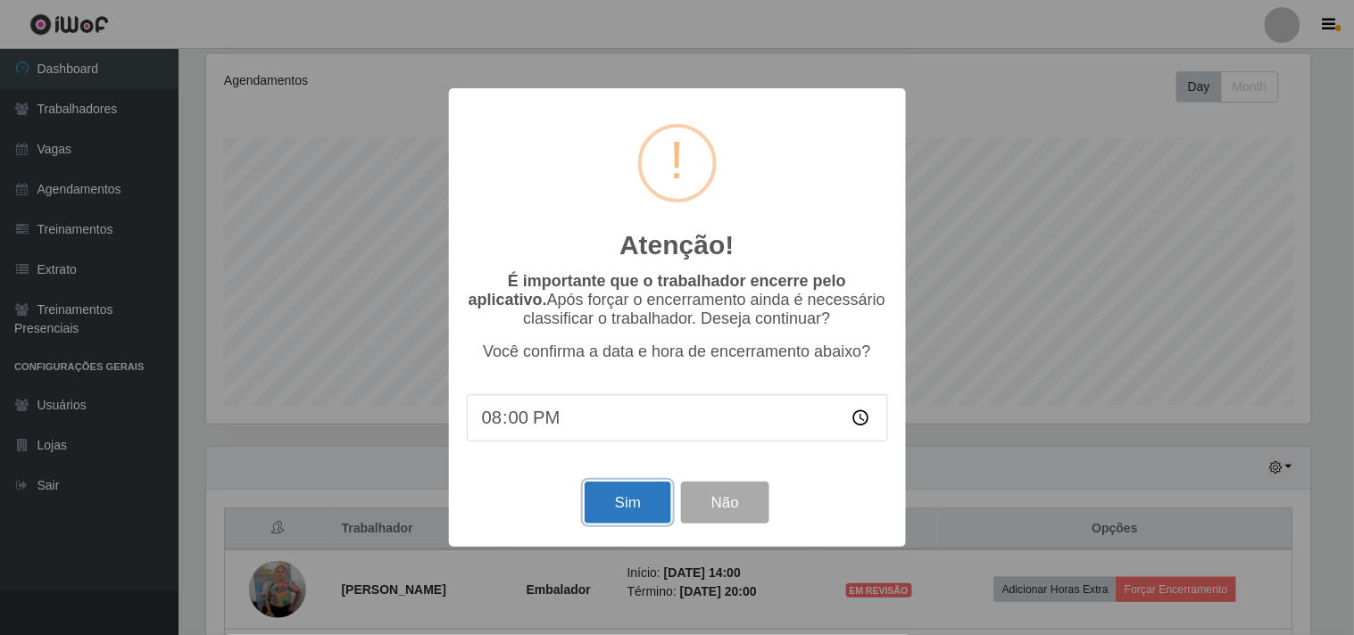
click at [644, 503] on button "Sim" at bounding box center [628, 503] width 87 height 42
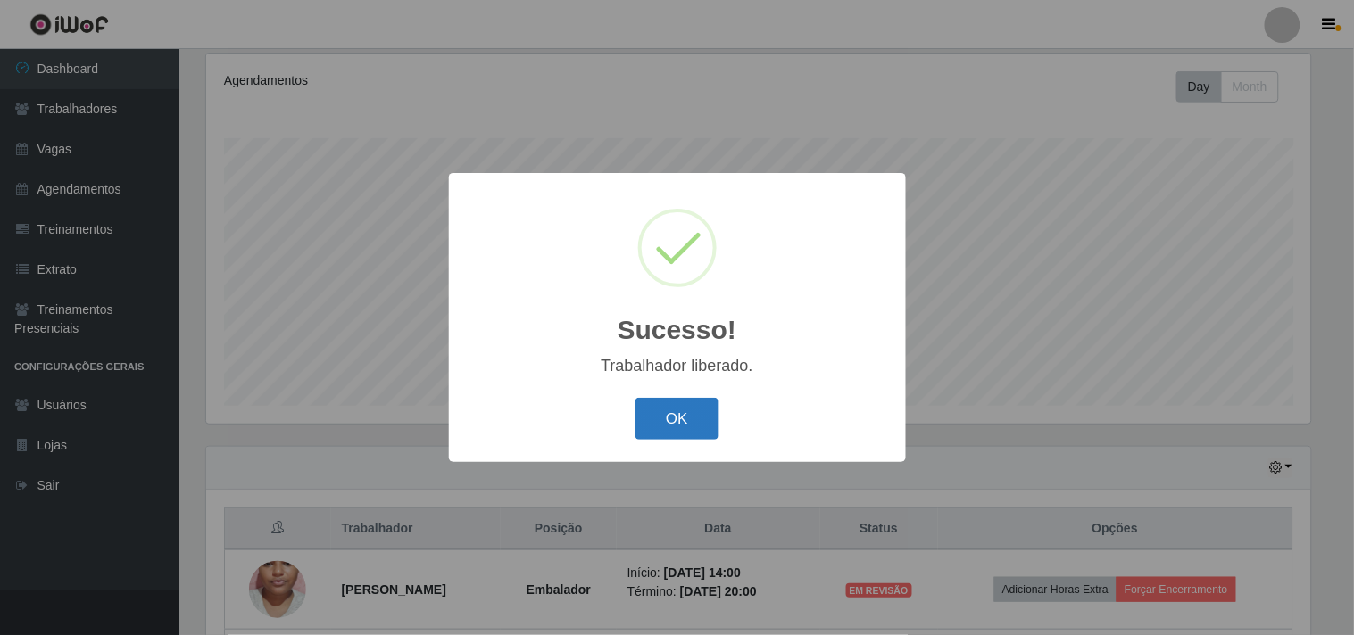
click at [671, 416] on button "OK" at bounding box center [676, 419] width 83 height 42
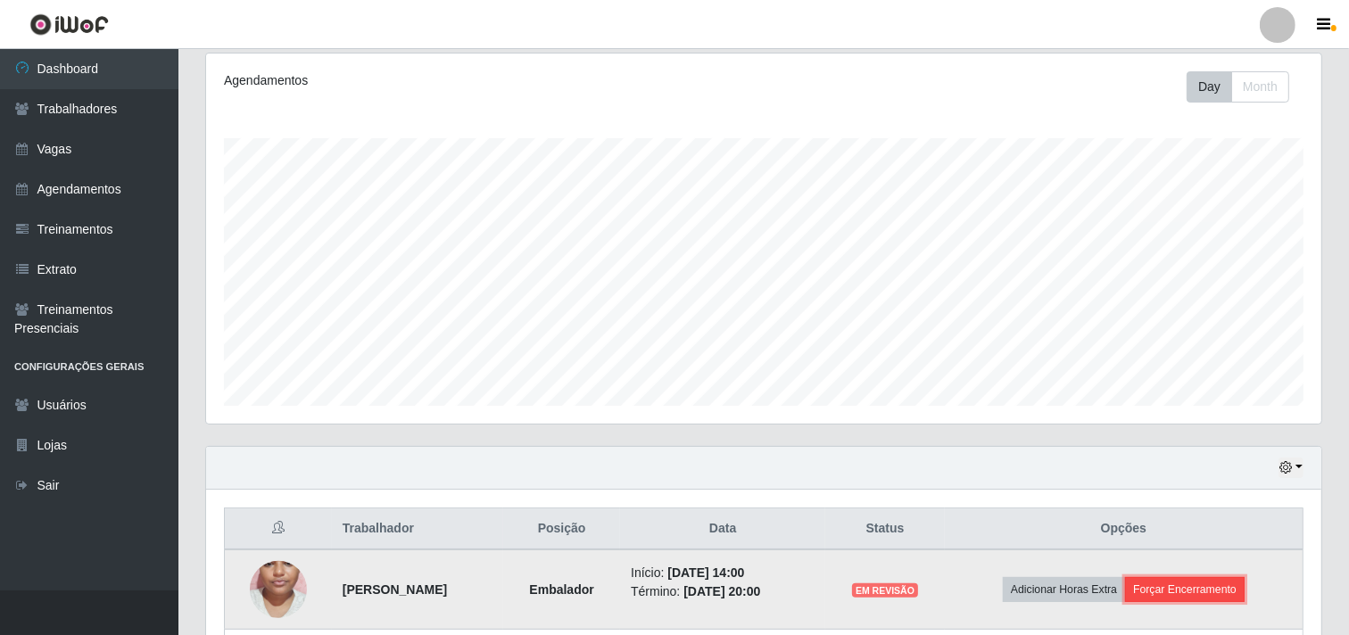
click at [1232, 592] on button "Forçar Encerramento" at bounding box center [1185, 589] width 120 height 25
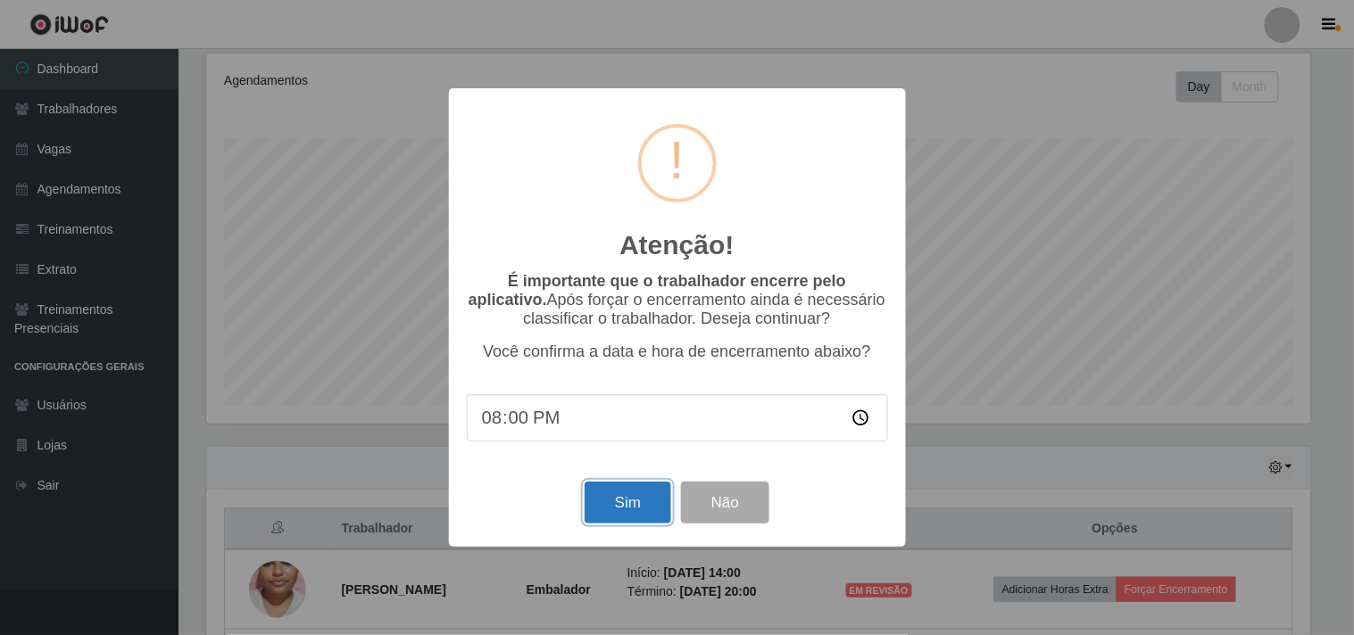
click at [612, 507] on button "Sim" at bounding box center [628, 503] width 87 height 42
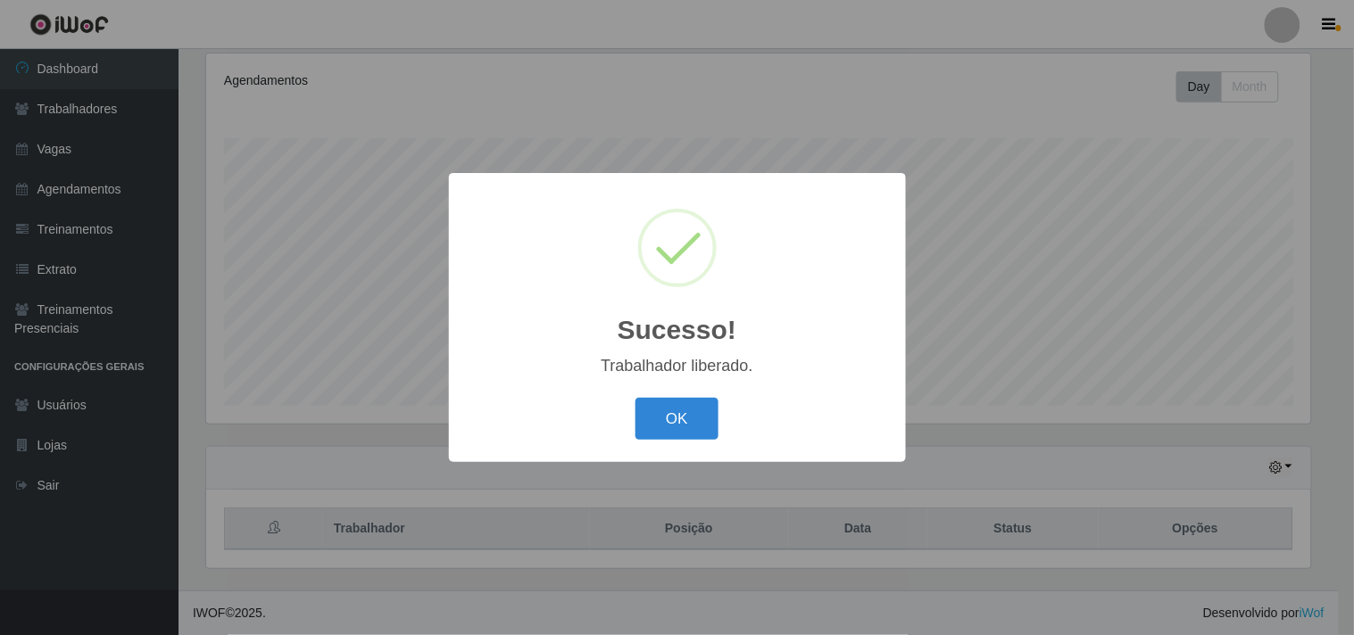
click at [675, 442] on div "OK Cancel" at bounding box center [677, 419] width 421 height 51
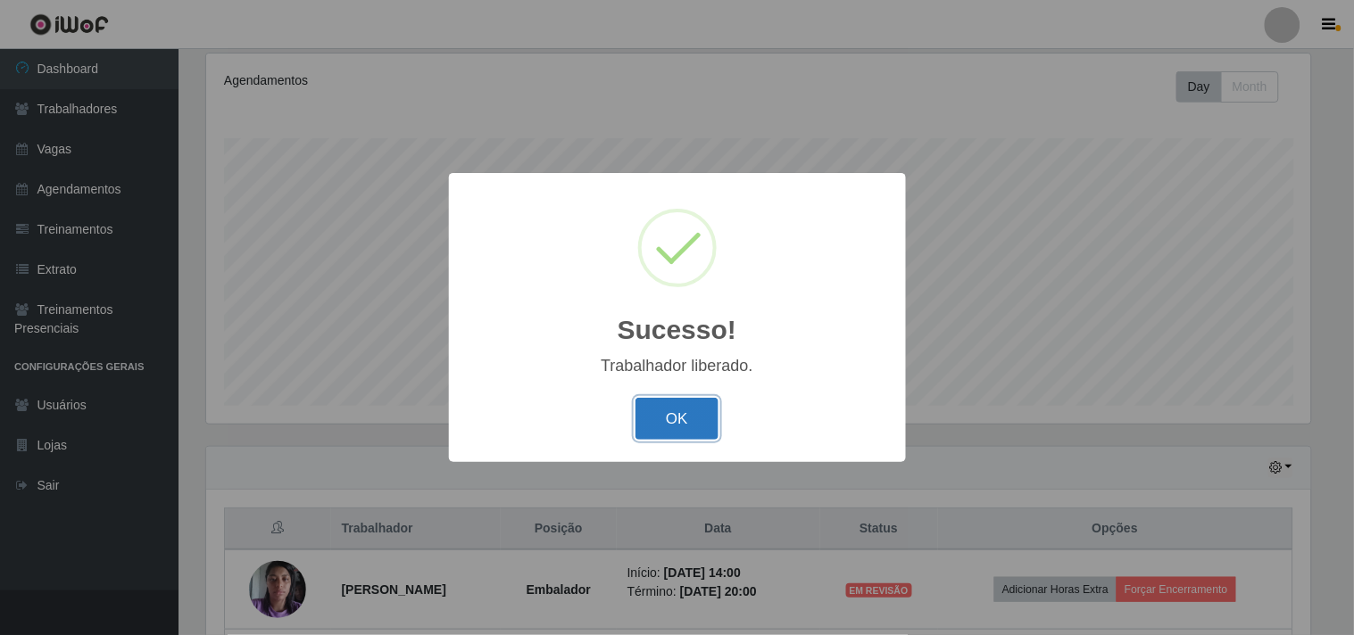
click at [681, 423] on button "OK" at bounding box center [676, 419] width 83 height 42
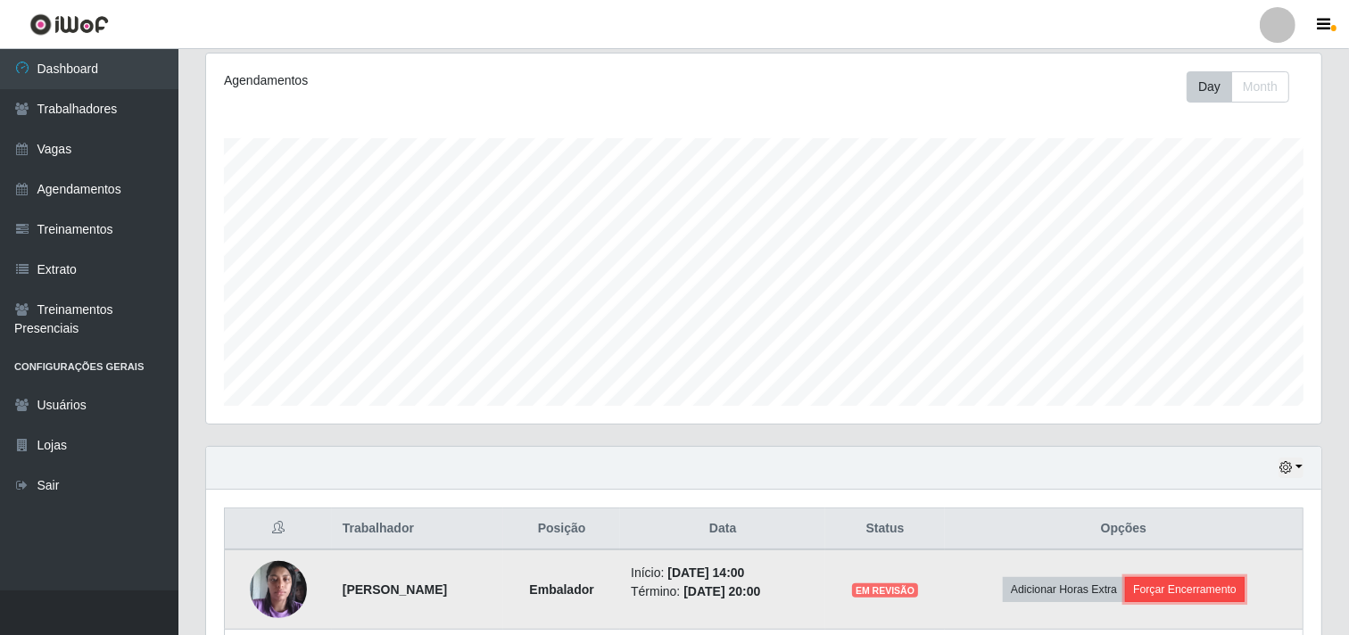
click at [1225, 591] on button "Forçar Encerramento" at bounding box center [1185, 589] width 120 height 25
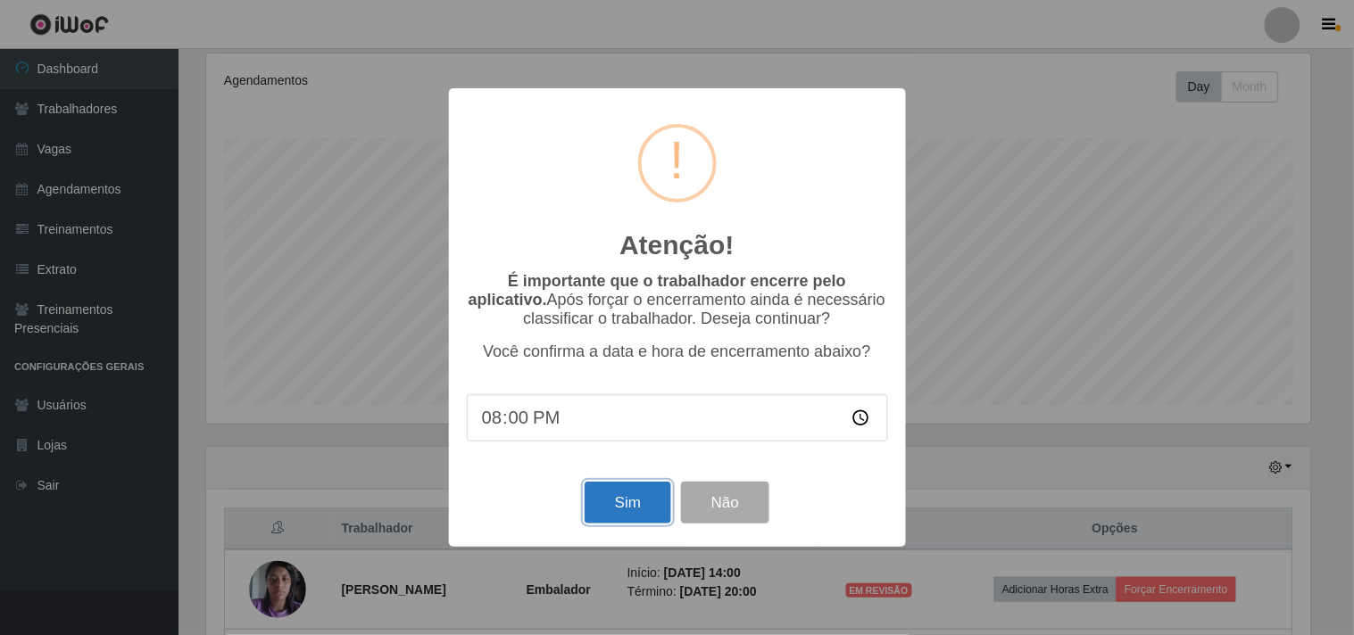
click at [659, 518] on button "Sim" at bounding box center [628, 503] width 87 height 42
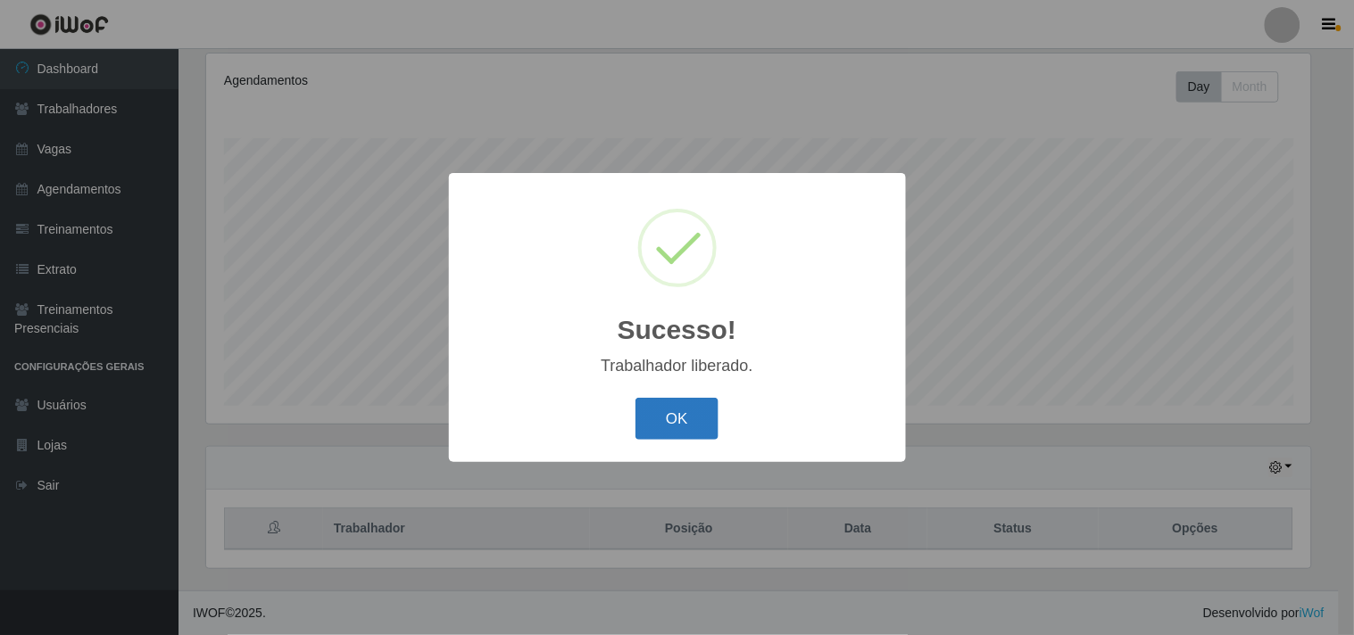
click at [672, 416] on button "OK" at bounding box center [676, 419] width 83 height 42
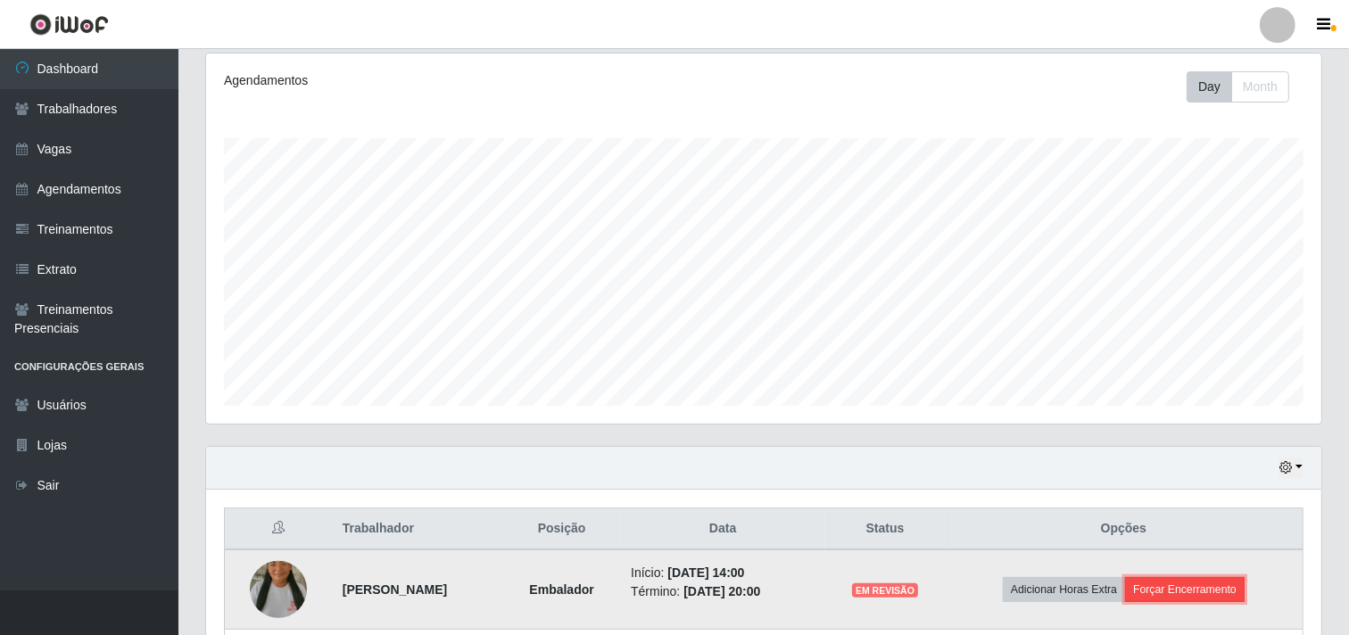
click at [1243, 596] on button "Forçar Encerramento" at bounding box center [1185, 589] width 120 height 25
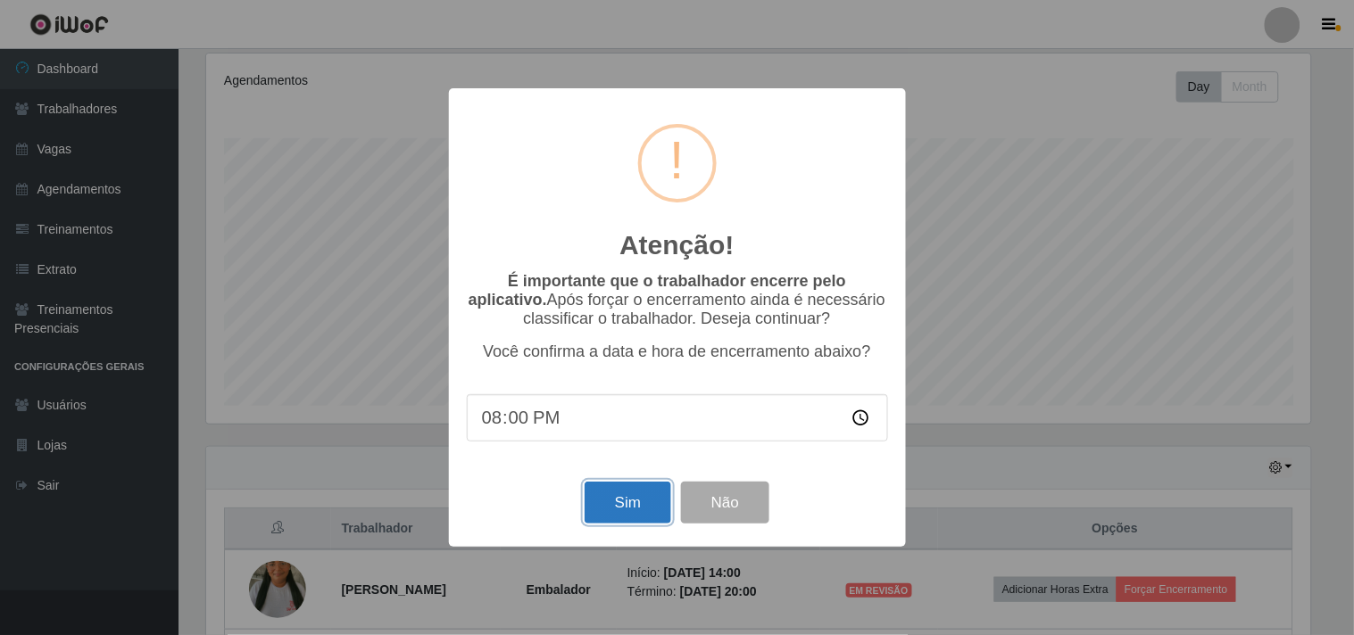
click at [625, 498] on button "Sim" at bounding box center [628, 503] width 87 height 42
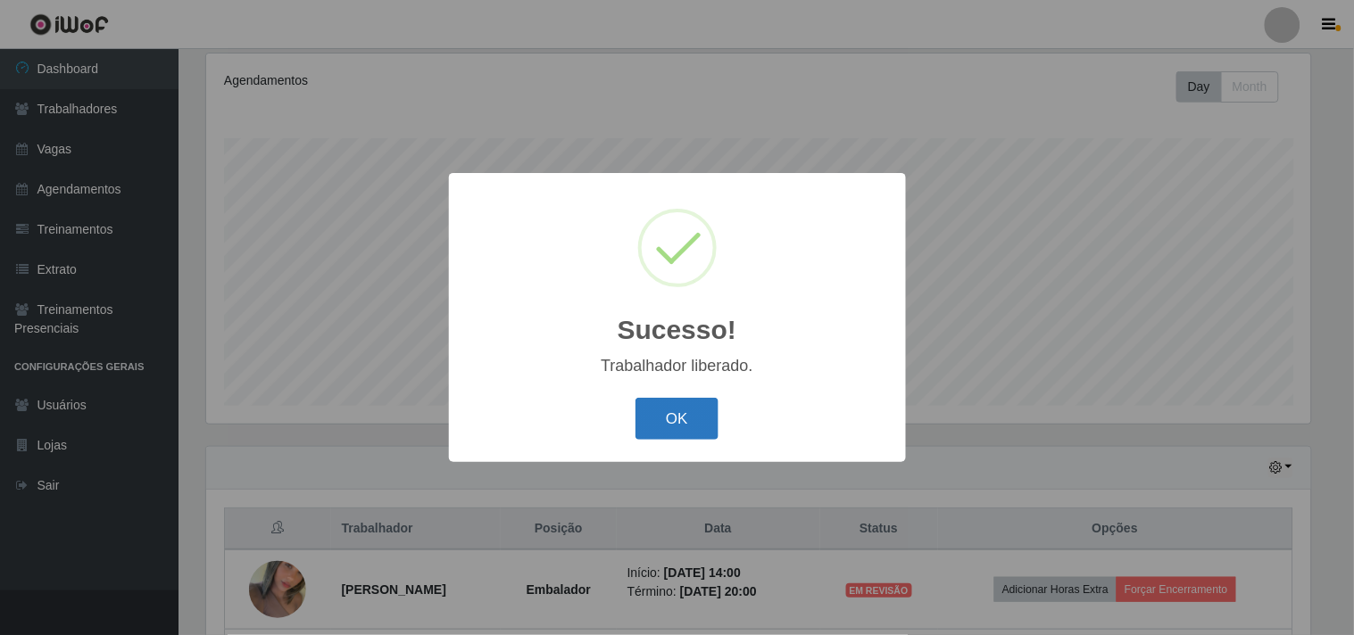
click at [682, 402] on button "OK" at bounding box center [676, 419] width 83 height 42
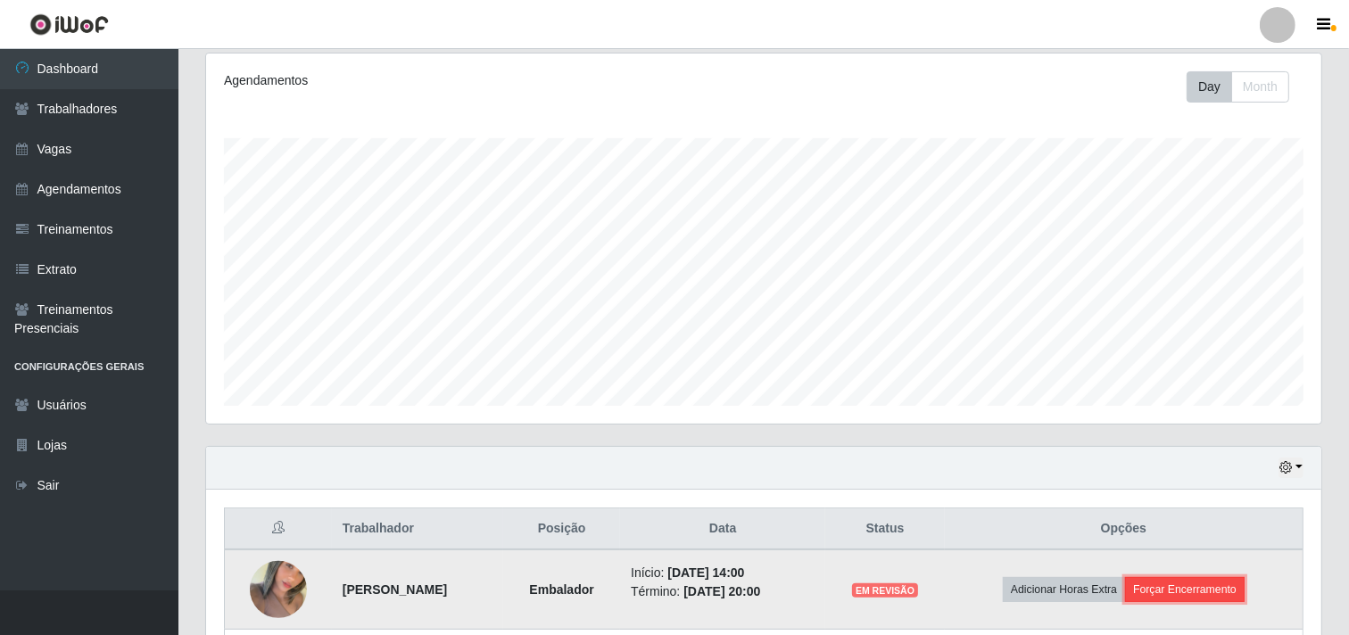
click at [1227, 602] on button "Forçar Encerramento" at bounding box center [1185, 589] width 120 height 25
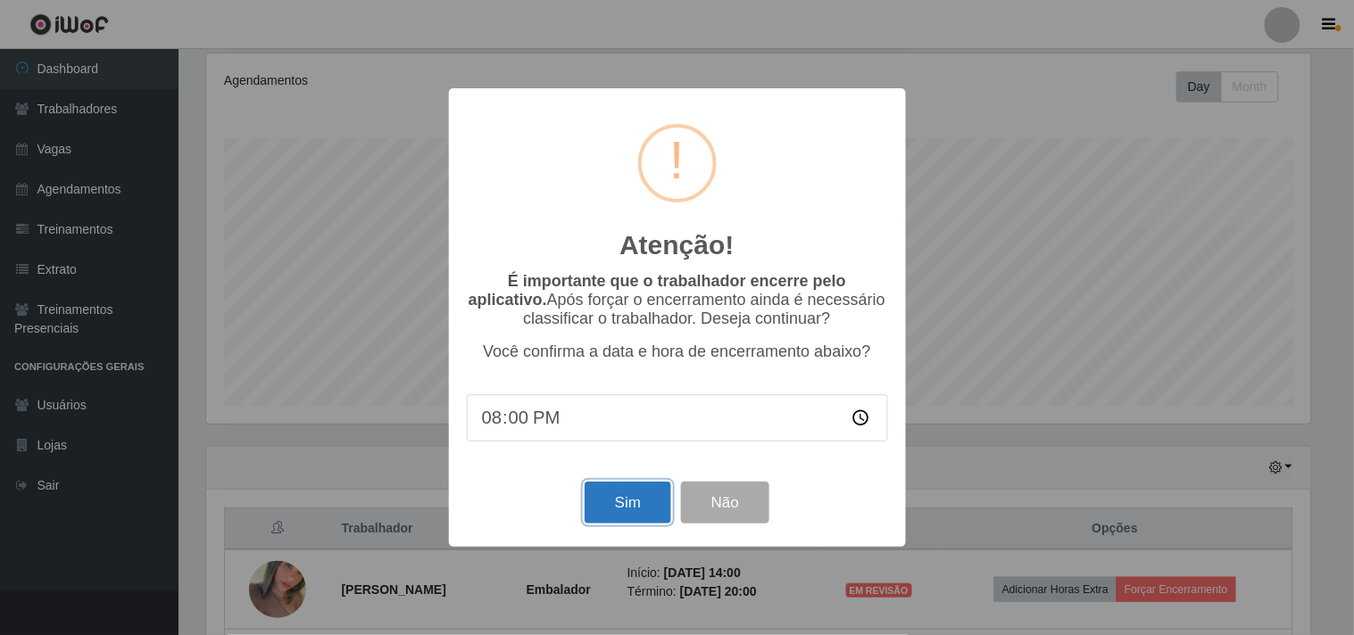
click at [637, 524] on button "Sim" at bounding box center [628, 503] width 87 height 42
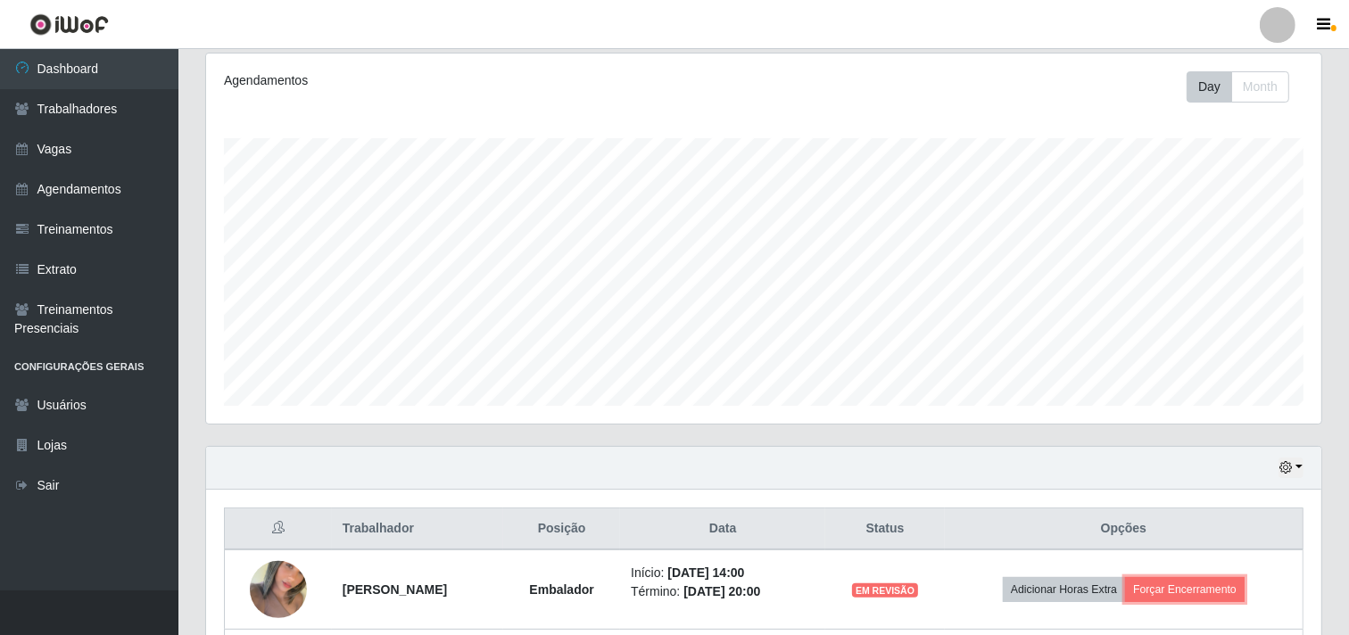
click at [620, 514] on th "Posição" at bounding box center [561, 530] width 117 height 42
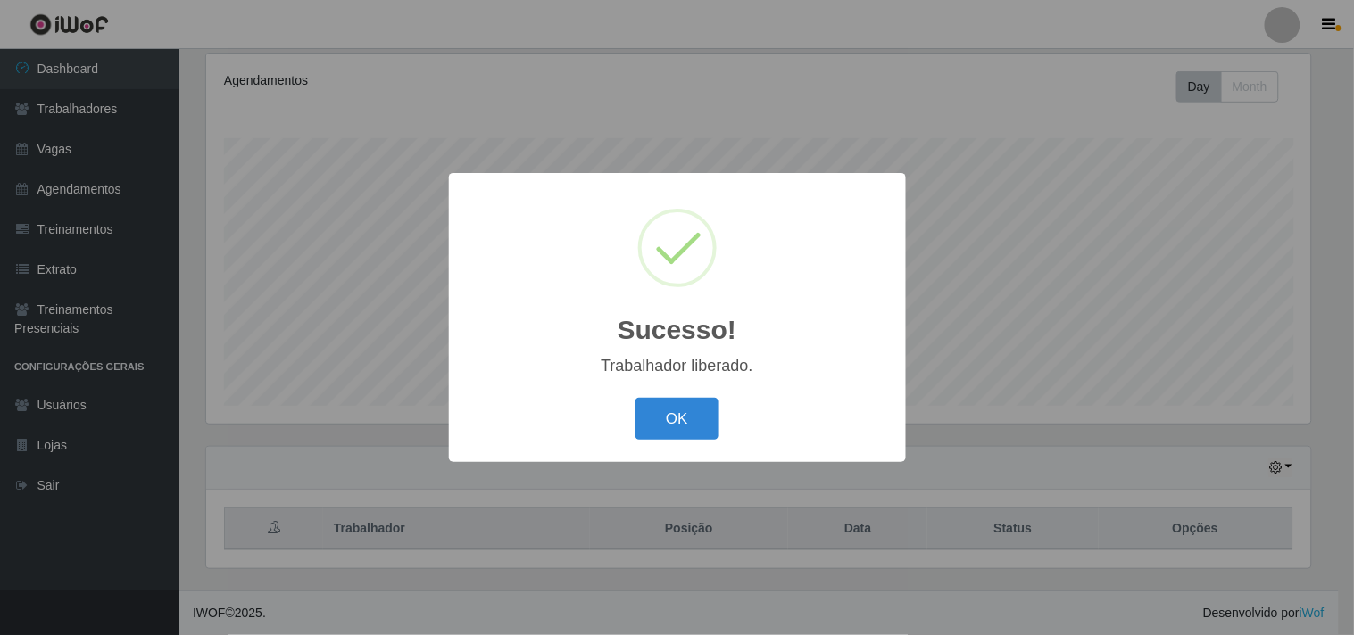
drag, startPoint x: 667, startPoint y: 507, endPoint x: 675, endPoint y: 411, distance: 96.7
click at [667, 485] on div "Sucesso! × Trabalhador liberado. OK Cancel" at bounding box center [677, 317] width 1354 height 635
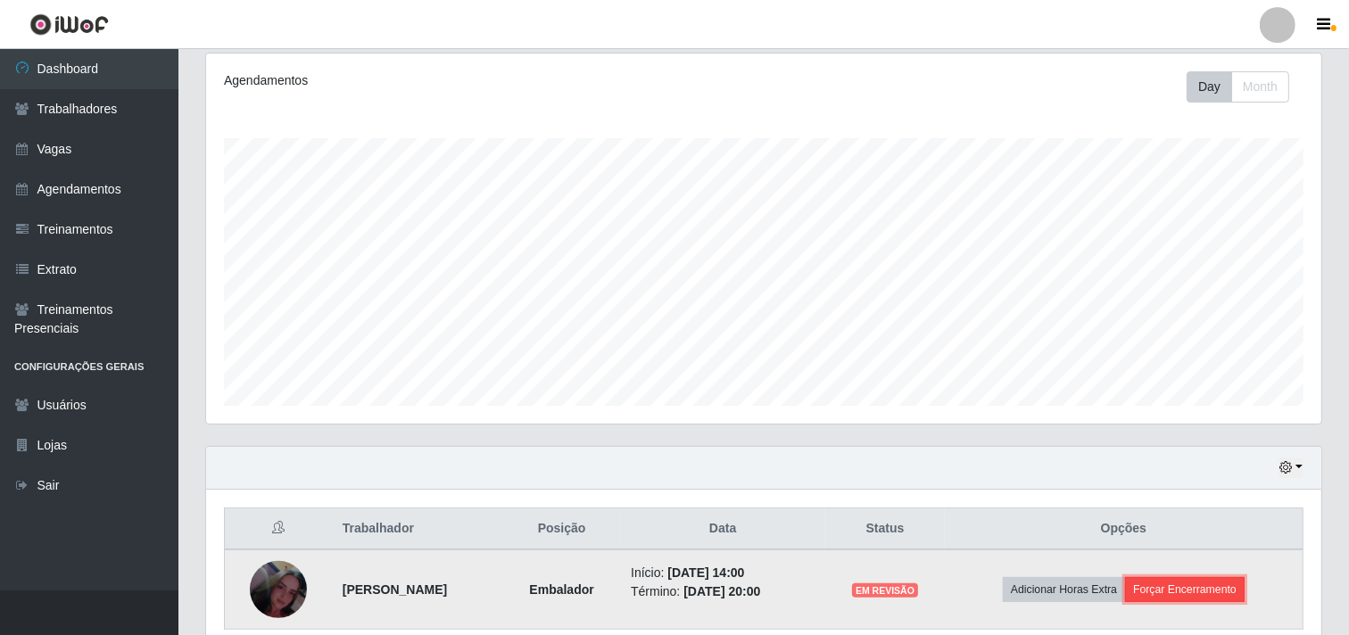
click at [1182, 577] on button "Forçar Encerramento" at bounding box center [1185, 589] width 120 height 25
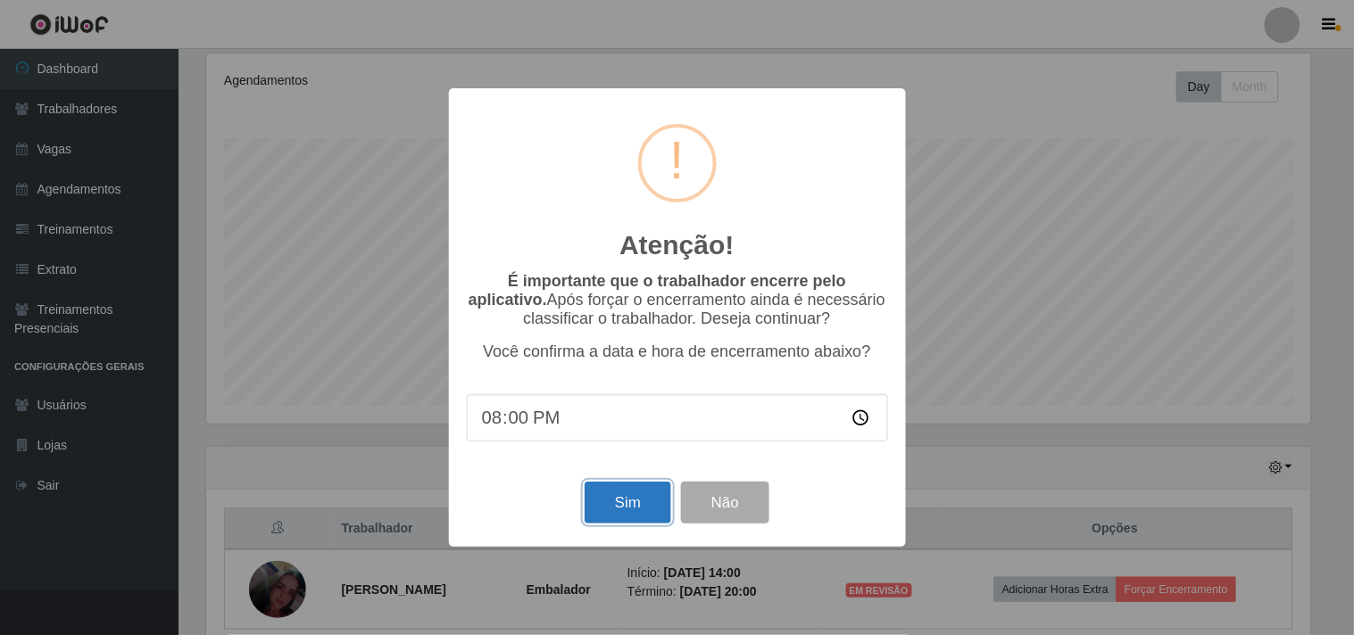
click at [649, 494] on button "Sim" at bounding box center [628, 503] width 87 height 42
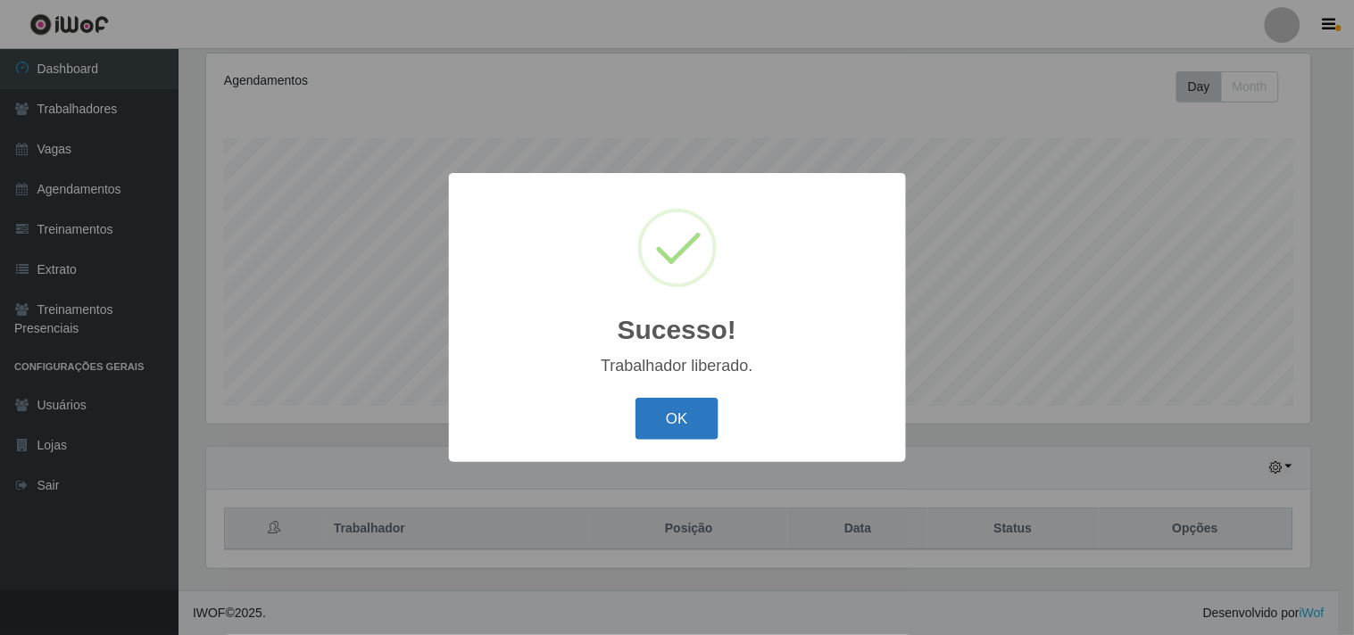
click at [690, 425] on button "OK" at bounding box center [676, 419] width 83 height 42
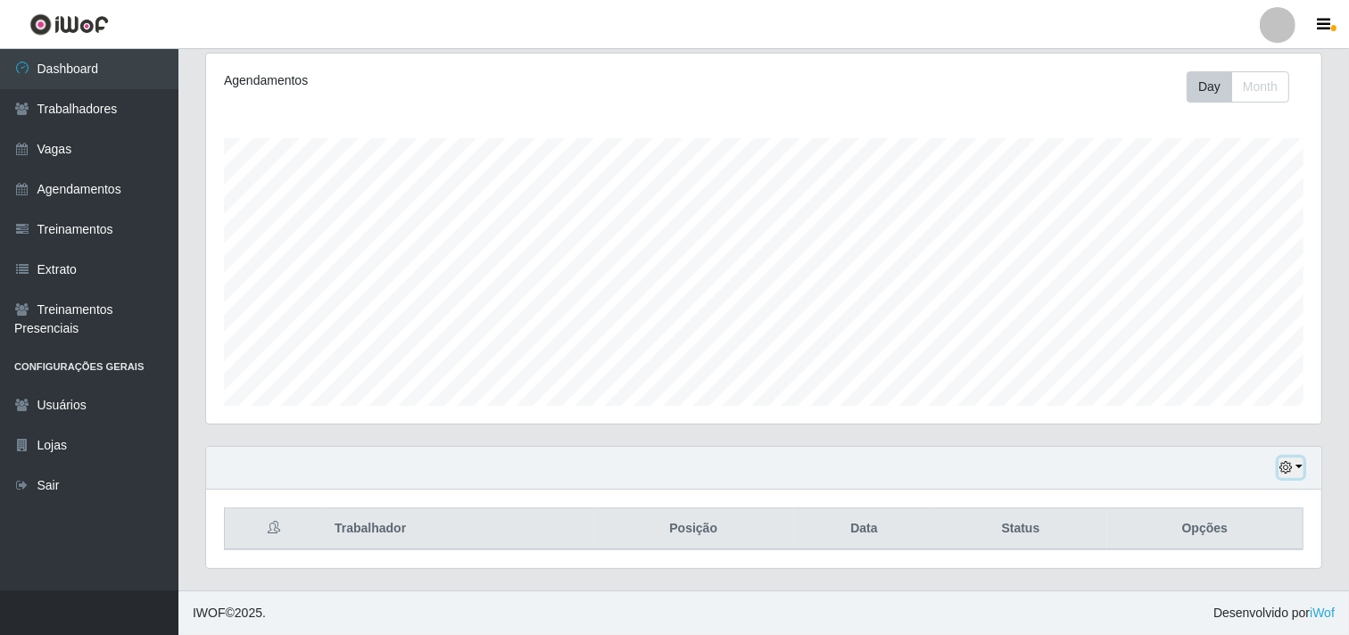
click at [1299, 468] on button "button" at bounding box center [1291, 468] width 25 height 21
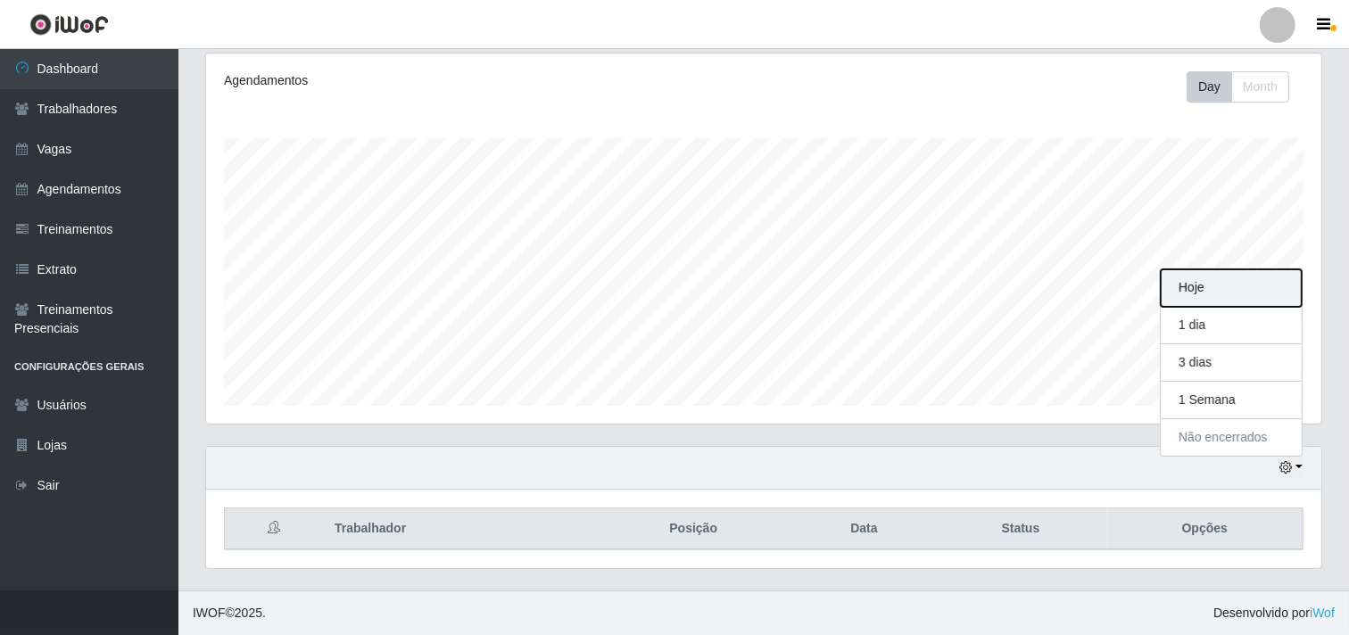
click at [1215, 294] on button "Hoje" at bounding box center [1231, 288] width 141 height 37
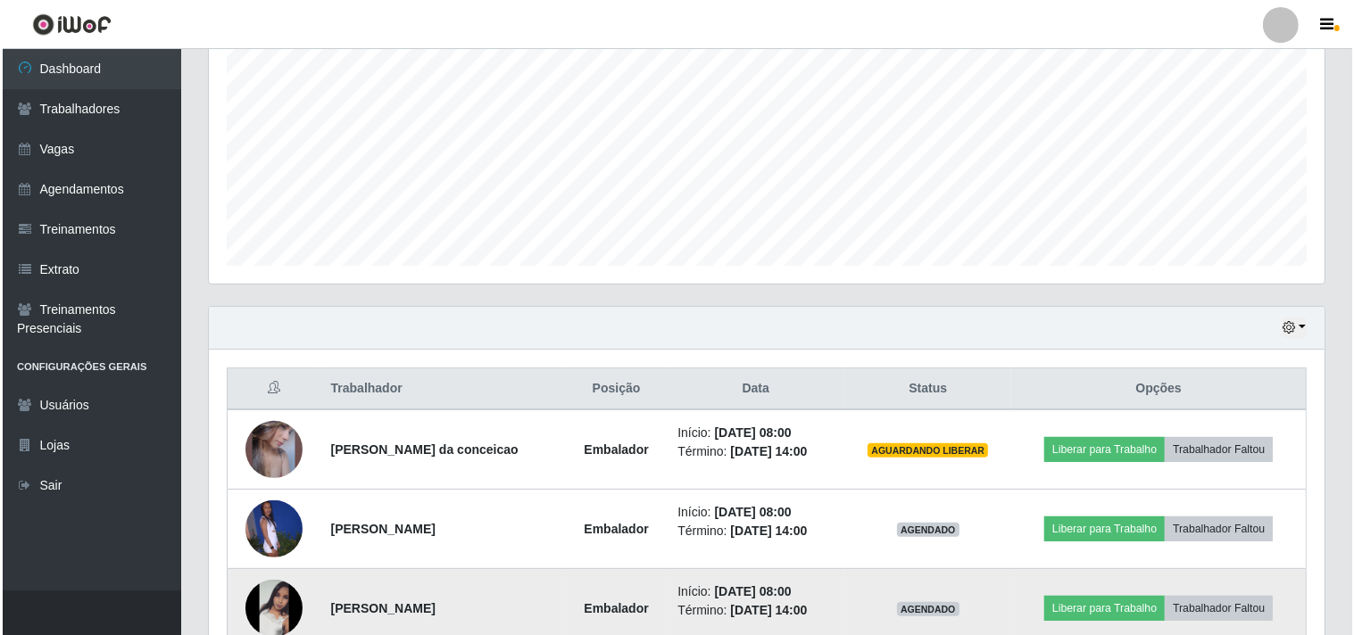
scroll to position [471, 0]
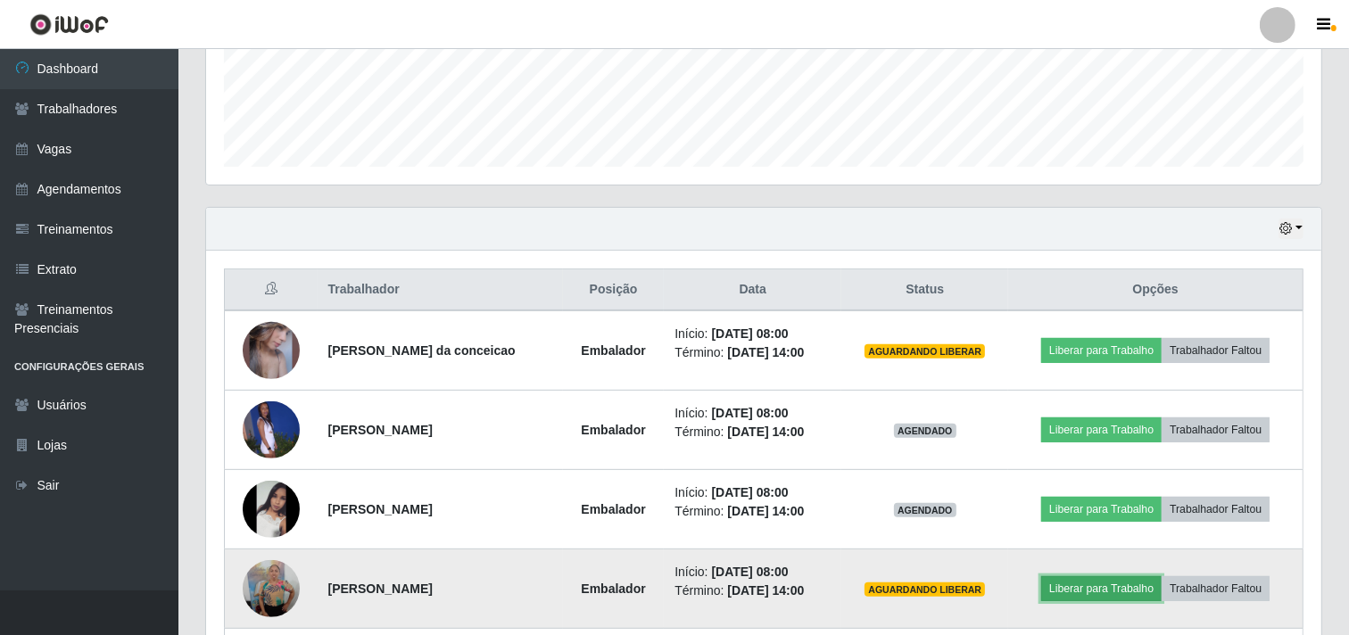
click at [1084, 591] on button "Liberar para Trabalho" at bounding box center [1101, 589] width 120 height 25
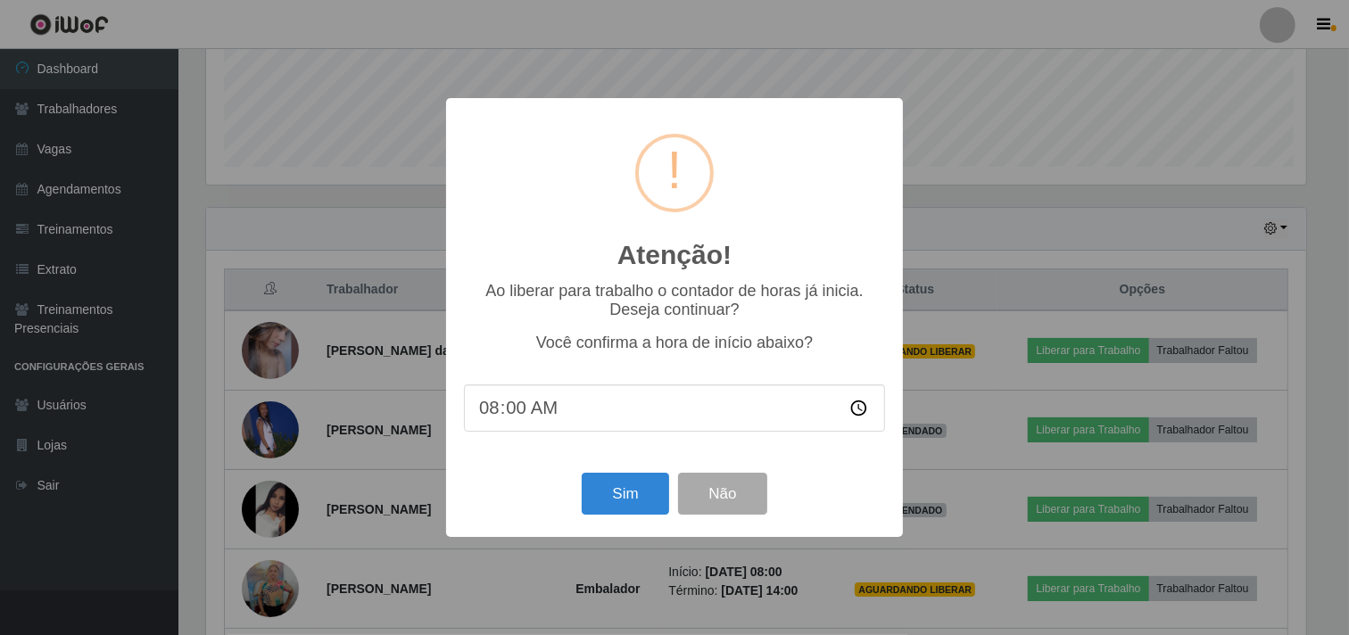
scroll to position [369, 1104]
click at [630, 494] on button "Sim" at bounding box center [628, 494] width 87 height 42
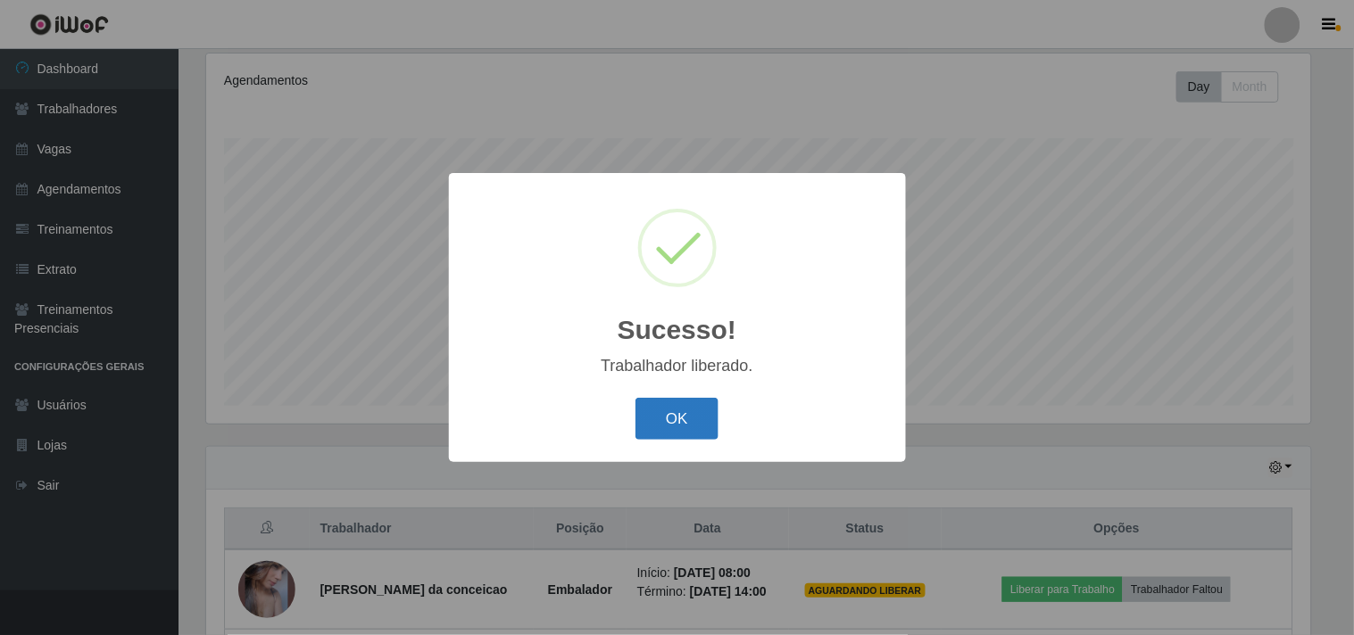
click at [687, 400] on button "OK" at bounding box center [676, 419] width 83 height 42
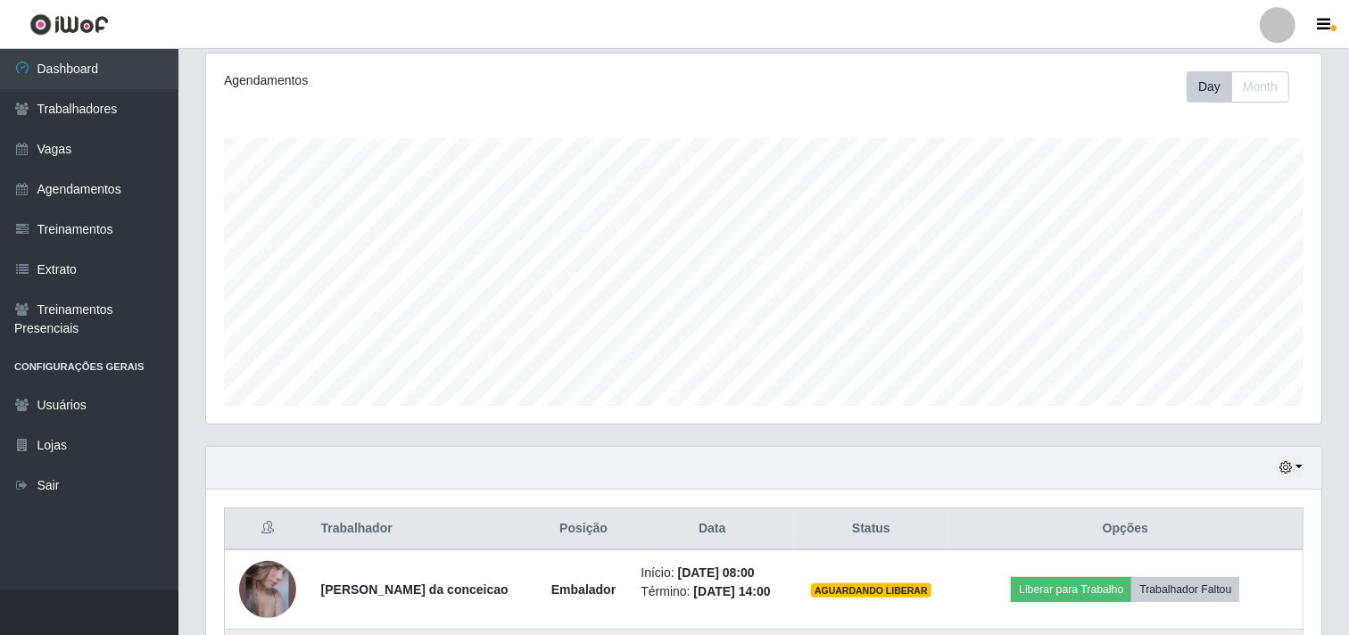
scroll to position [369, 1116]
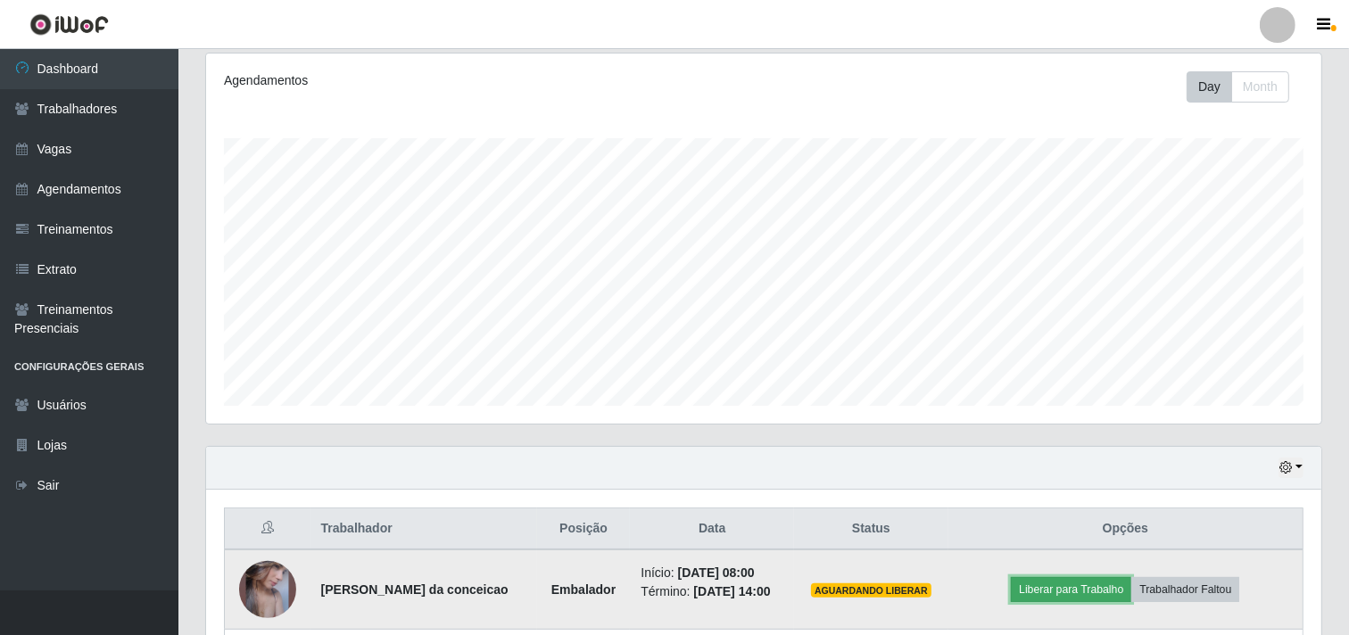
click at [1074, 590] on button "Liberar para Trabalho" at bounding box center [1071, 589] width 120 height 25
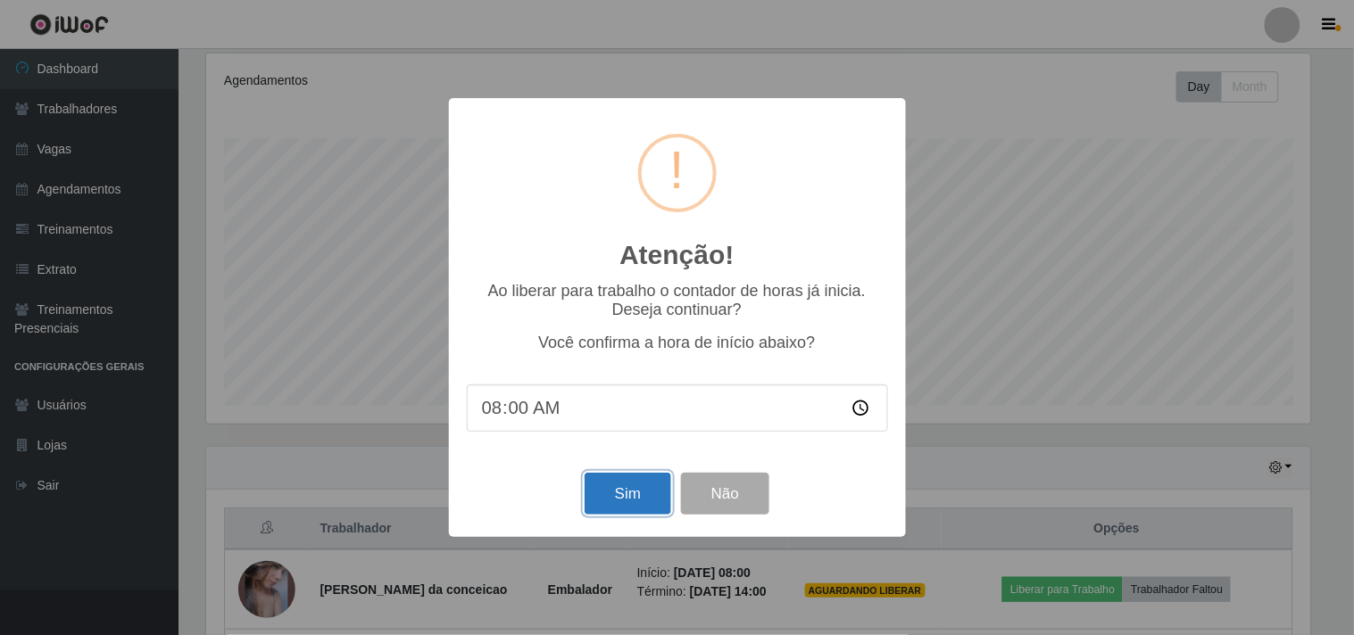
click at [635, 488] on button "Sim" at bounding box center [628, 494] width 87 height 42
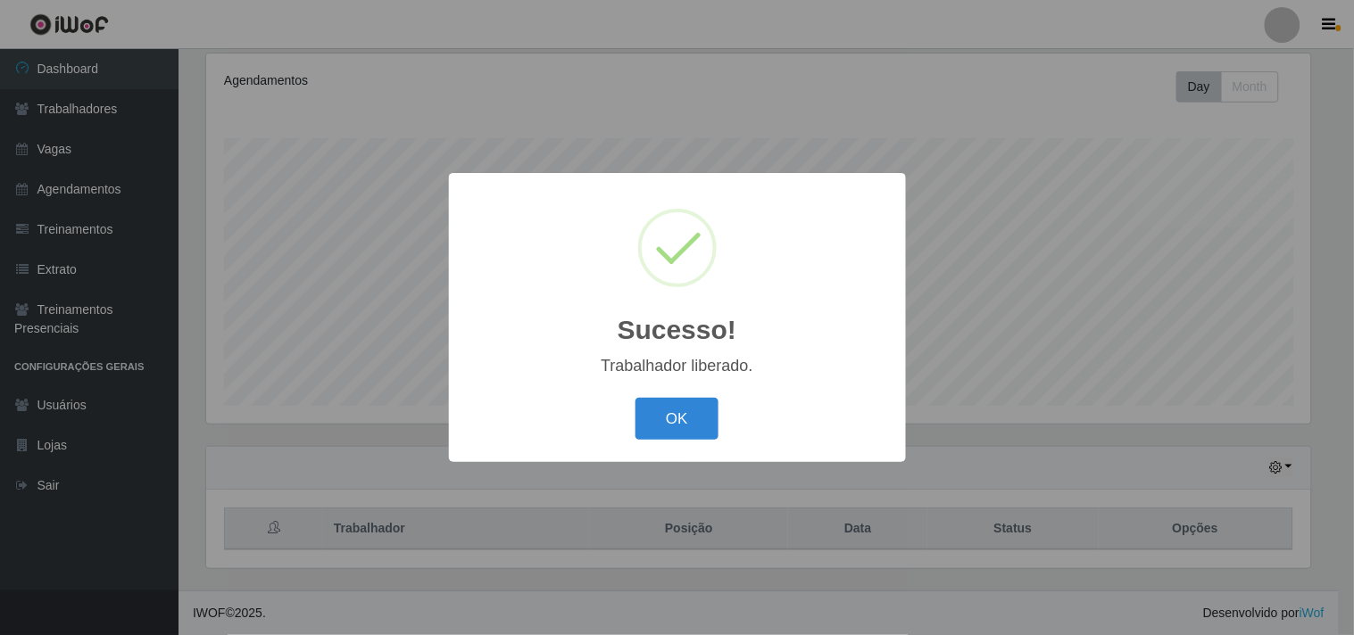
click at [701, 417] on button "OK" at bounding box center [676, 419] width 83 height 42
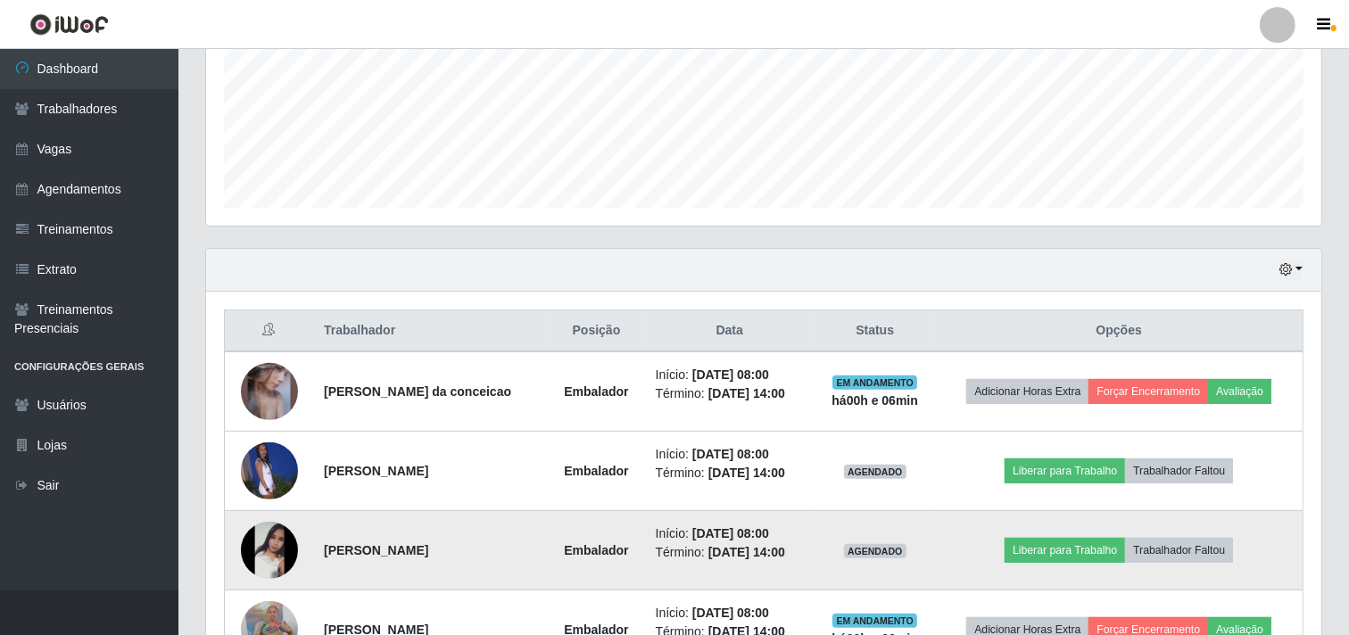
scroll to position [529, 0]
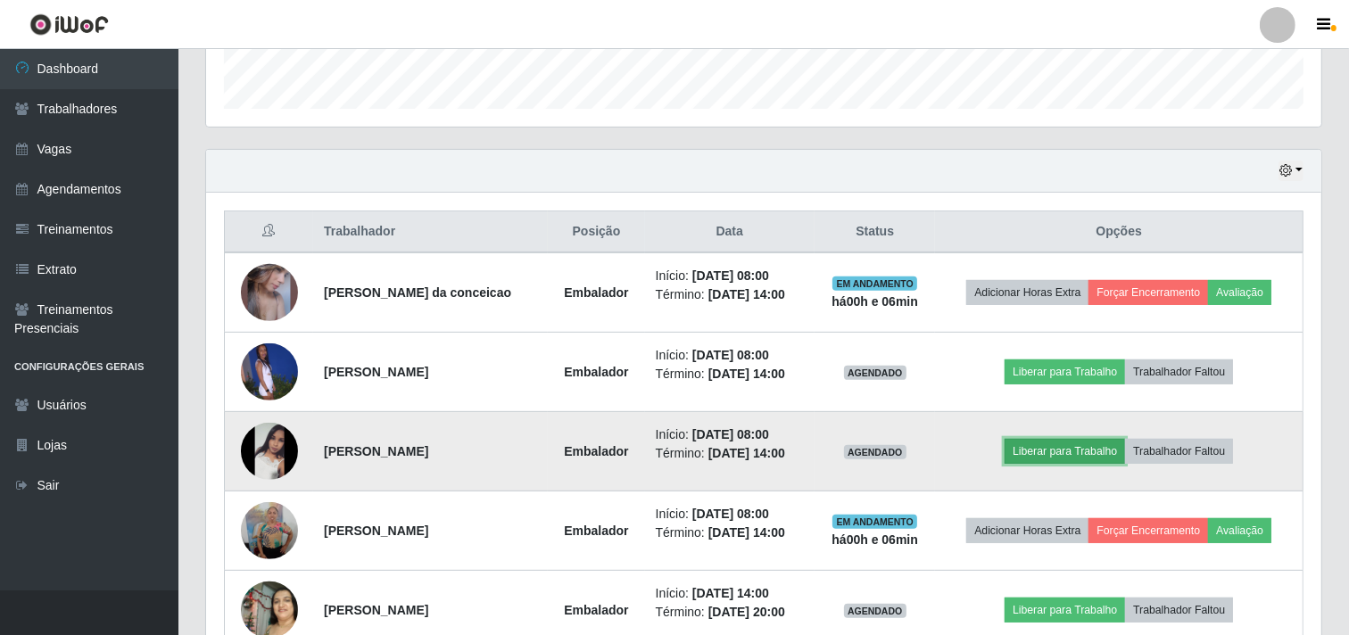
click at [1076, 450] on button "Liberar para Trabalho" at bounding box center [1065, 451] width 120 height 25
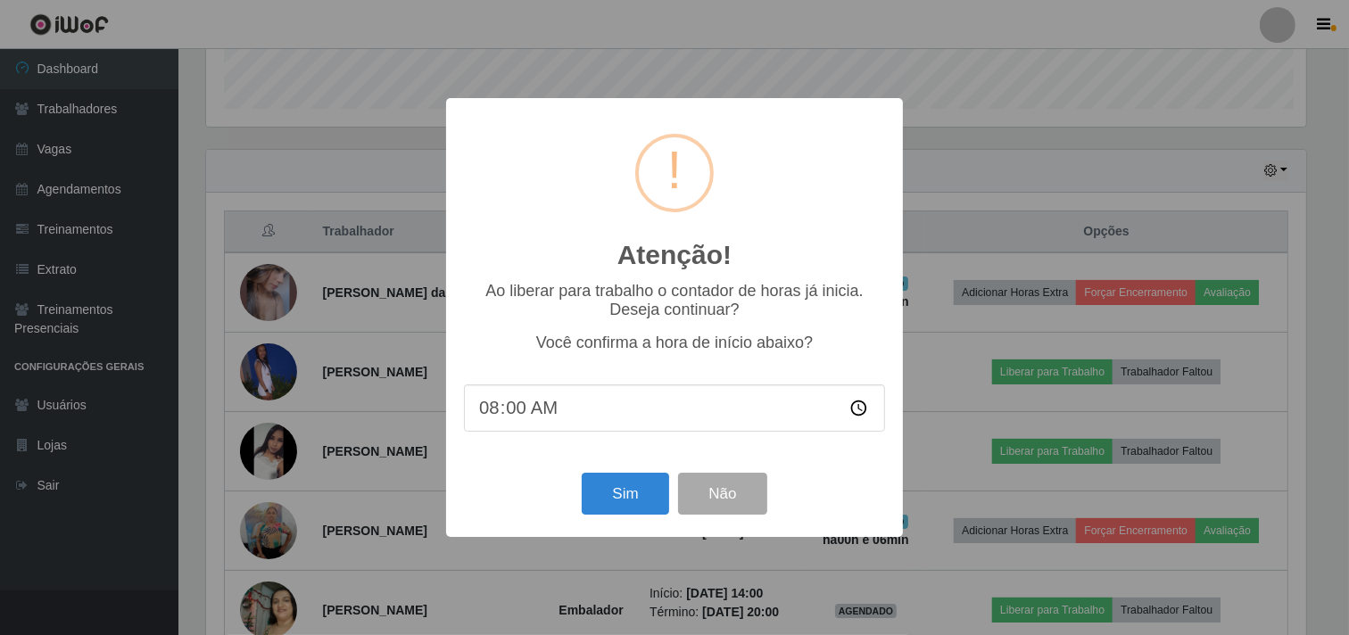
scroll to position [369, 1104]
click at [625, 502] on button "Sim" at bounding box center [628, 494] width 87 height 42
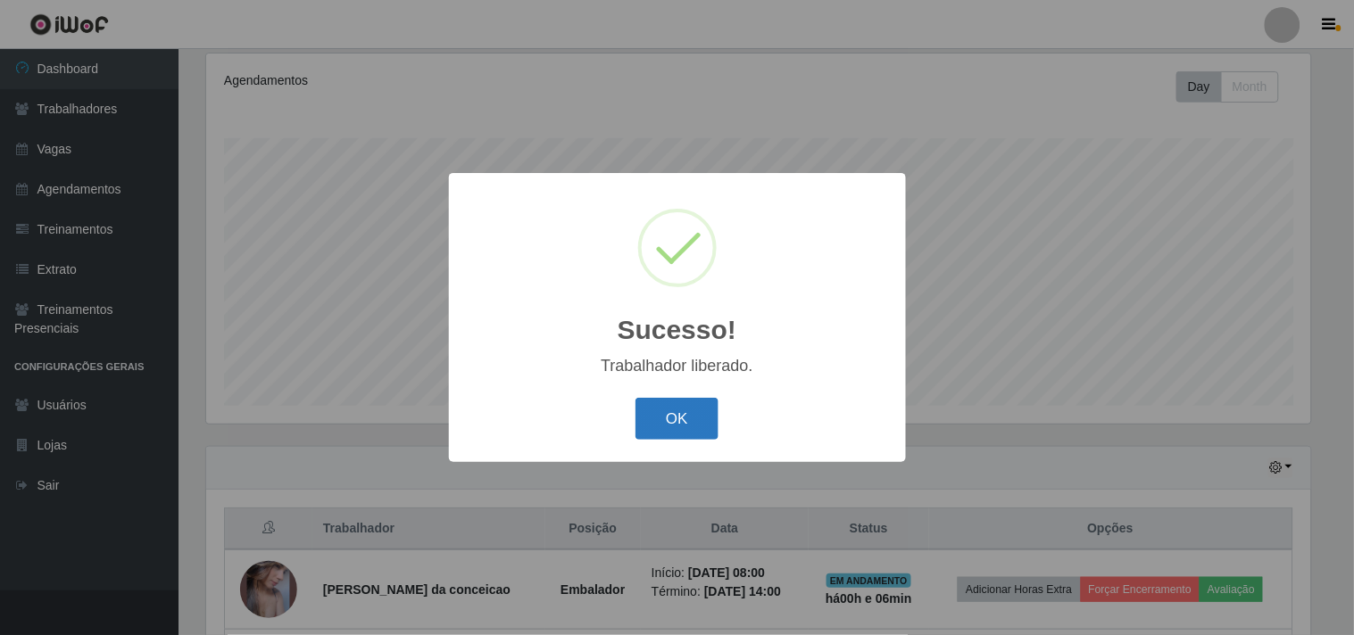
click at [715, 409] on button "OK" at bounding box center [676, 419] width 83 height 42
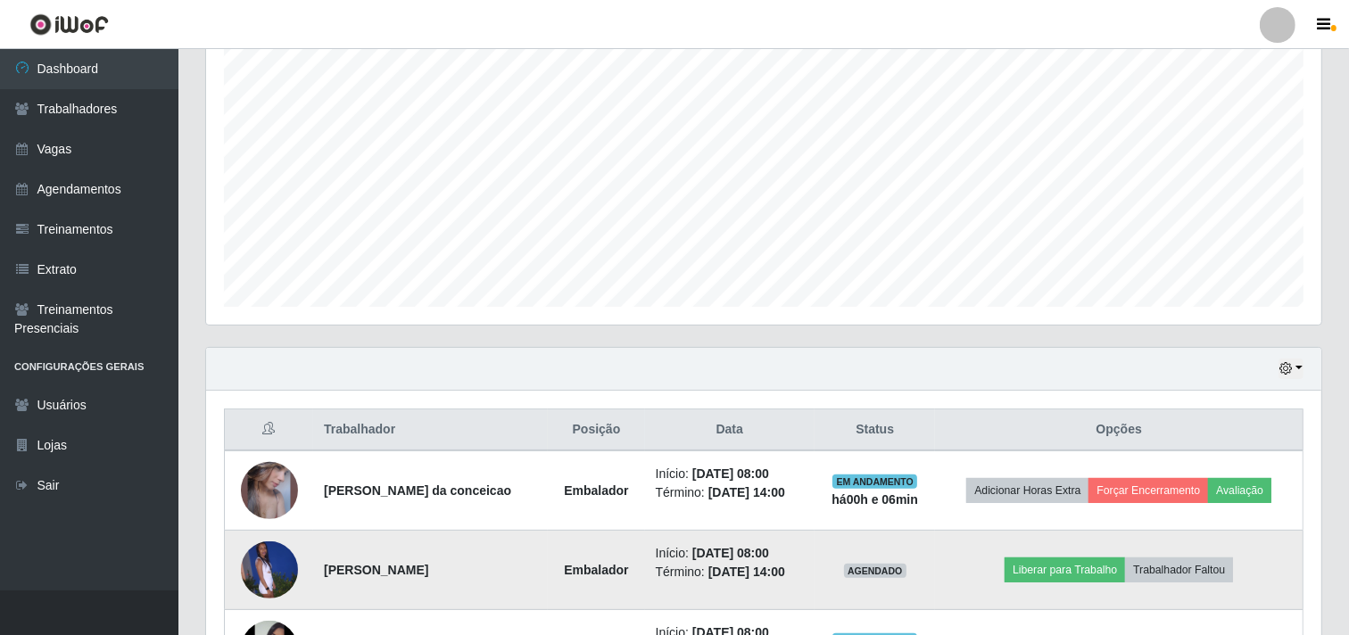
scroll to position [430, 0]
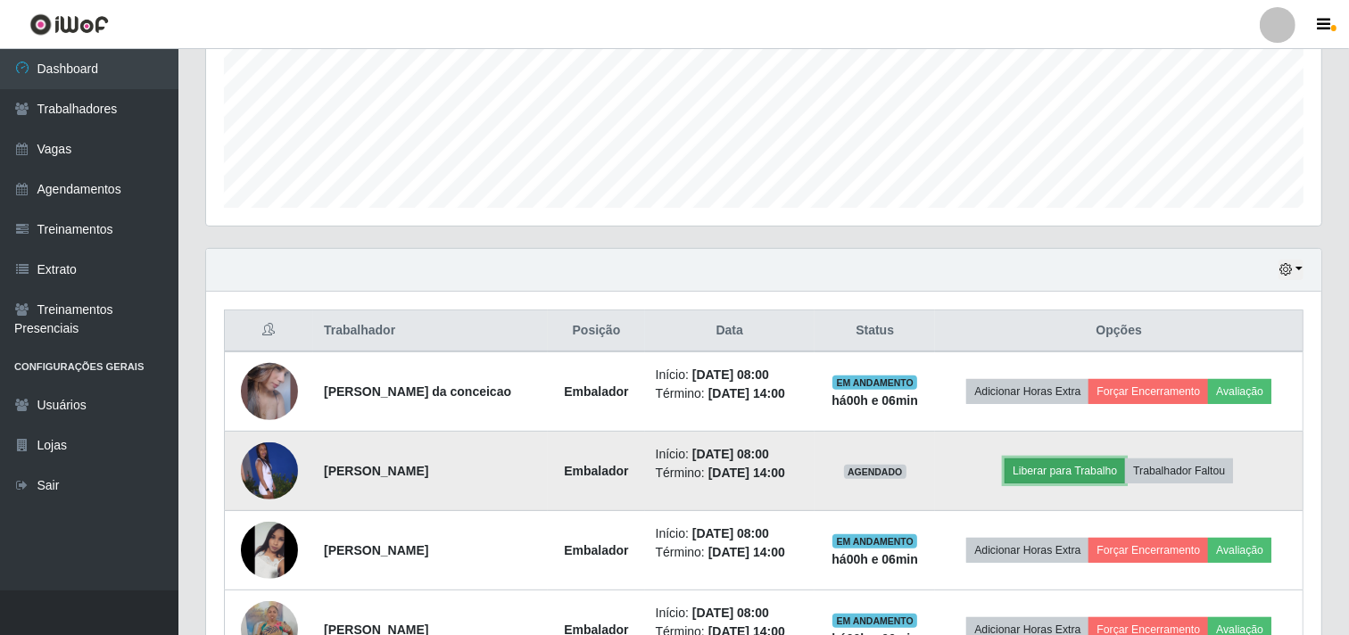
click at [1046, 473] on button "Liberar para Trabalho" at bounding box center [1065, 471] width 120 height 25
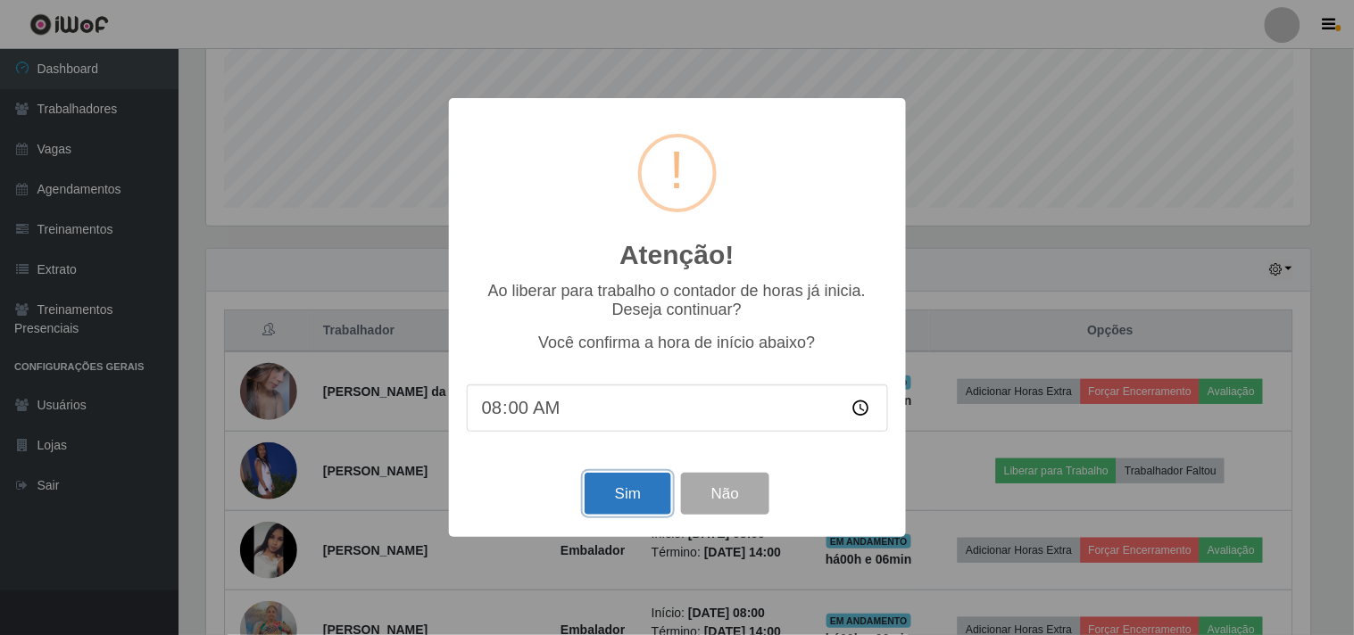
click at [603, 505] on button "Sim" at bounding box center [628, 494] width 87 height 42
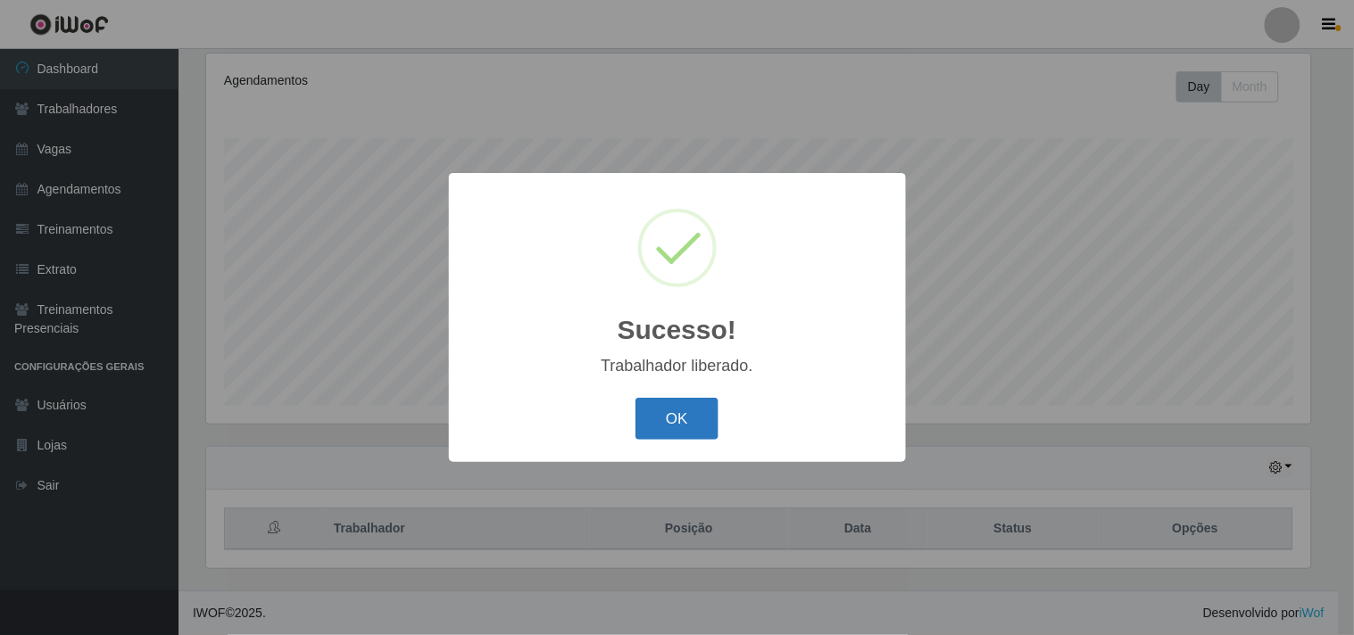
click at [682, 423] on button "OK" at bounding box center [676, 419] width 83 height 42
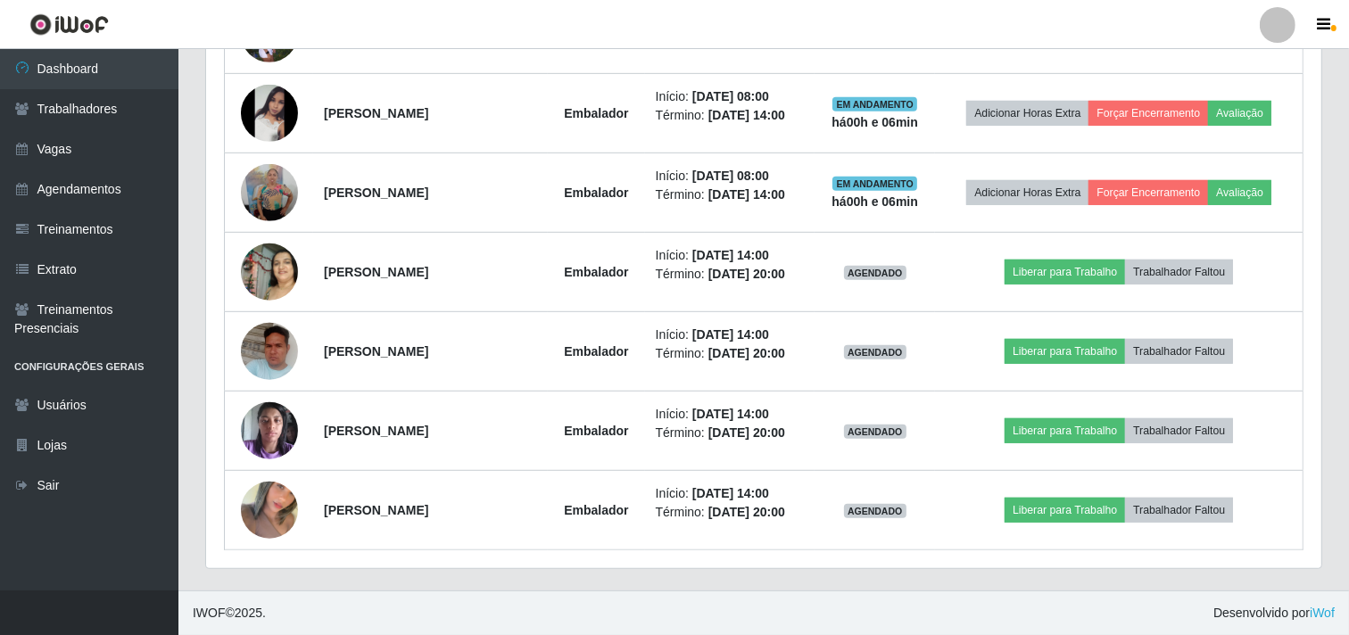
click at [833, 603] on footer "IWOF © 2025 . Desenvolvido por iWof" at bounding box center [763, 613] width 1171 height 45
click at [794, 587] on div "Hoje 1 dia 3 dias 1 Semana Não encerrados Trabalhador Posição Data Status Opçõe…" at bounding box center [764, 201] width 1144 height 780
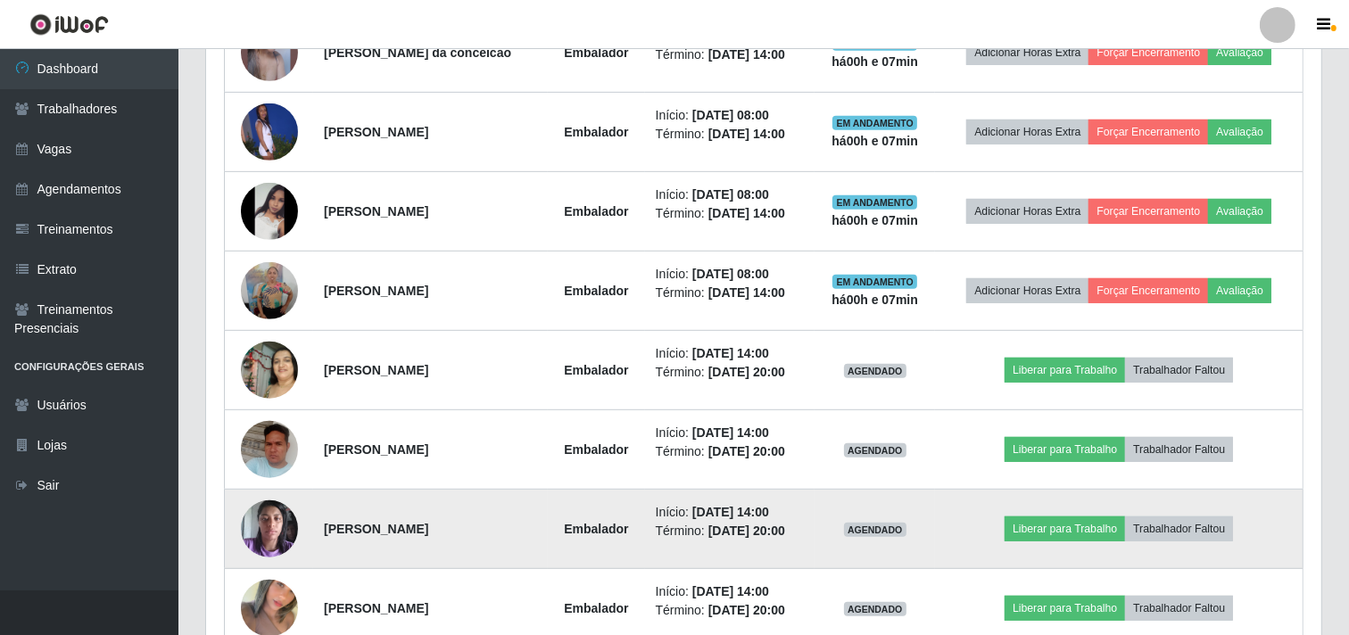
scroll to position [670, 0]
